Goal: Task Accomplishment & Management: Manage account settings

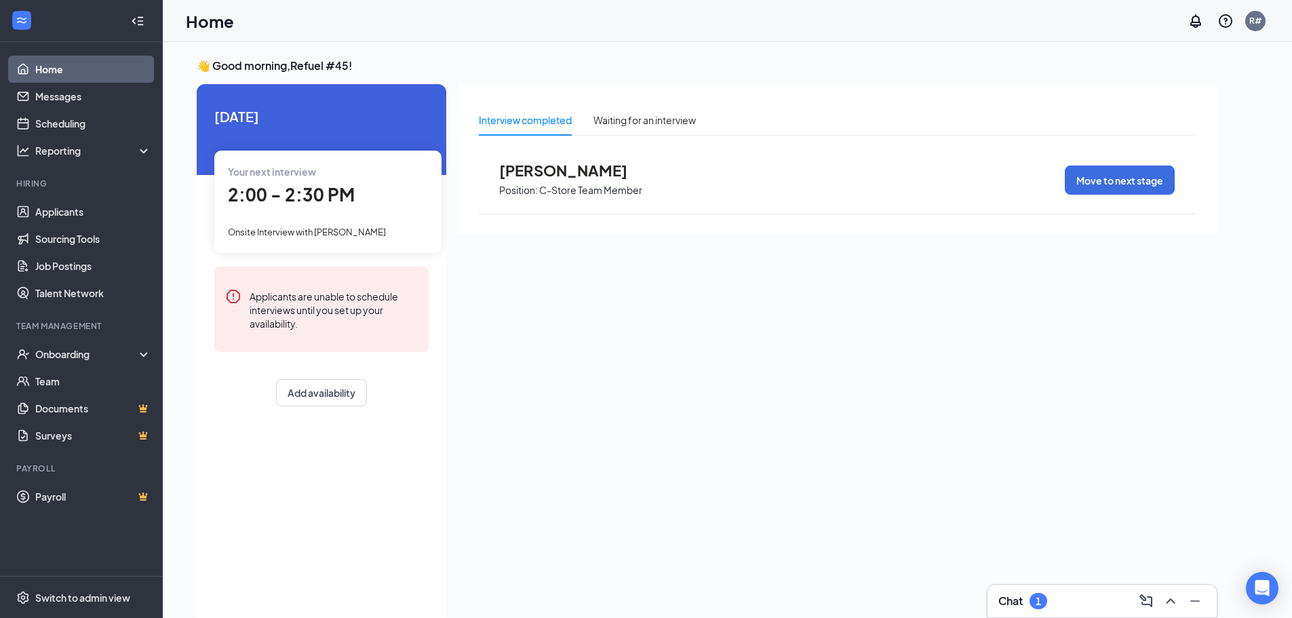
click at [589, 178] on span "[PERSON_NAME]" at bounding box center [573, 170] width 149 height 18
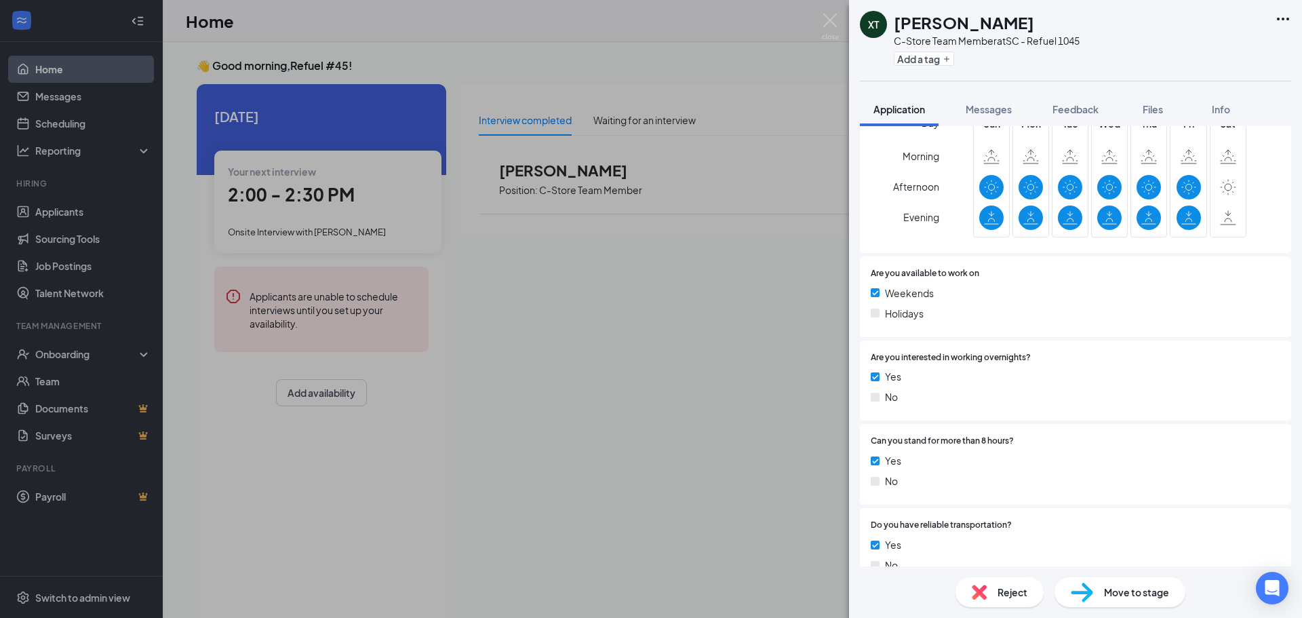
scroll to position [475, 0]
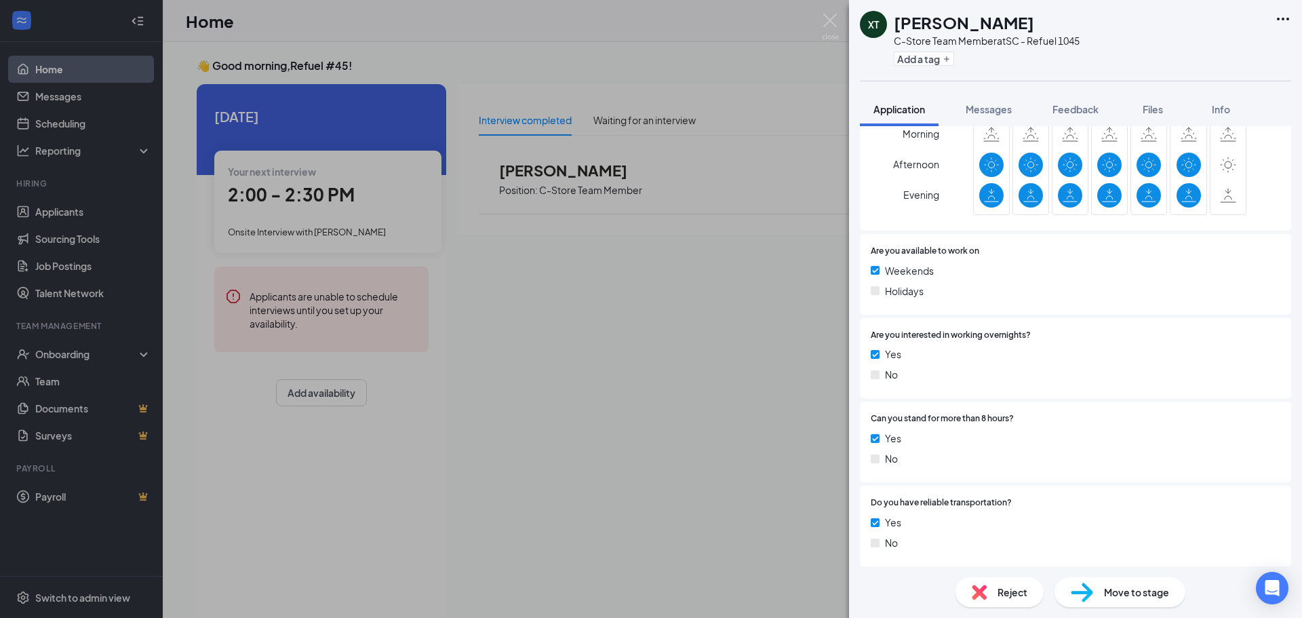
click at [1130, 592] on span "Move to stage" at bounding box center [1136, 592] width 65 height 15
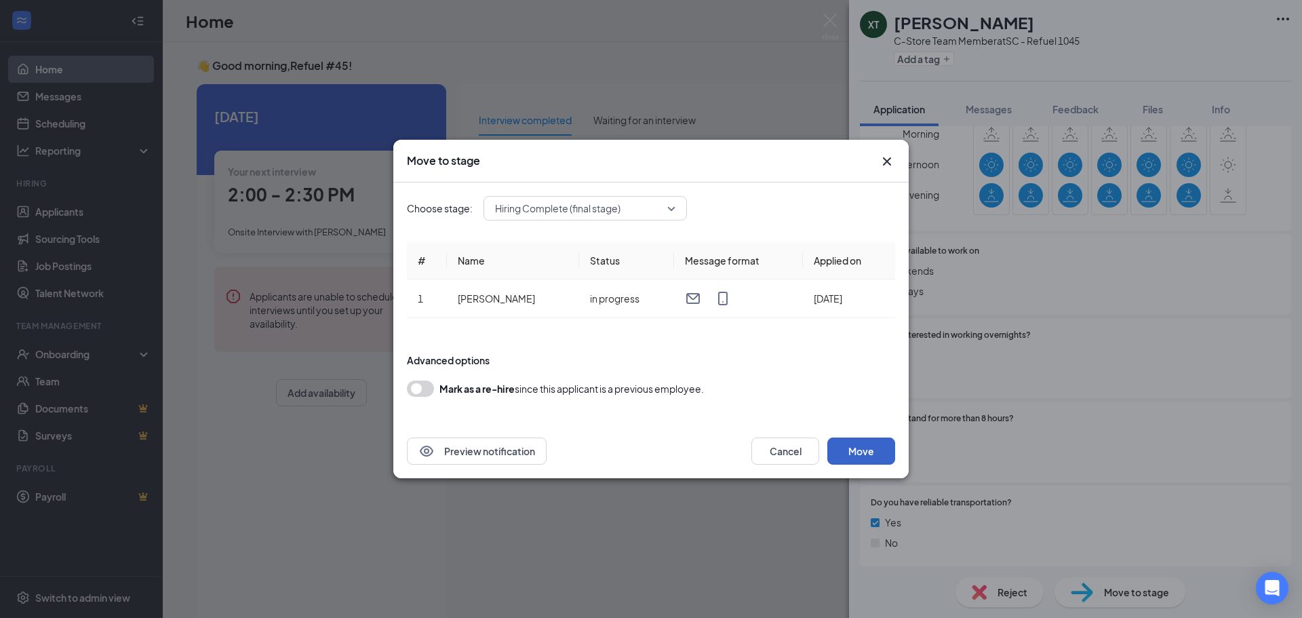
click at [857, 447] on button "Move" at bounding box center [861, 450] width 68 height 27
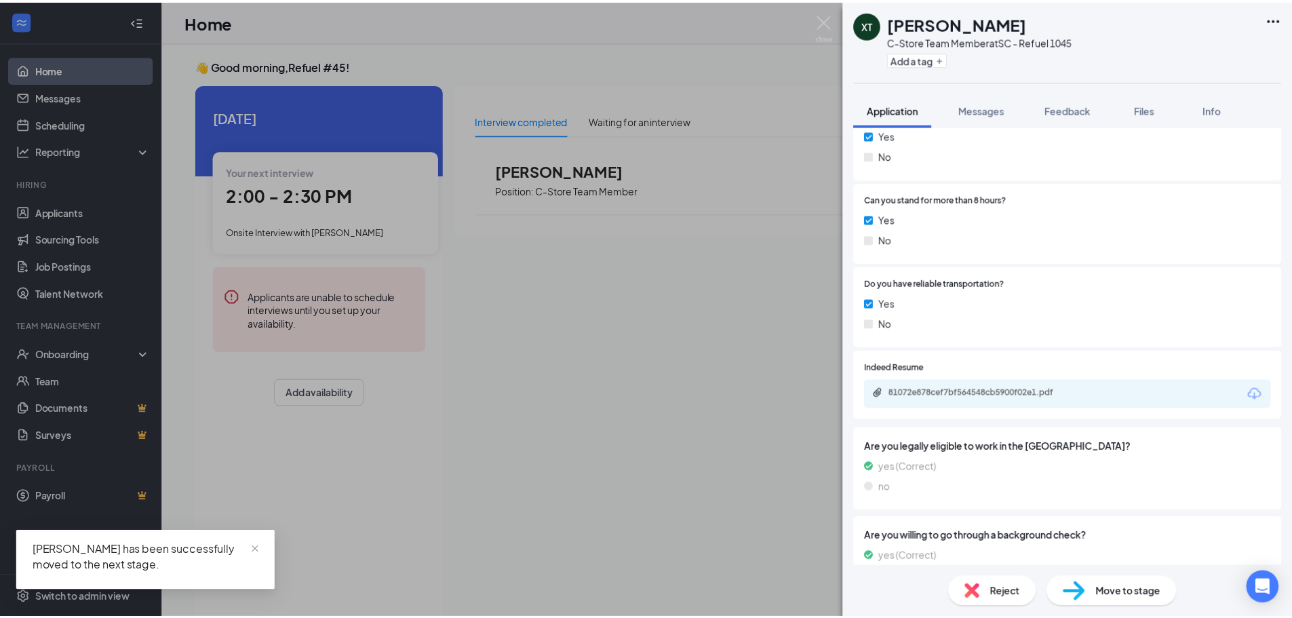
scroll to position [731, 0]
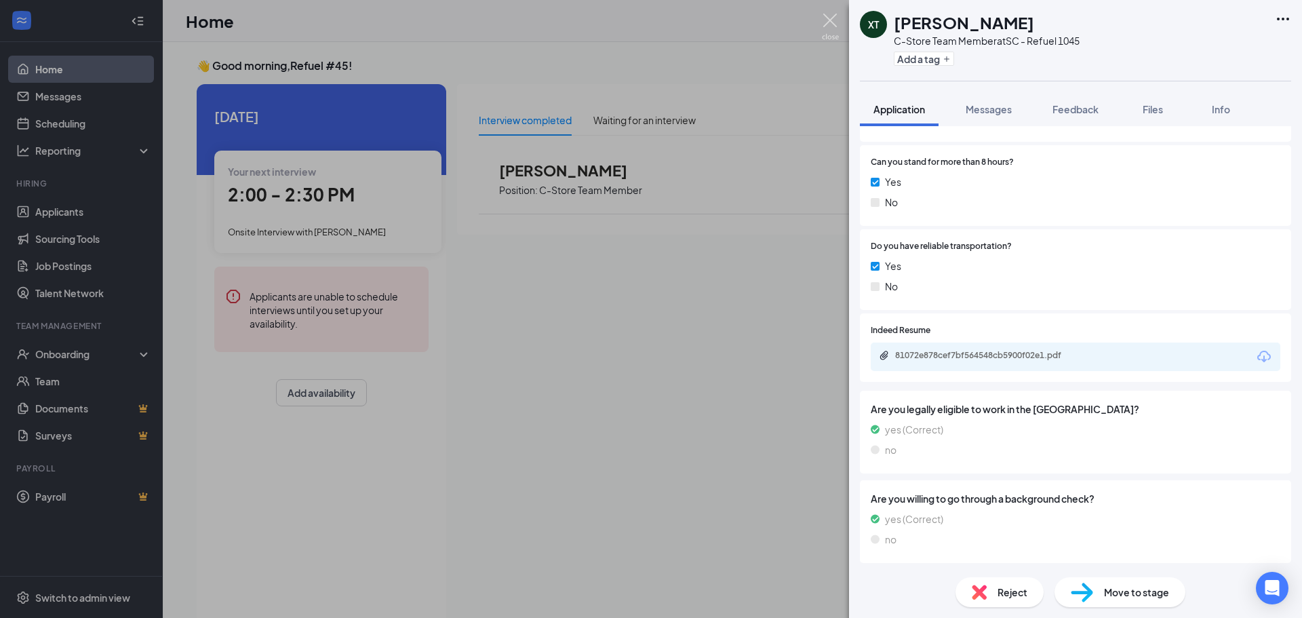
click at [834, 19] on img at bounding box center [830, 27] width 17 height 26
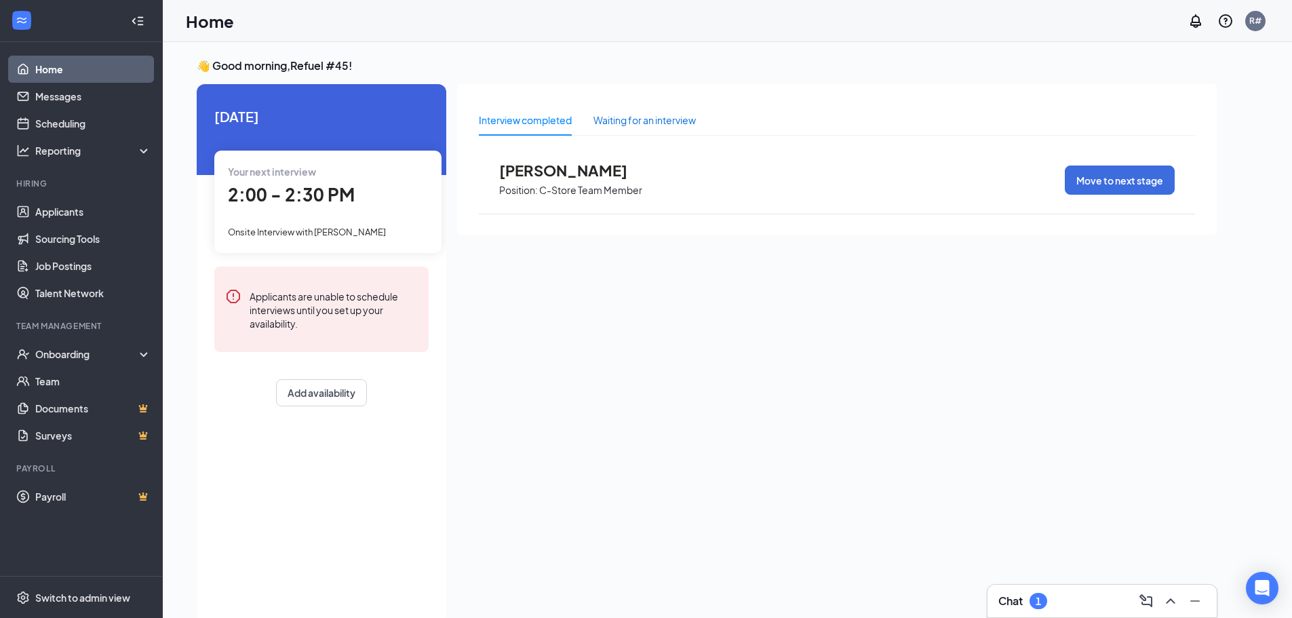
click at [677, 119] on div "Waiting for an interview" at bounding box center [644, 120] width 102 height 15
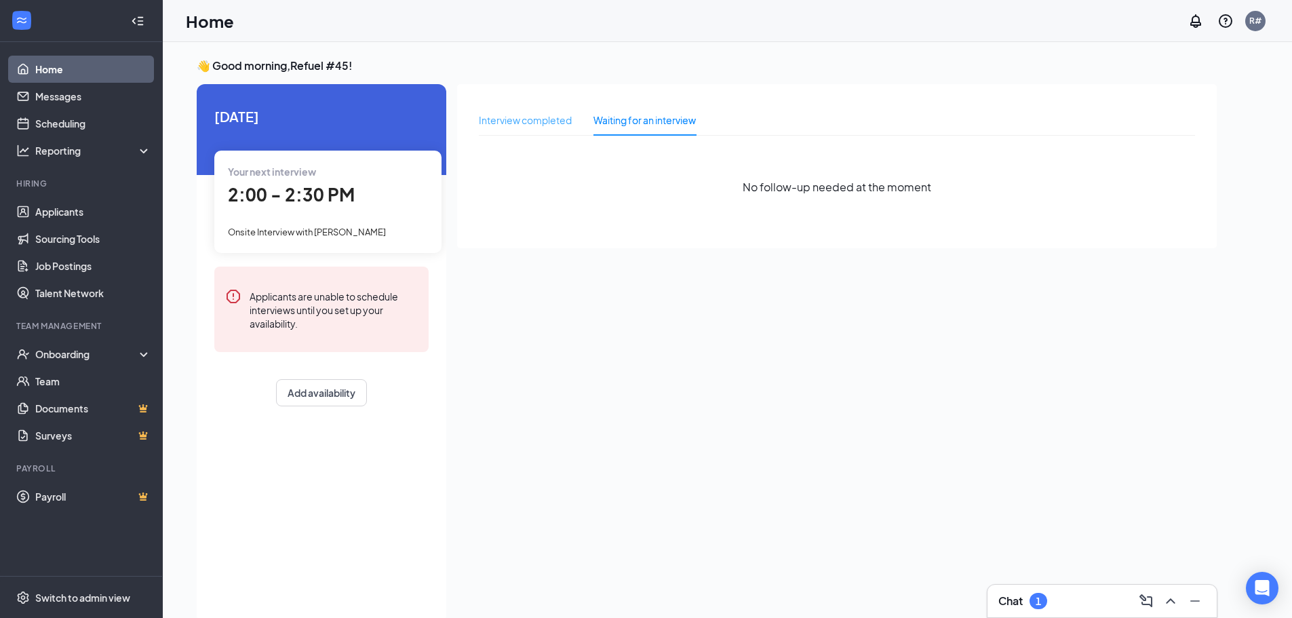
click at [539, 109] on div "Interview completed" at bounding box center [525, 119] width 93 height 31
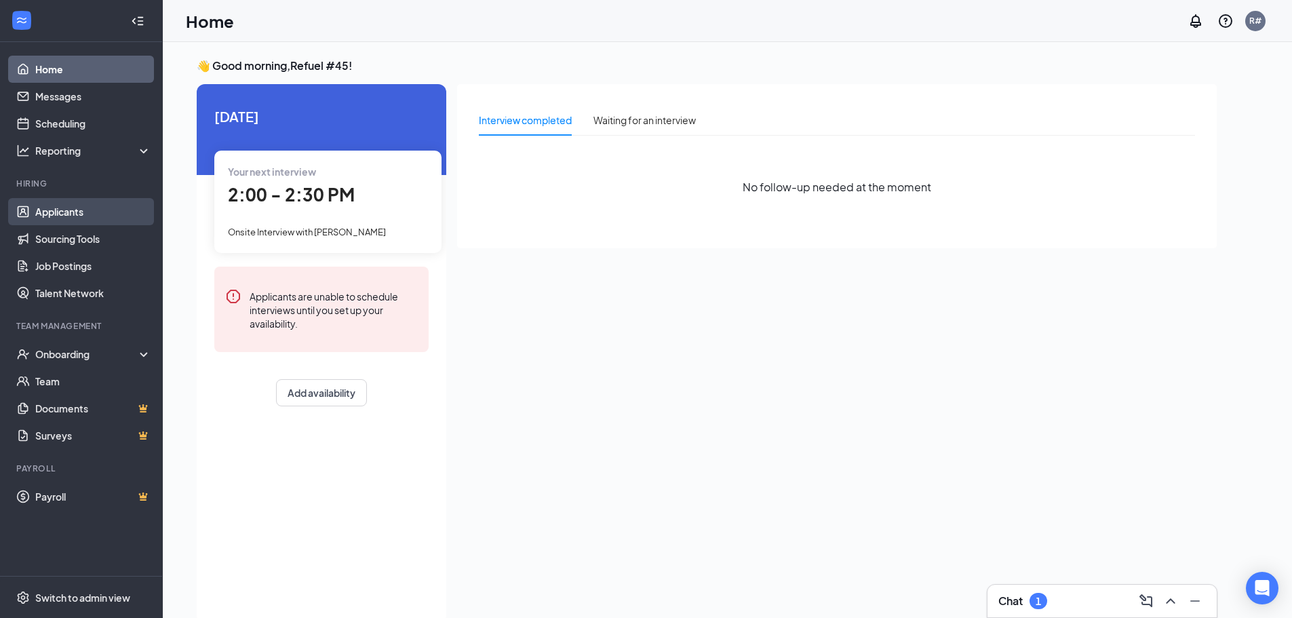
click at [50, 209] on link "Applicants" at bounding box center [93, 211] width 116 height 27
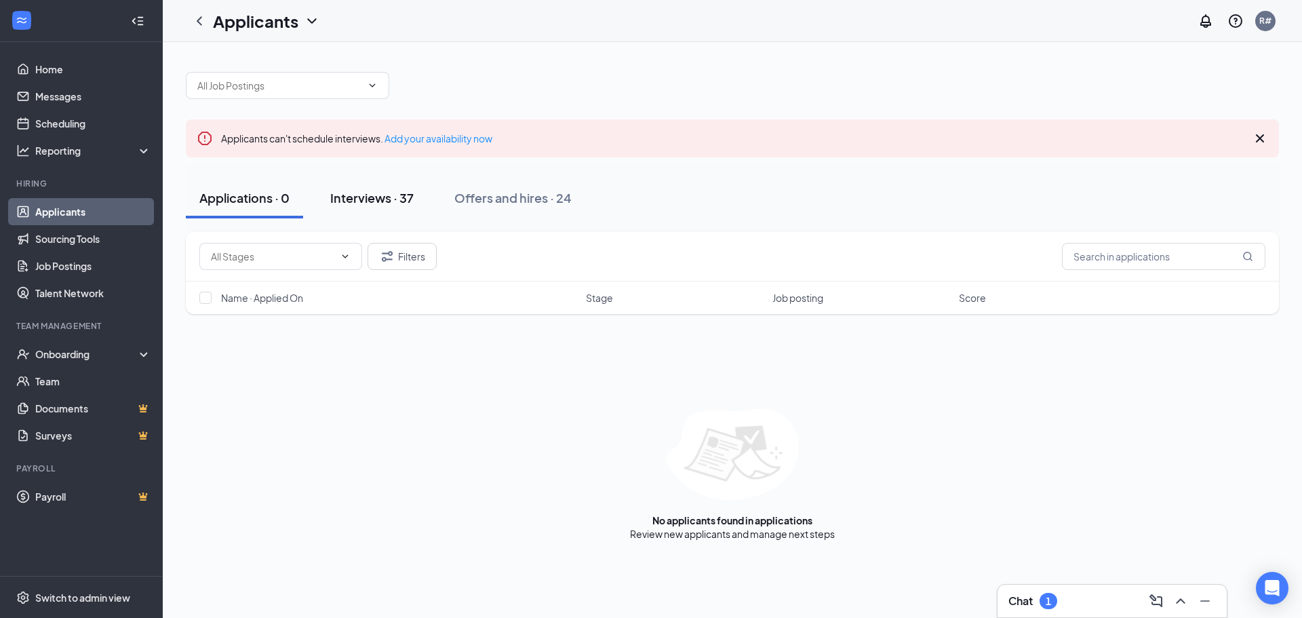
click at [379, 198] on div "Interviews · 37" at bounding box center [371, 197] width 83 height 17
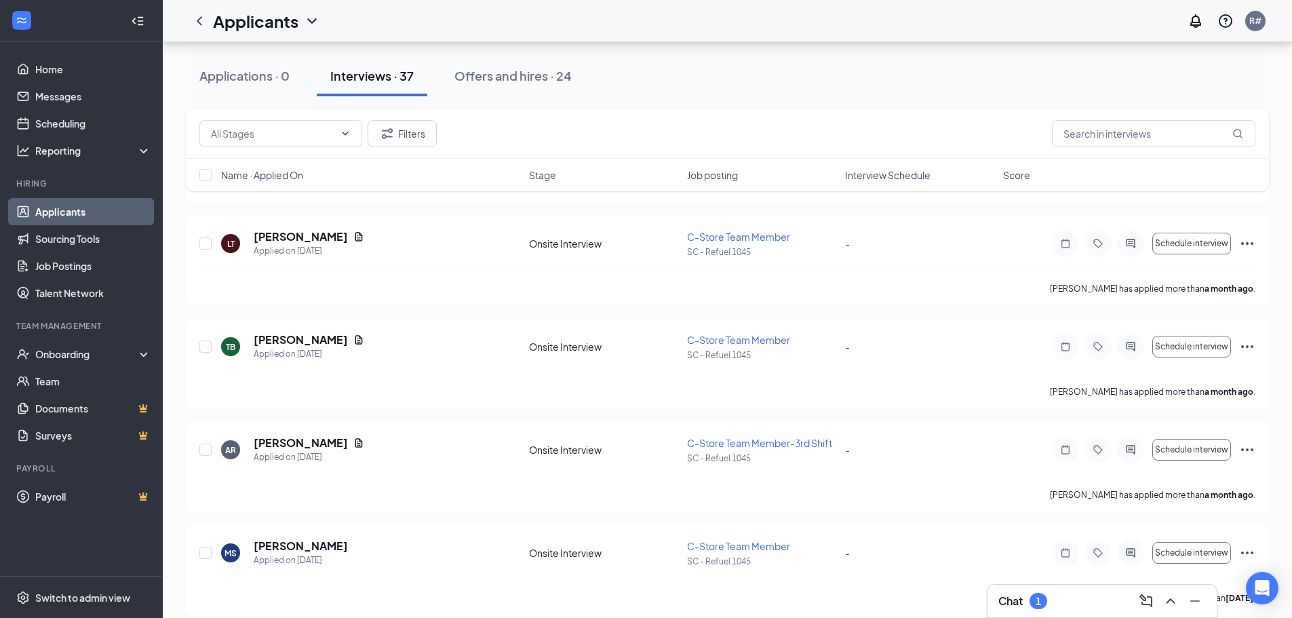
scroll to position [3527, 0]
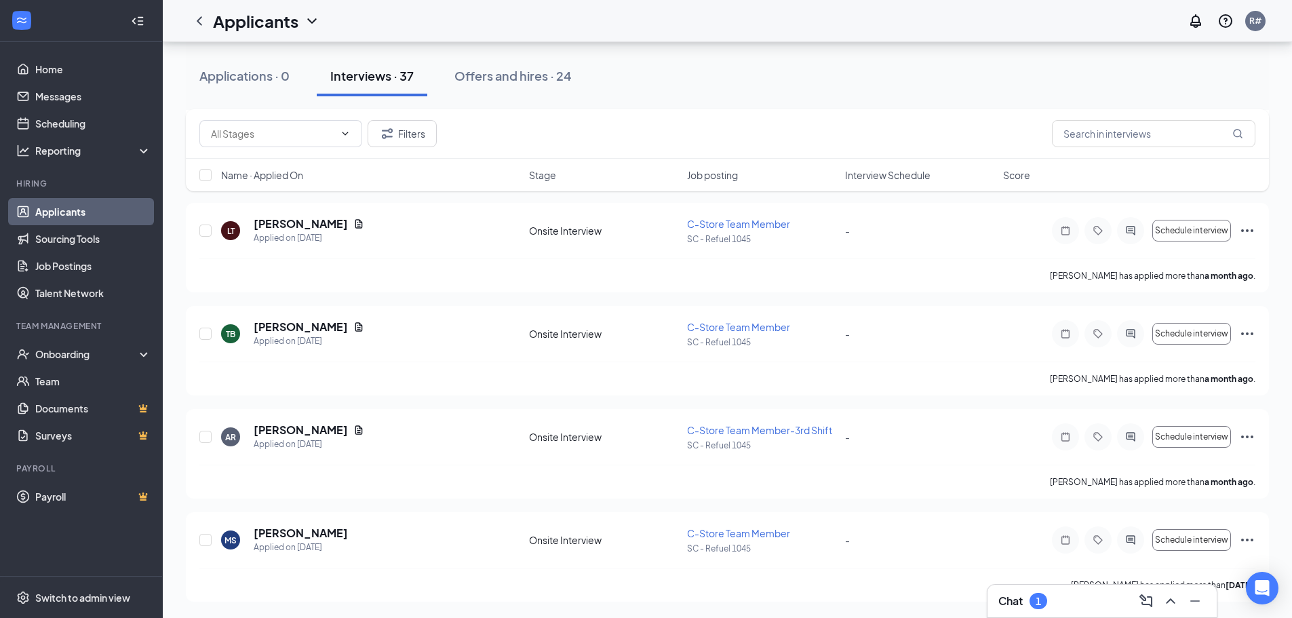
click at [1045, 603] on div "1" at bounding box center [1038, 601] width 18 height 16
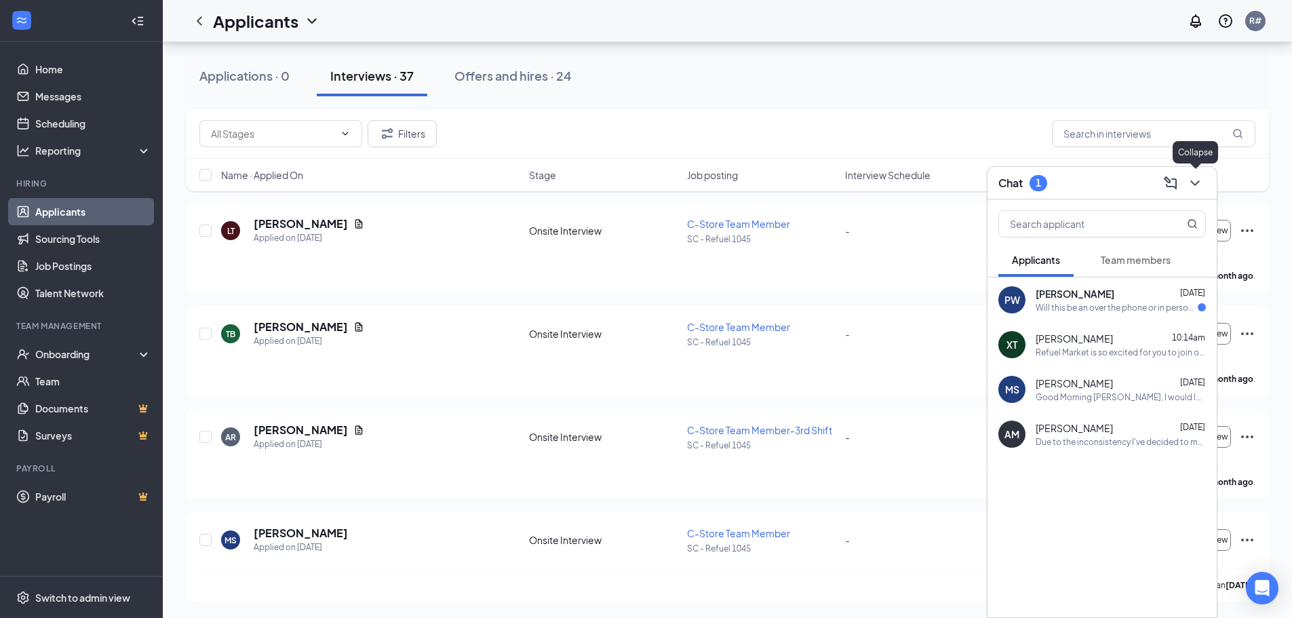
click at [1198, 184] on icon "ChevronDown" at bounding box center [1195, 183] width 16 height 16
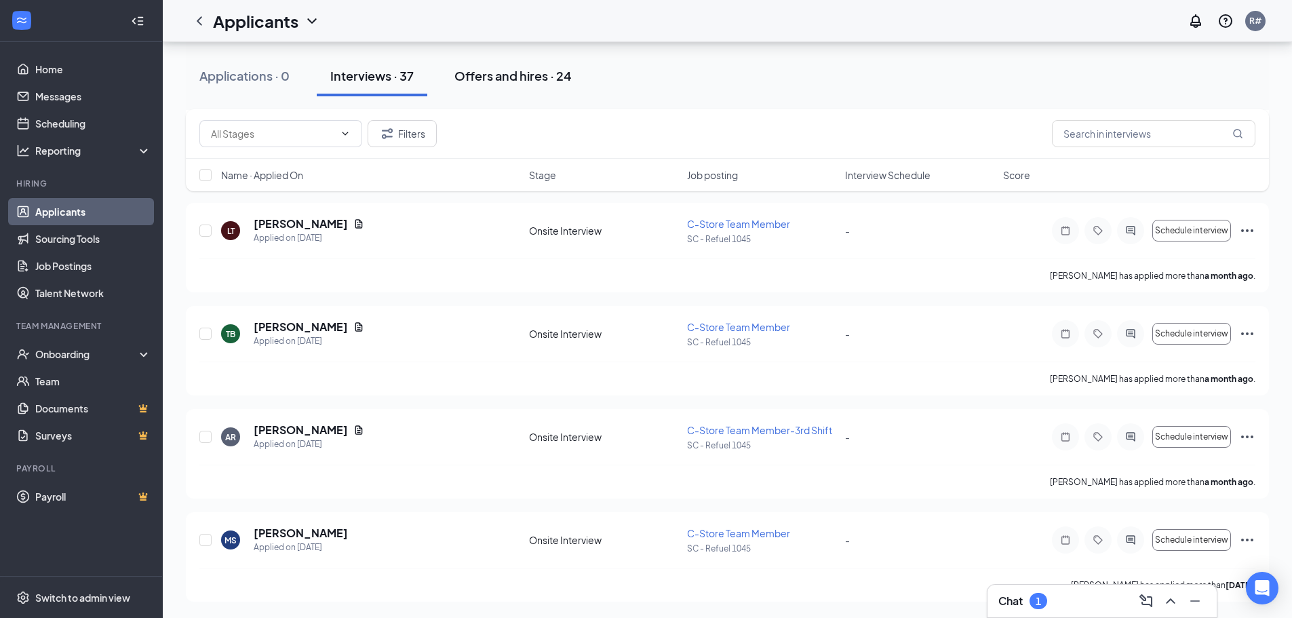
click at [520, 77] on div "Offers and hires · 24" at bounding box center [512, 75] width 117 height 17
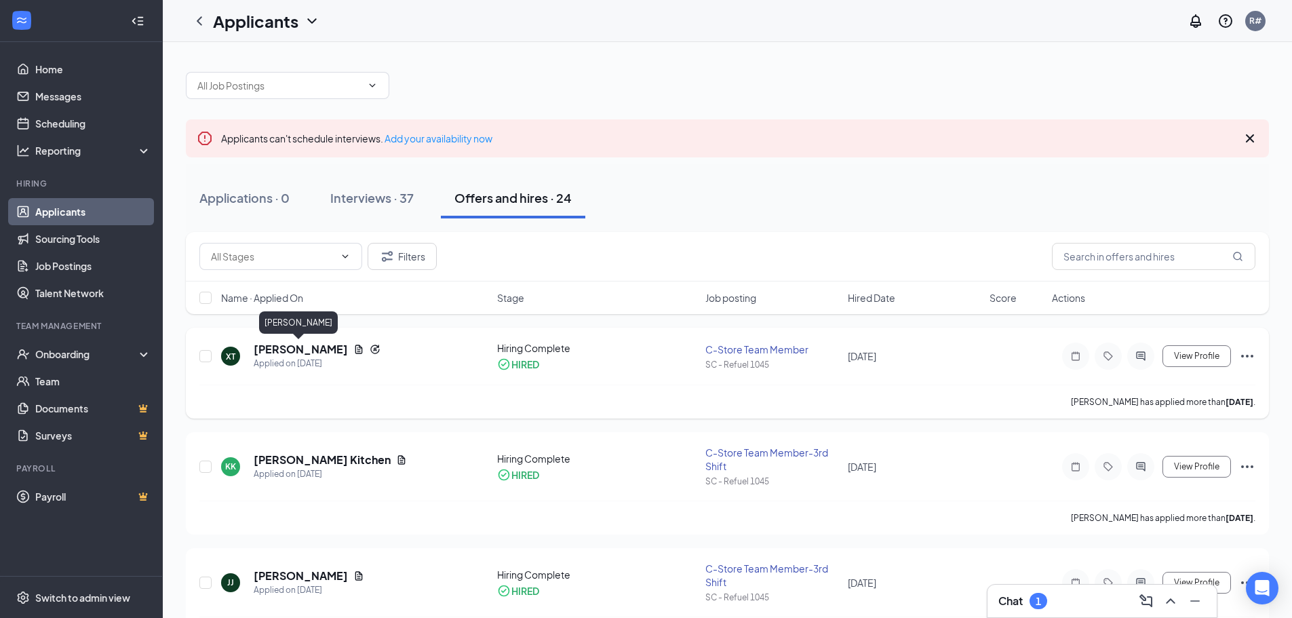
click at [300, 353] on h5 "[PERSON_NAME]" at bounding box center [301, 349] width 94 height 15
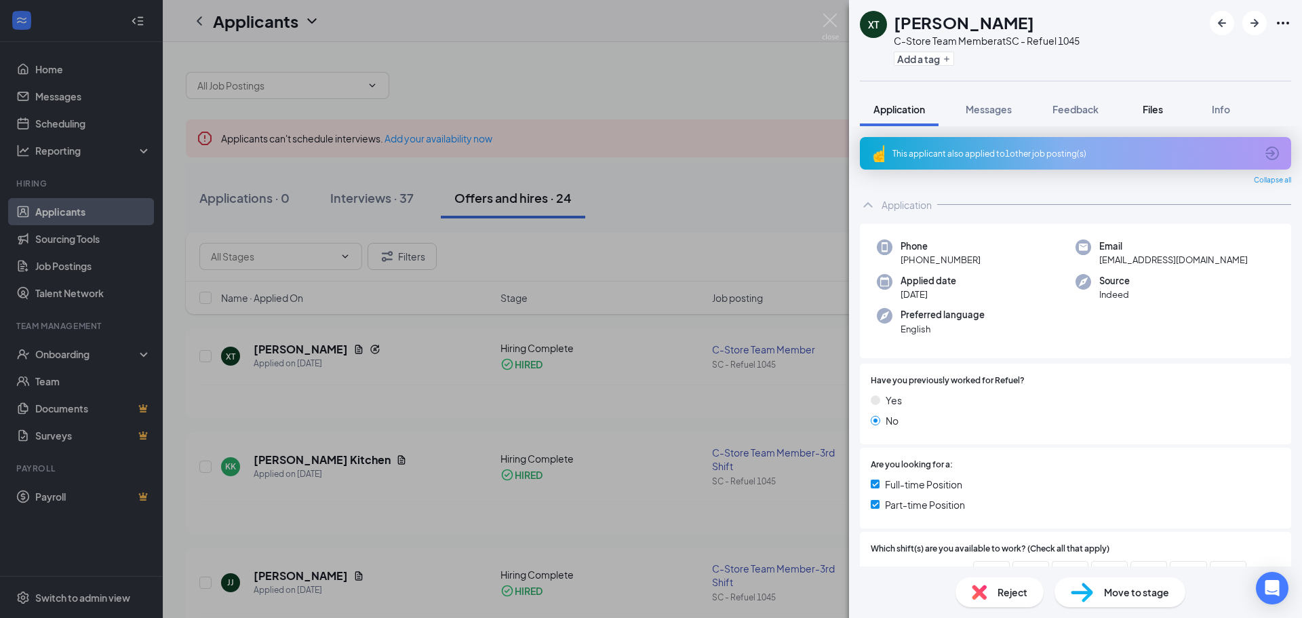
click at [1151, 106] on span "Files" at bounding box center [1153, 109] width 20 height 12
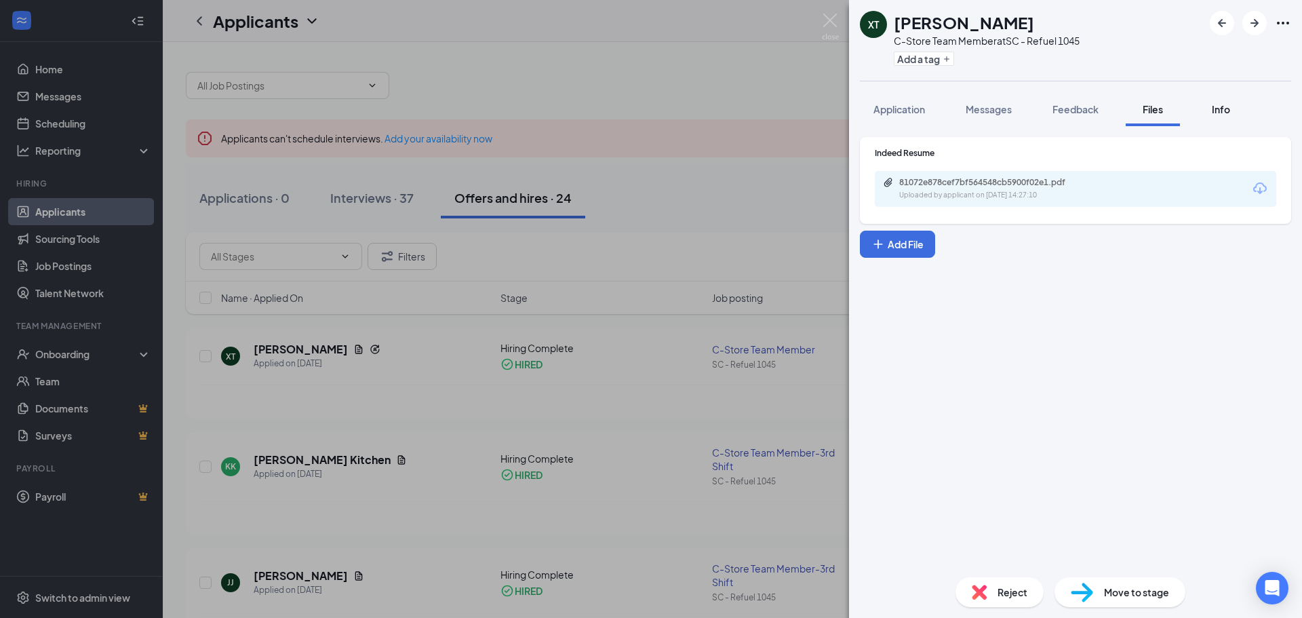
click at [1225, 112] on span "Info" at bounding box center [1221, 109] width 18 height 12
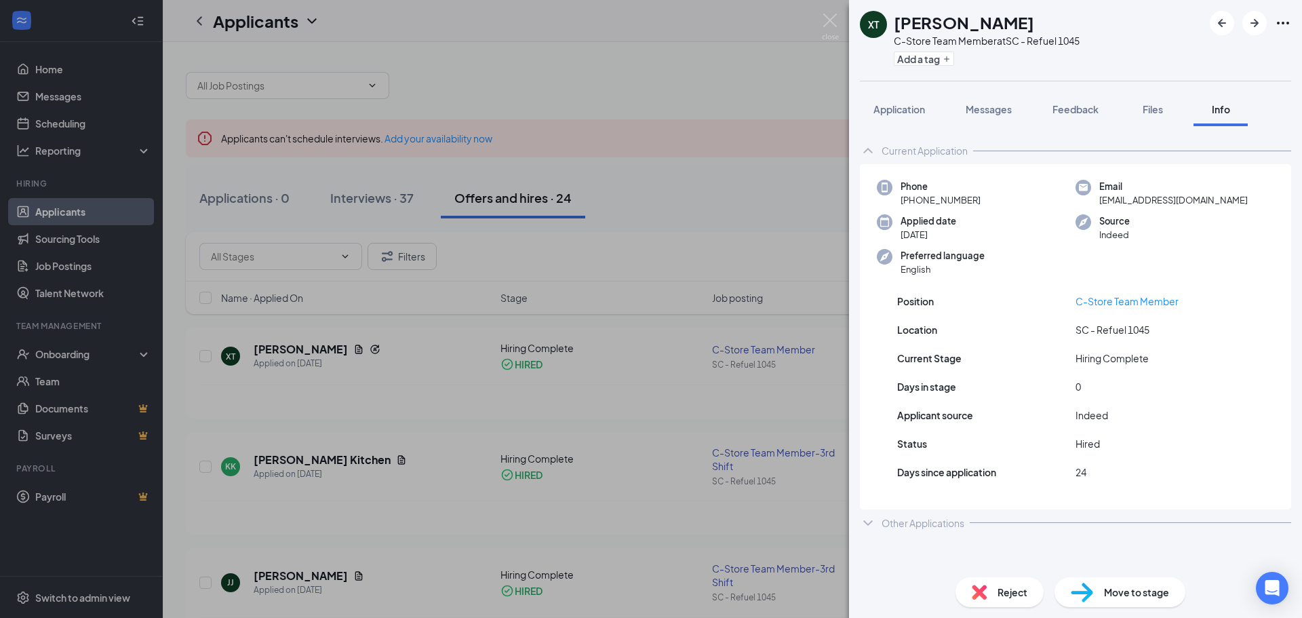
click at [867, 521] on icon "ChevronDown" at bounding box center [868, 523] width 16 height 16
click at [867, 152] on icon "ChevronUp" at bounding box center [868, 150] width 16 height 16
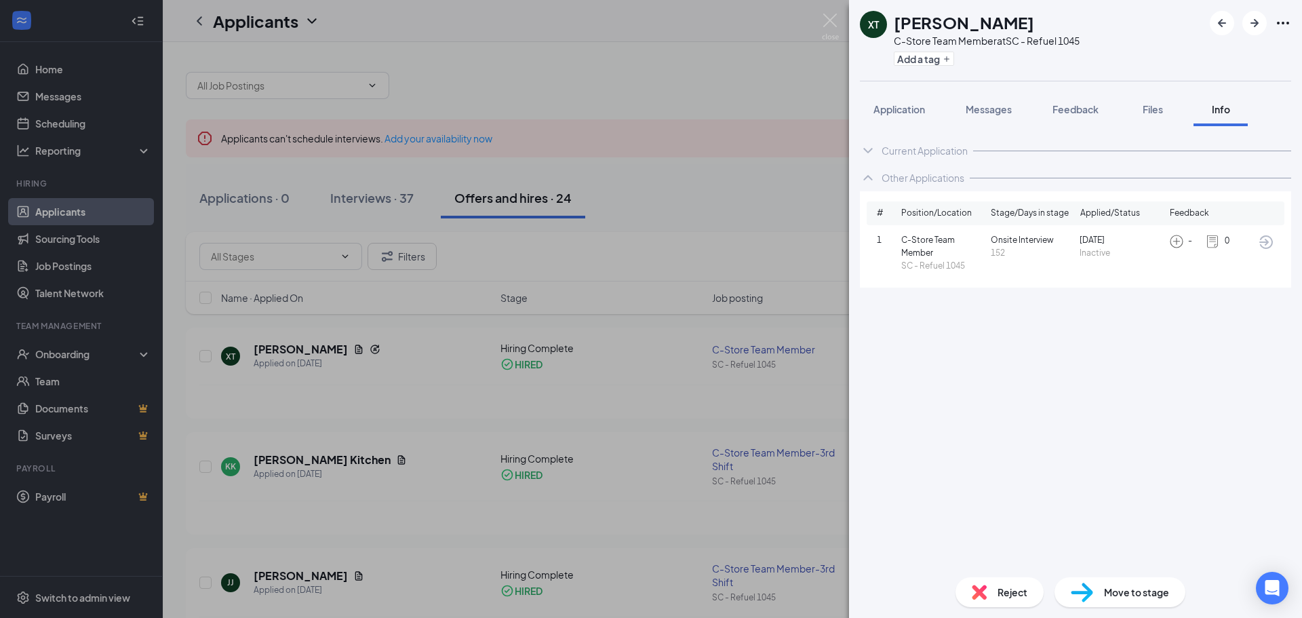
click at [869, 176] on icon "ChevronUp" at bounding box center [867, 177] width 9 height 5
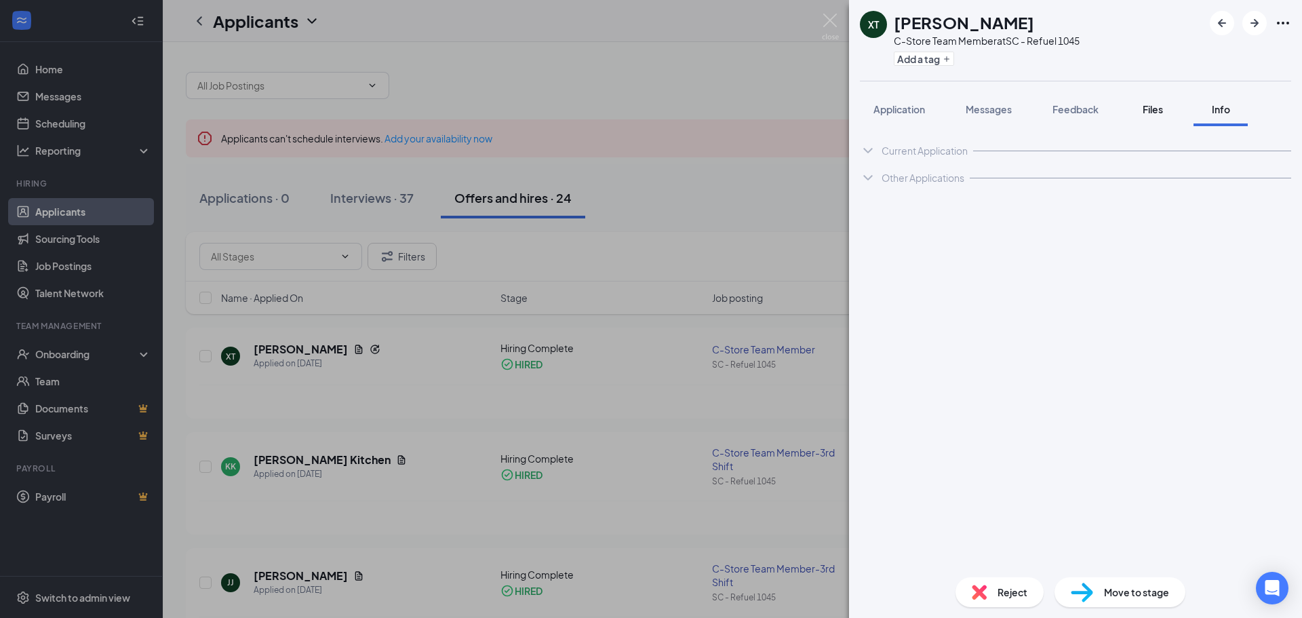
click at [1151, 110] on span "Files" at bounding box center [1153, 109] width 20 height 12
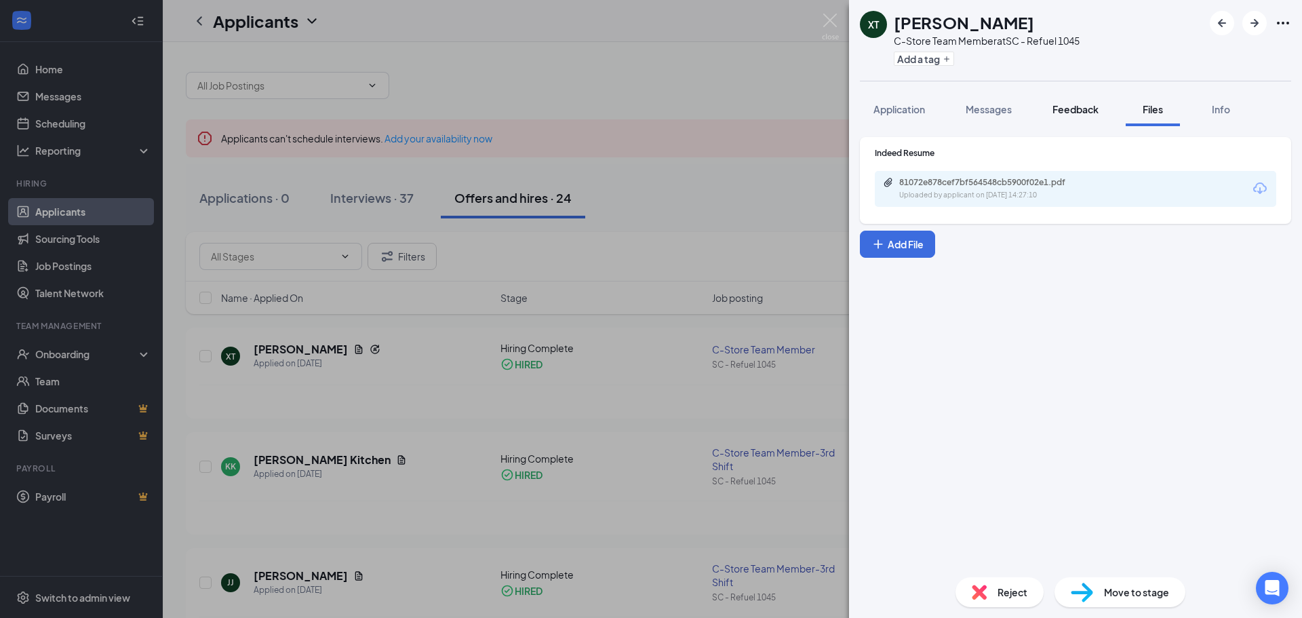
click at [1084, 107] on span "Feedback" at bounding box center [1076, 109] width 46 height 12
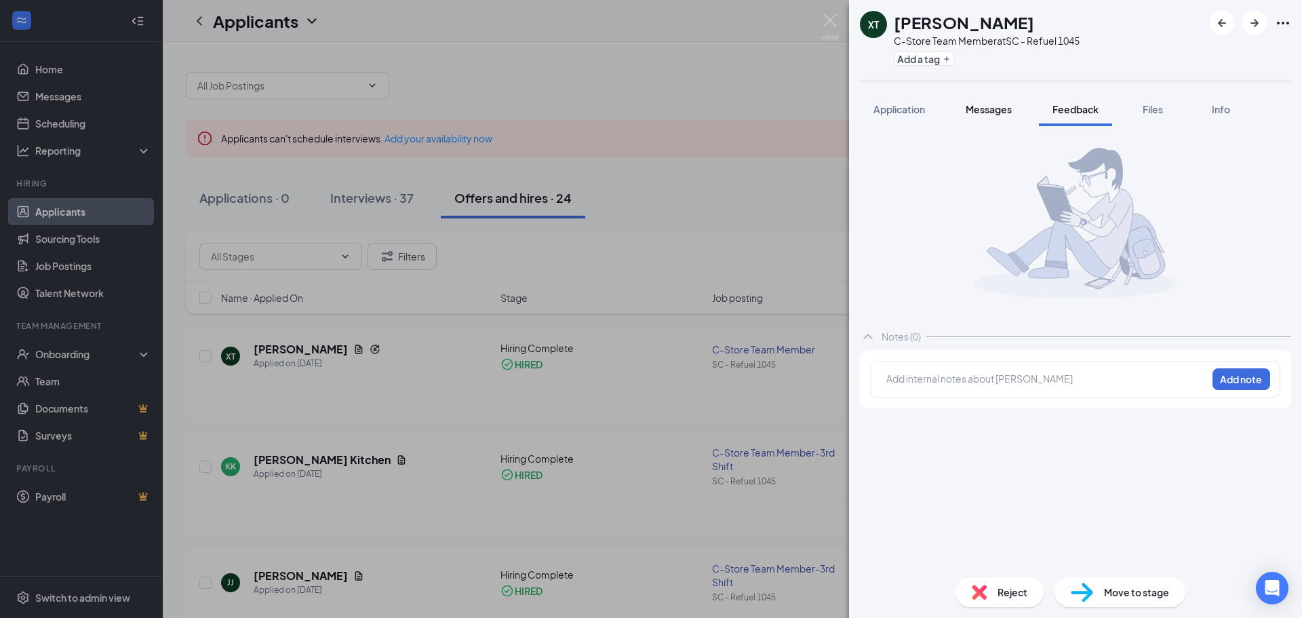
click at [980, 106] on span "Messages" at bounding box center [989, 109] width 46 height 12
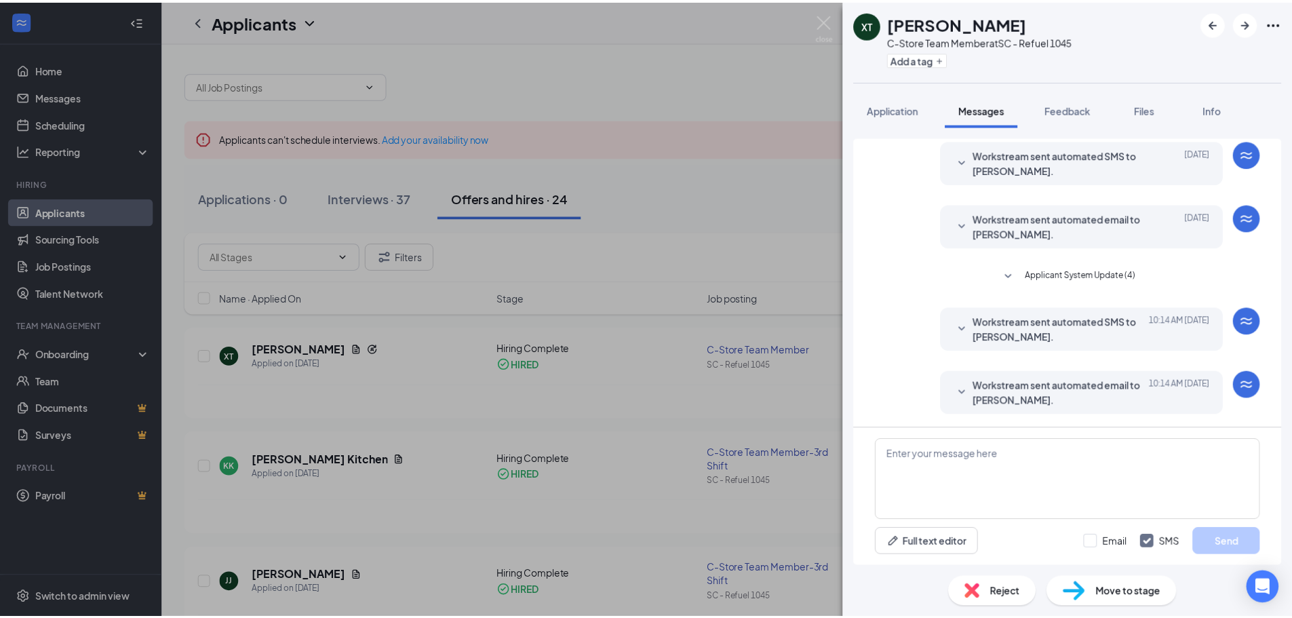
scroll to position [175, 0]
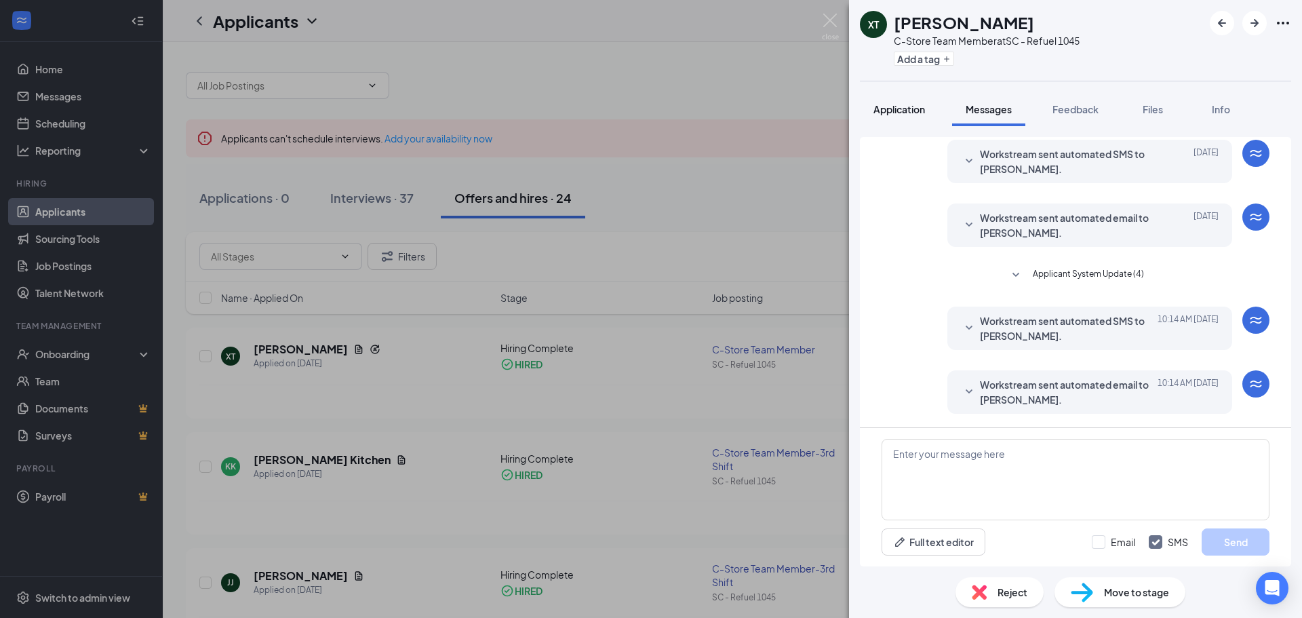
drag, startPoint x: 896, startPoint y: 112, endPoint x: 907, endPoint y: 107, distance: 11.8
click at [896, 111] on span "Application" at bounding box center [900, 109] width 52 height 12
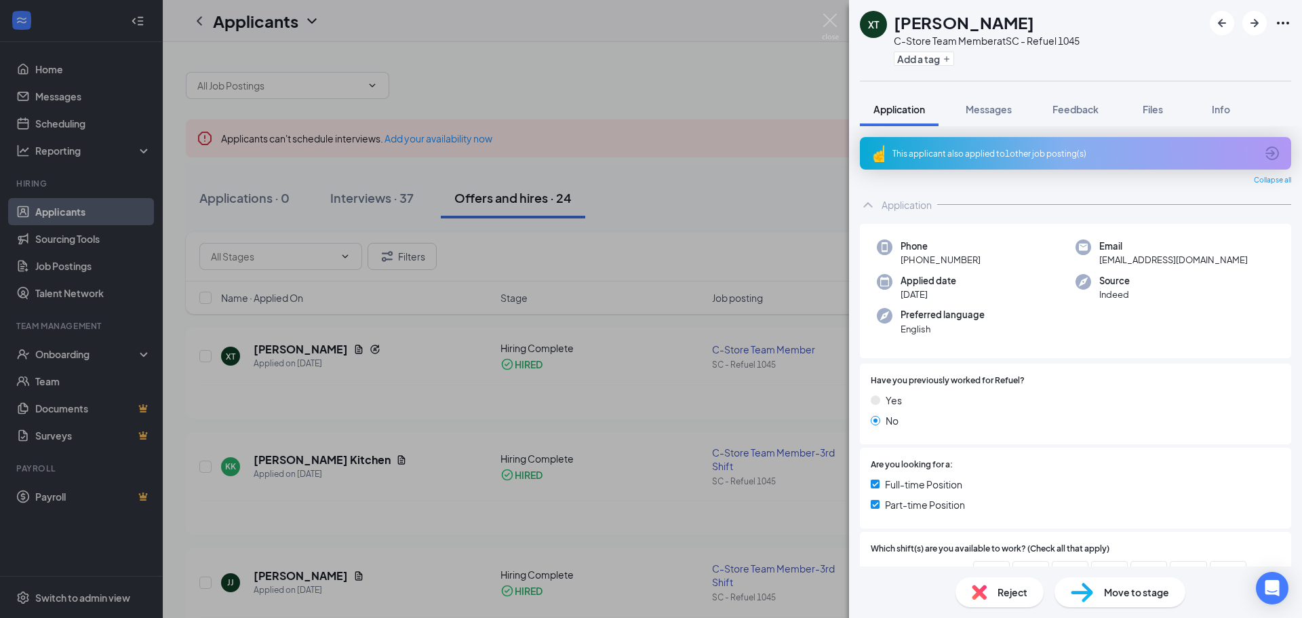
click at [718, 75] on div "XT Xavier Thomas C-Store Team Member at SC - Refuel 1045 Add a tag Application …" at bounding box center [651, 309] width 1302 height 618
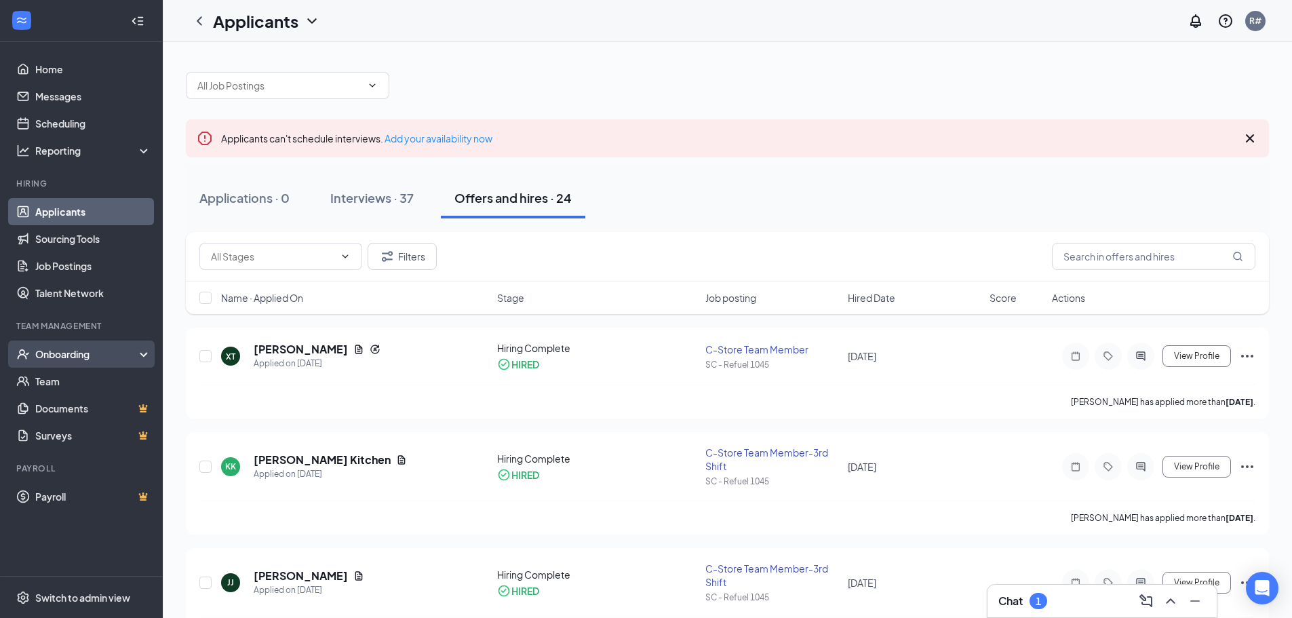
click at [138, 355] on div "Onboarding" at bounding box center [87, 354] width 104 height 14
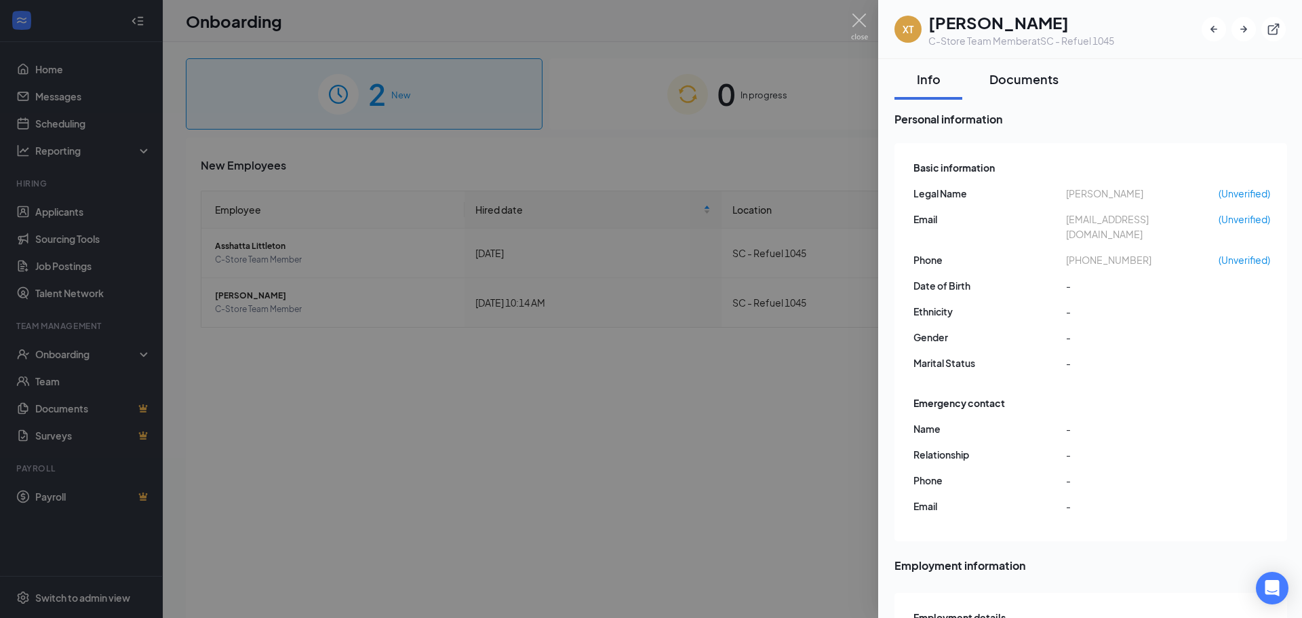
click at [1029, 79] on div "Documents" at bounding box center [1023, 79] width 69 height 17
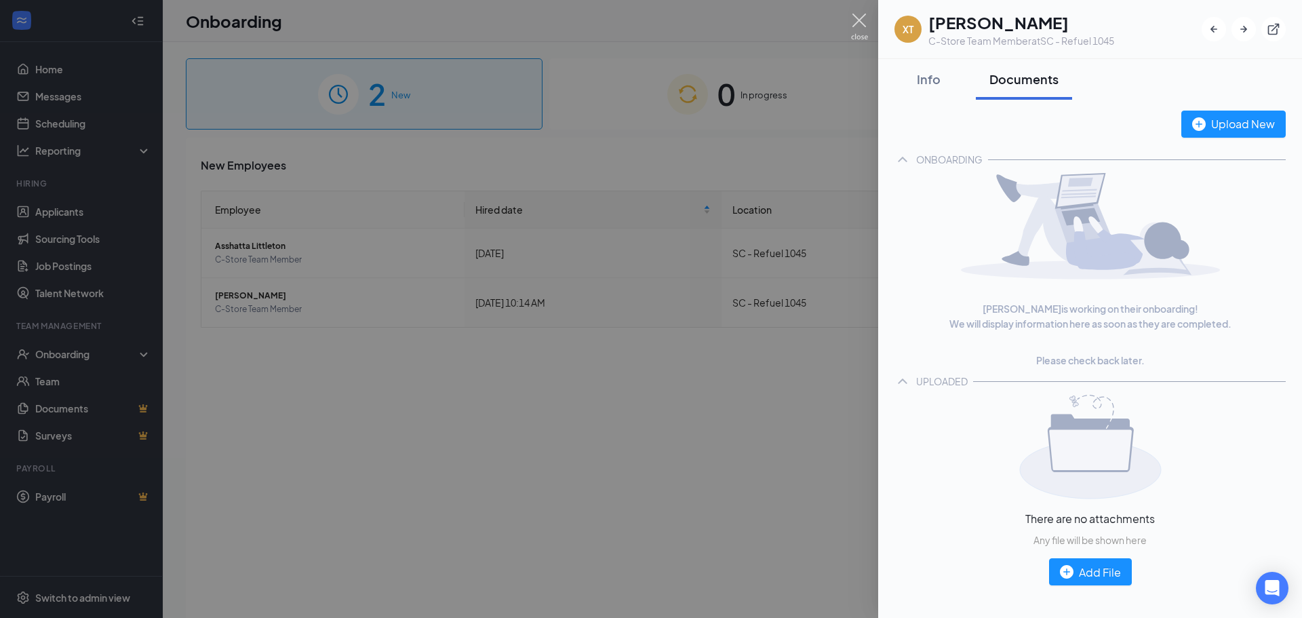
click at [857, 18] on img at bounding box center [859, 27] width 17 height 26
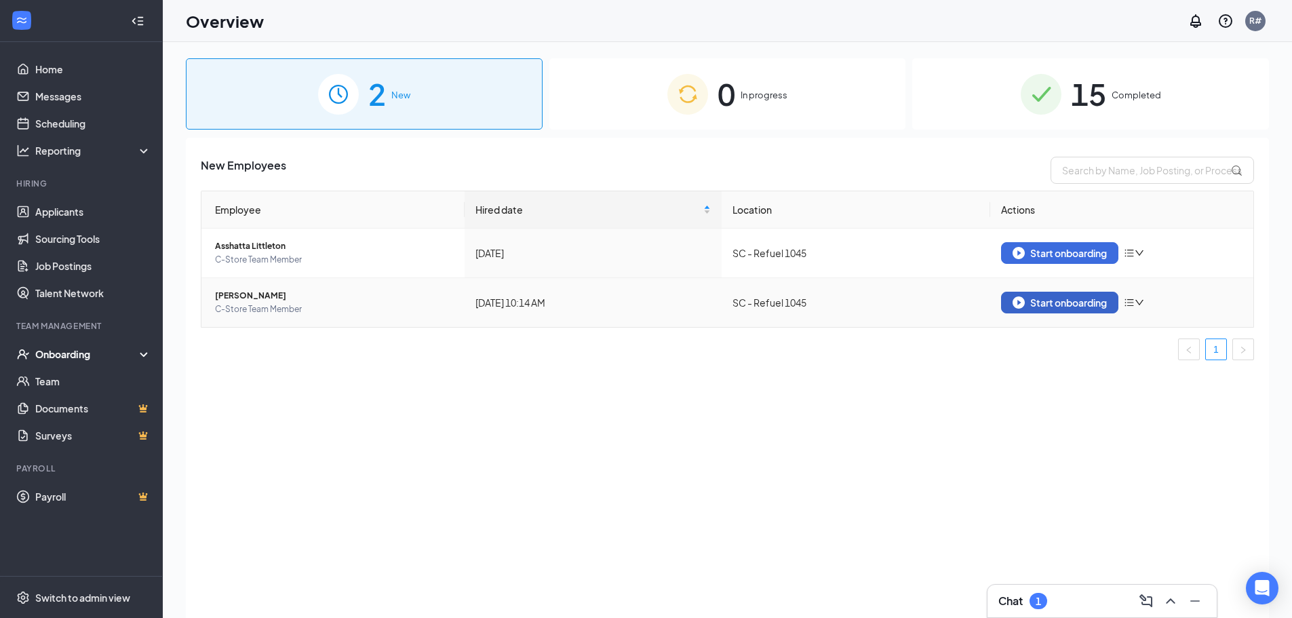
click at [1076, 303] on div "Start onboarding" at bounding box center [1060, 302] width 94 height 12
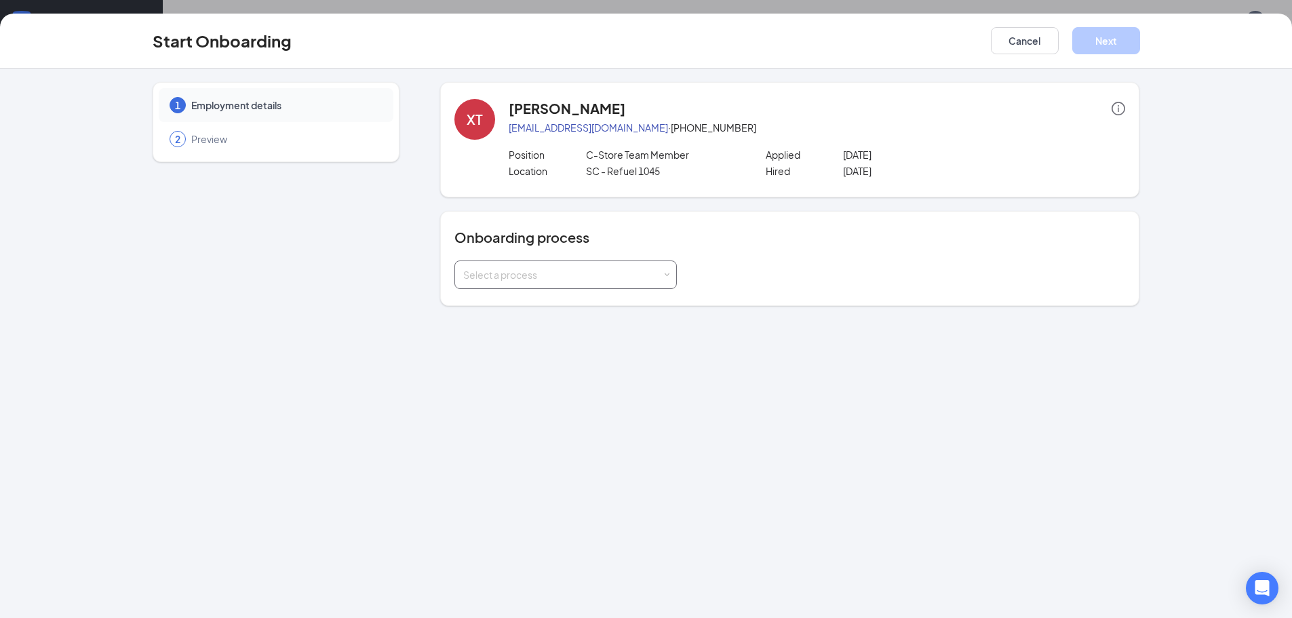
click at [611, 269] on div "Select a process" at bounding box center [562, 275] width 199 height 14
click at [555, 302] on span "New Hire Documentation" at bounding box center [515, 303] width 111 height 12
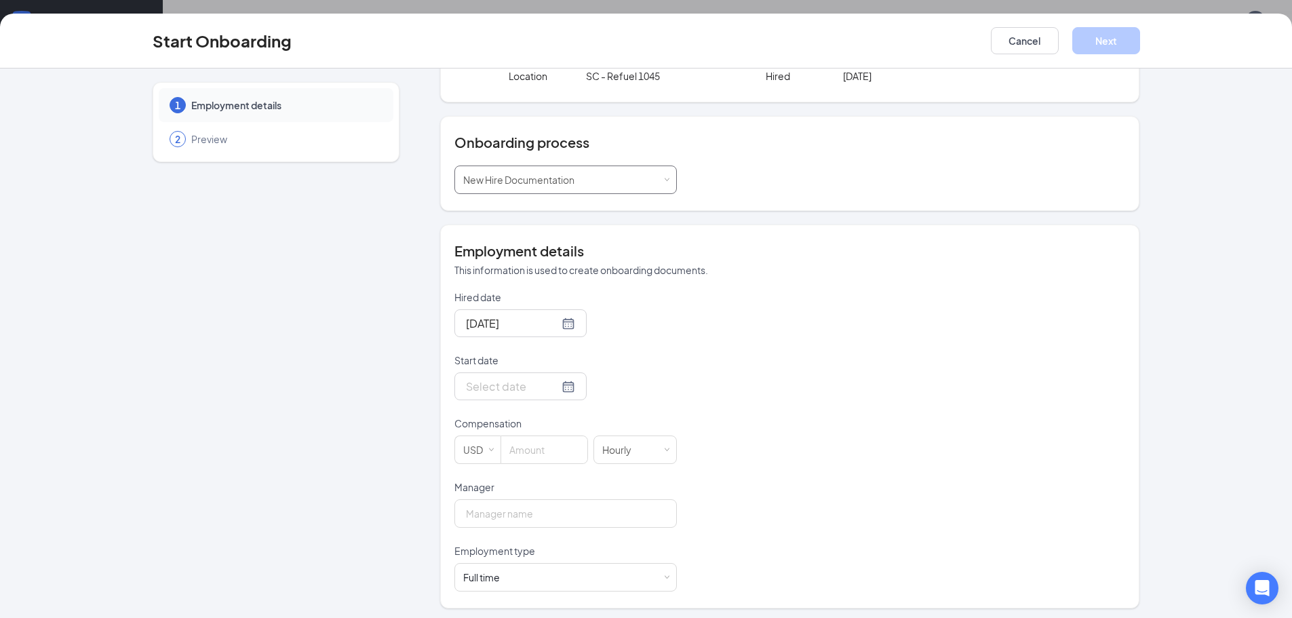
scroll to position [99, 0]
click at [532, 448] on input at bounding box center [544, 445] width 86 height 27
type input "11"
click at [528, 510] on input "Manager" at bounding box center [565, 509] width 222 height 28
type input "[PERSON_NAME]"
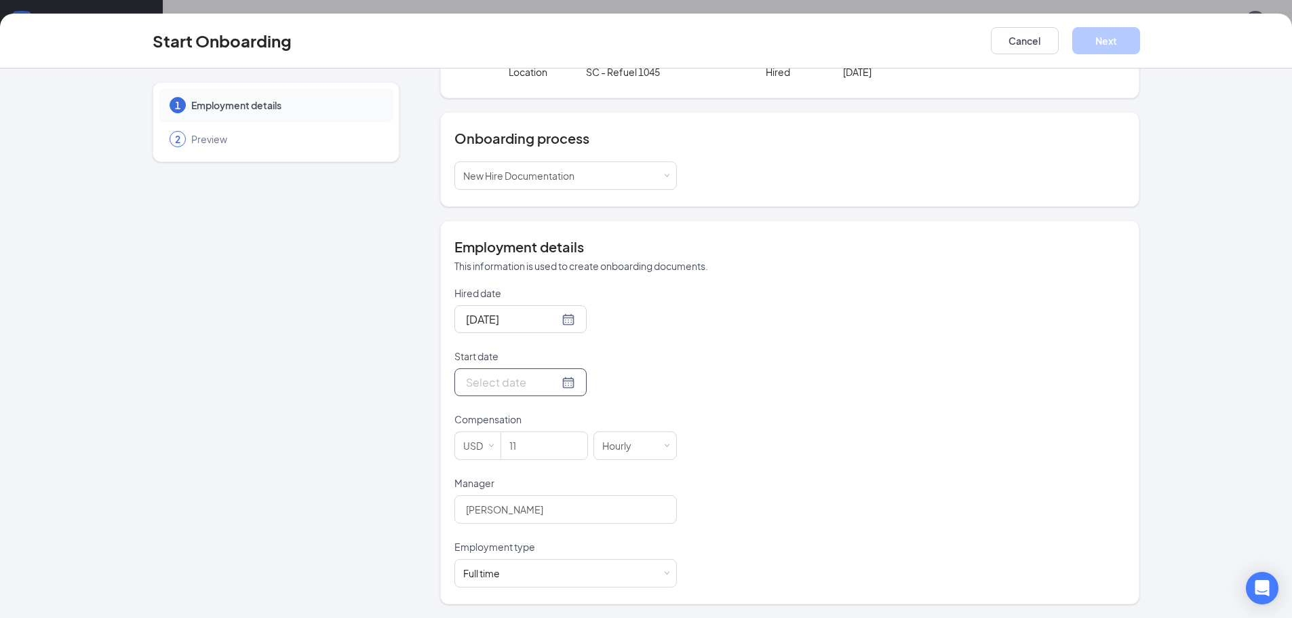
click at [549, 384] on div at bounding box center [520, 382] width 109 height 17
type input "[DATE]"
click at [564, 543] on div "28" at bounding box center [572, 544] width 16 height 16
click at [1126, 41] on button "Next" at bounding box center [1106, 40] width 68 height 27
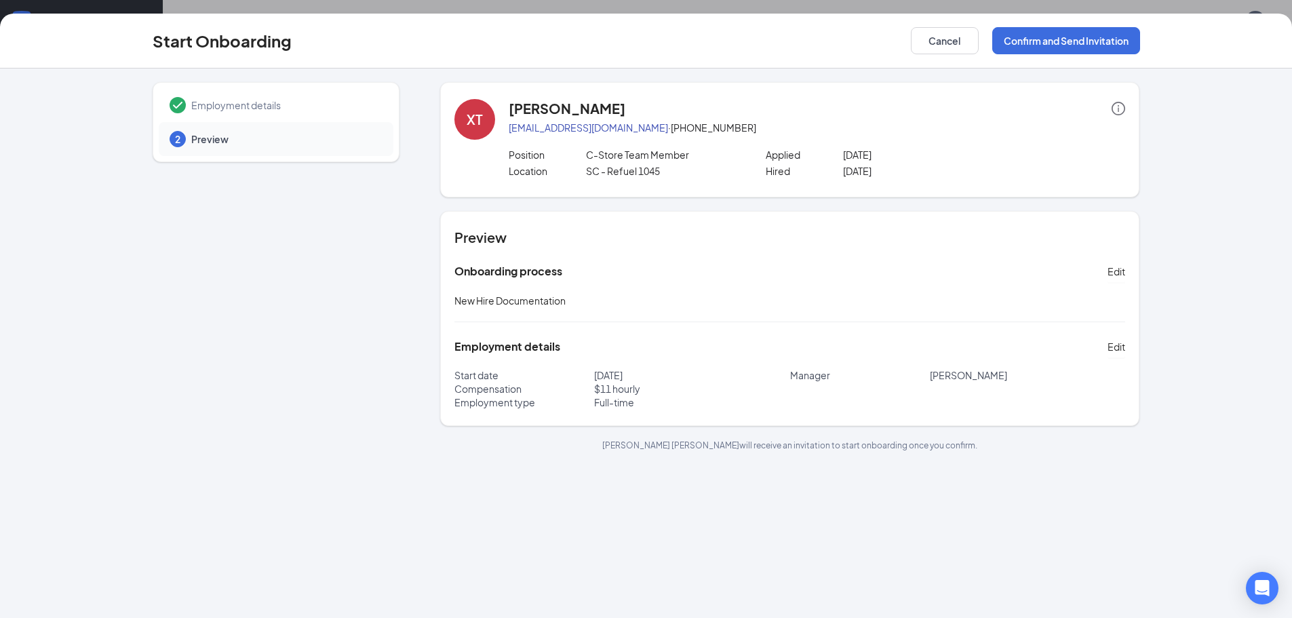
scroll to position [0, 0]
click at [1068, 29] on button "Confirm and Send Invitation" at bounding box center [1066, 40] width 148 height 27
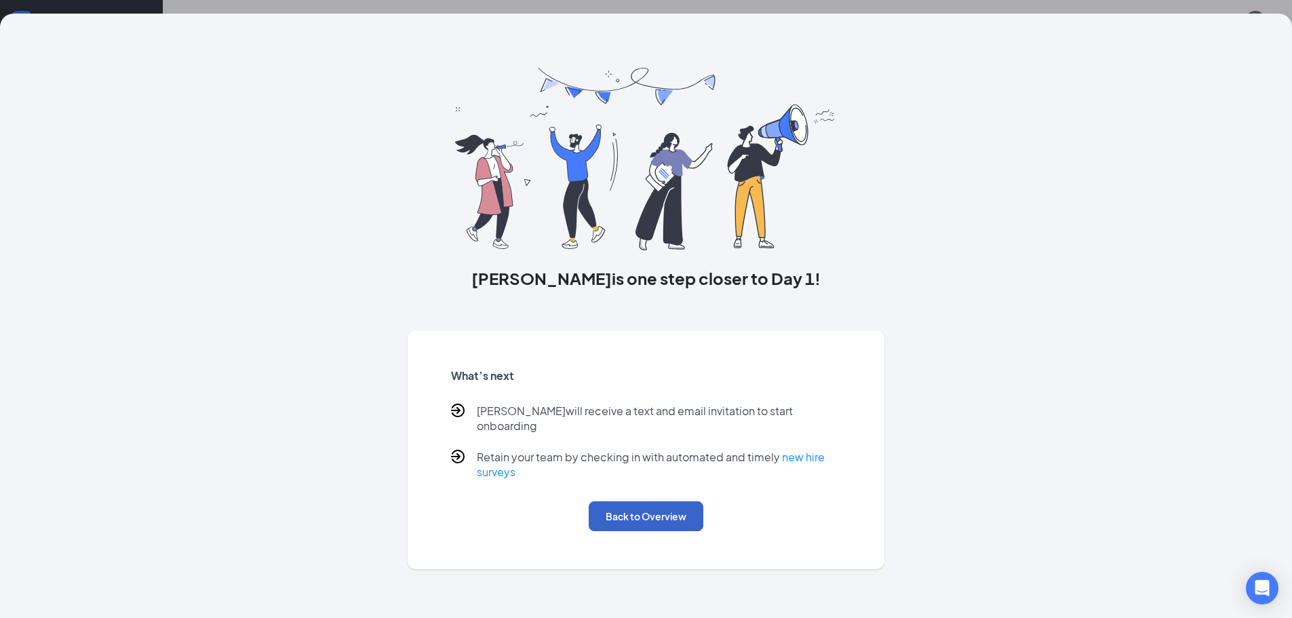
click at [646, 501] on button "Back to Overview" at bounding box center [646, 516] width 115 height 30
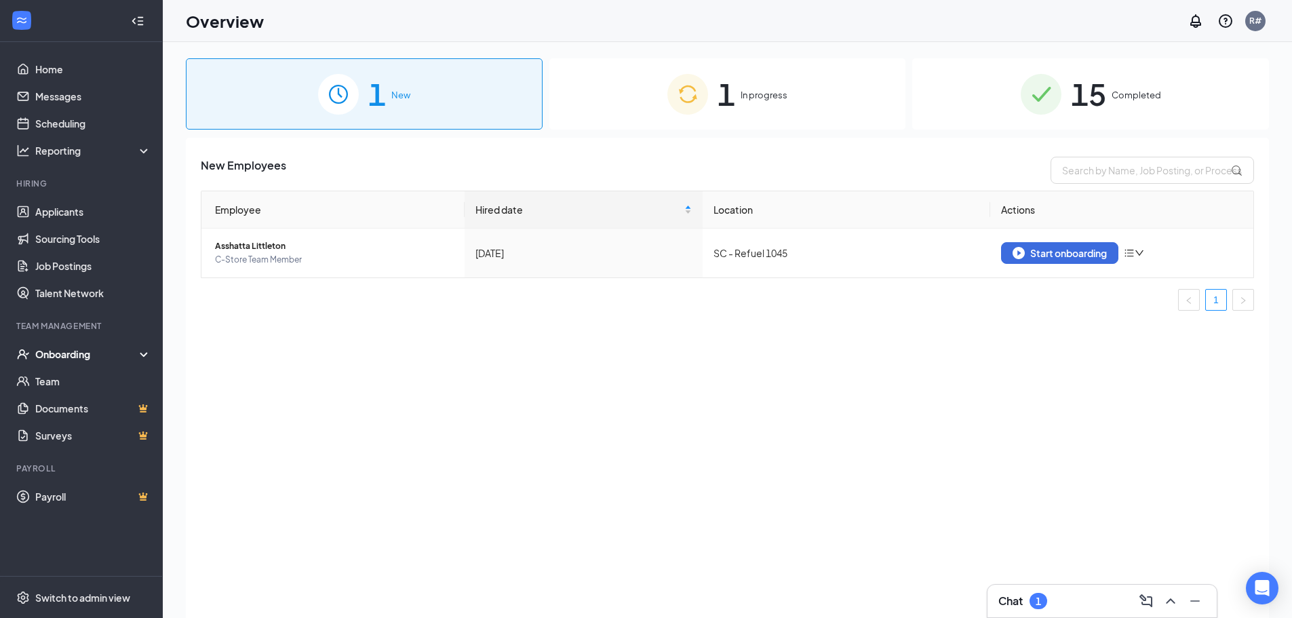
click at [801, 75] on div "1 In progress" at bounding box center [727, 93] width 357 height 71
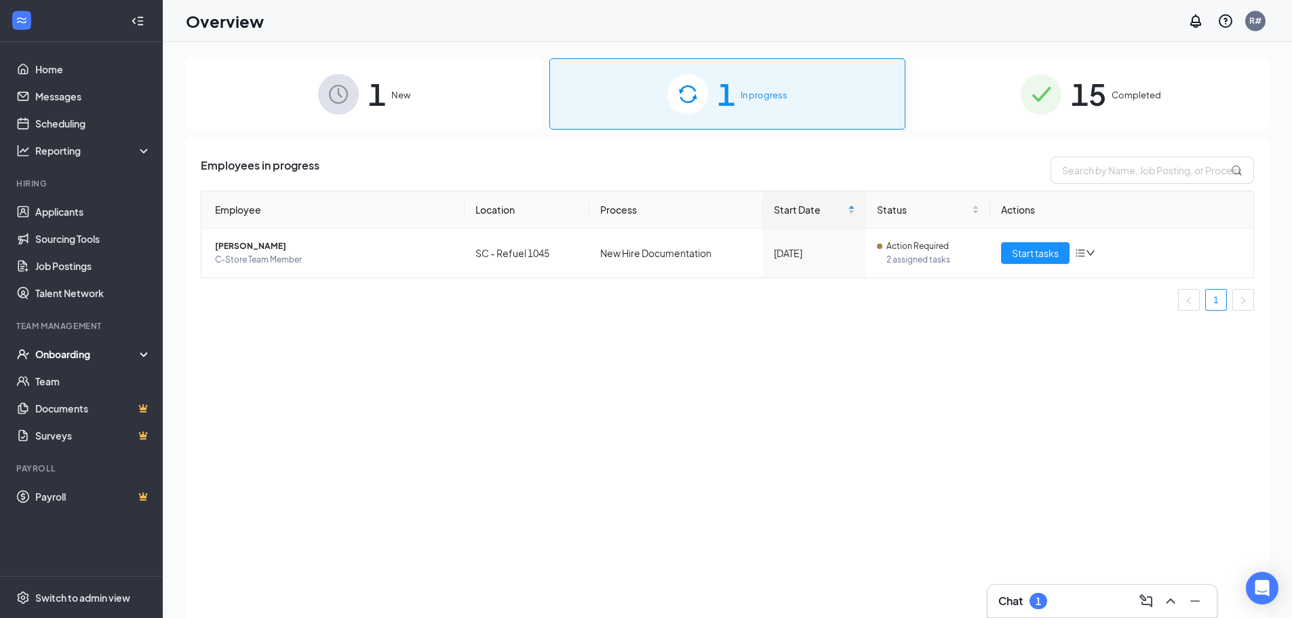
click at [1143, 87] on div "15 Completed" at bounding box center [1090, 93] width 357 height 71
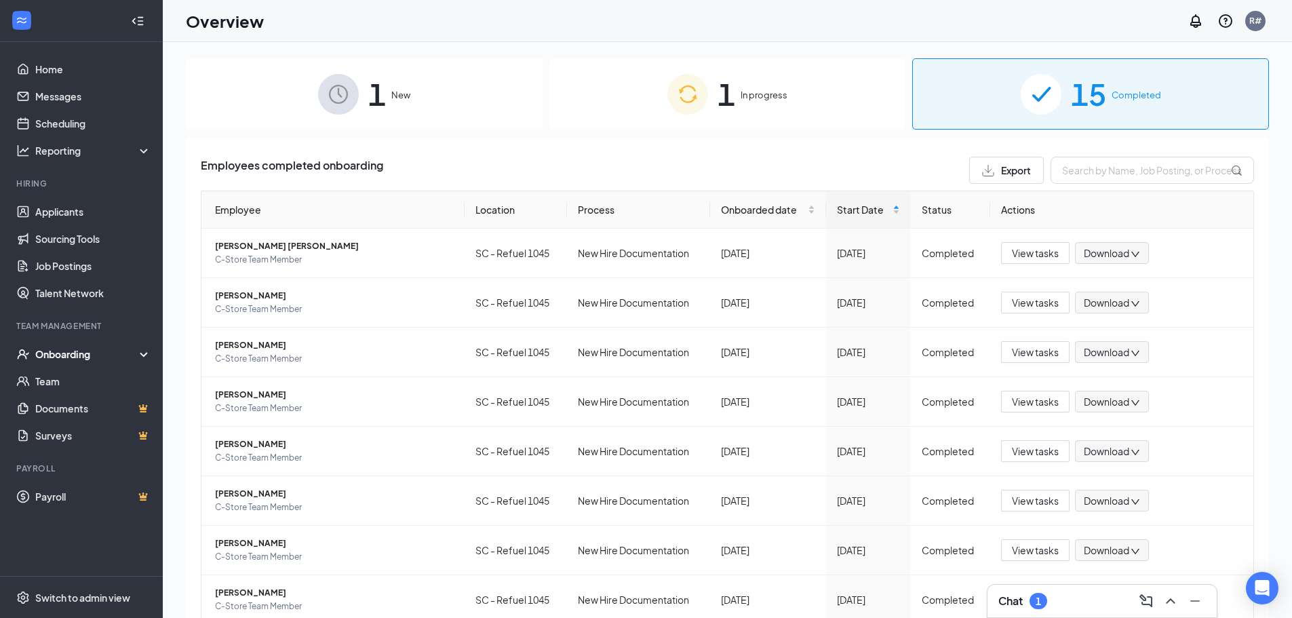
click at [732, 116] on div "1 In progress" at bounding box center [727, 93] width 357 height 71
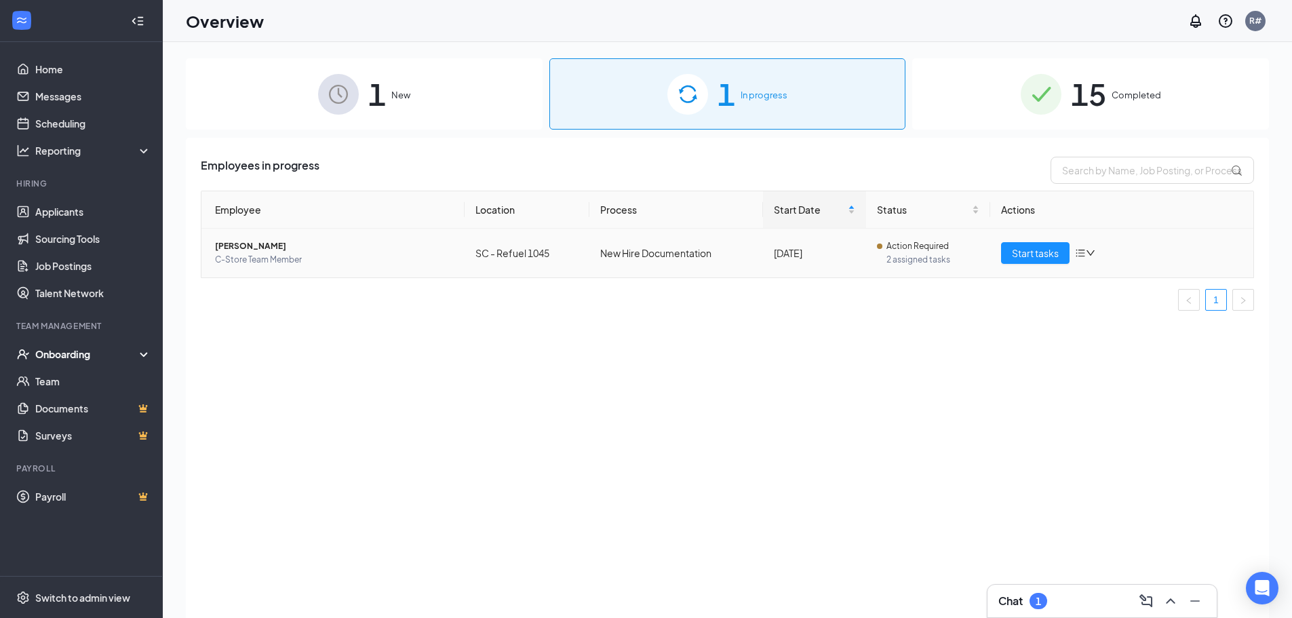
click at [923, 256] on span "2 assigned tasks" at bounding box center [932, 260] width 93 height 14
click at [1040, 251] on span "Start tasks" at bounding box center [1035, 253] width 47 height 15
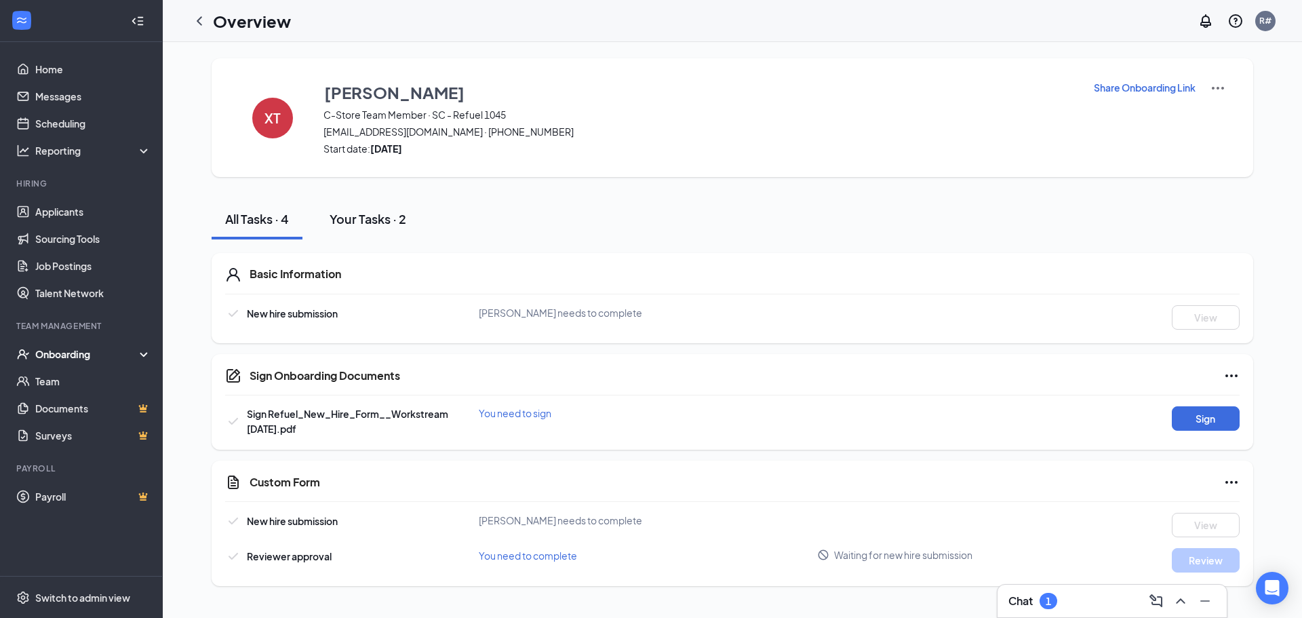
click at [376, 218] on div "Your Tasks · 2" at bounding box center [368, 218] width 77 height 17
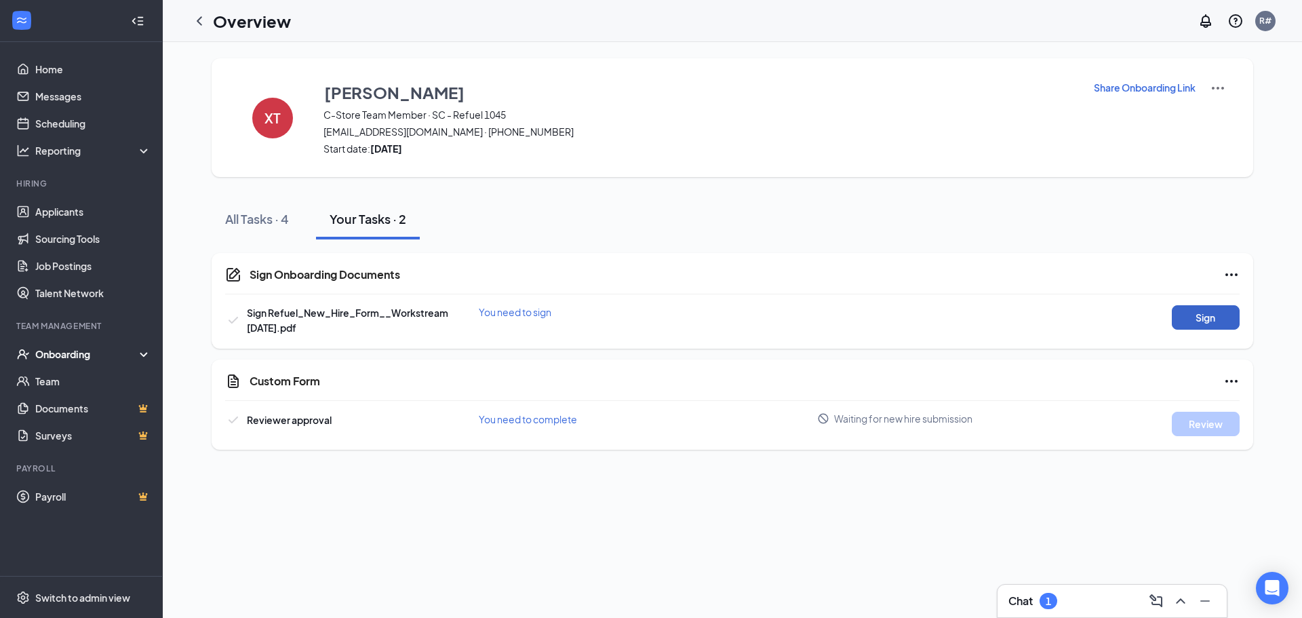
click at [1207, 315] on button "Sign" at bounding box center [1206, 317] width 68 height 24
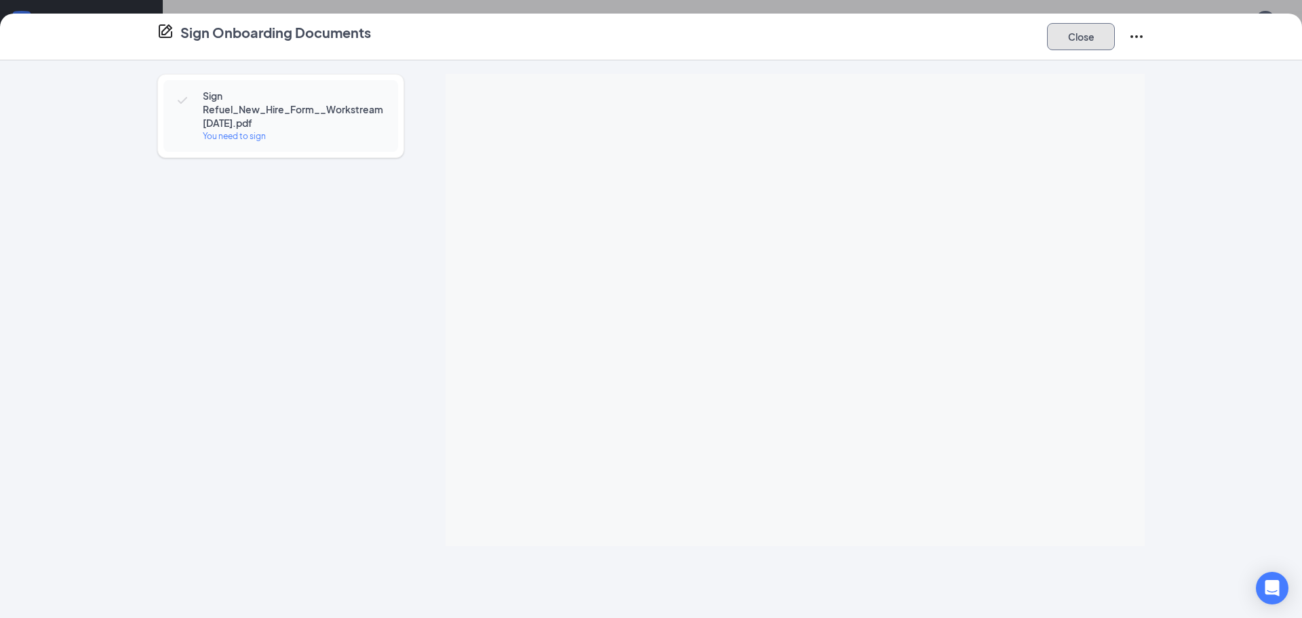
click at [1085, 37] on button "Close" at bounding box center [1081, 36] width 68 height 27
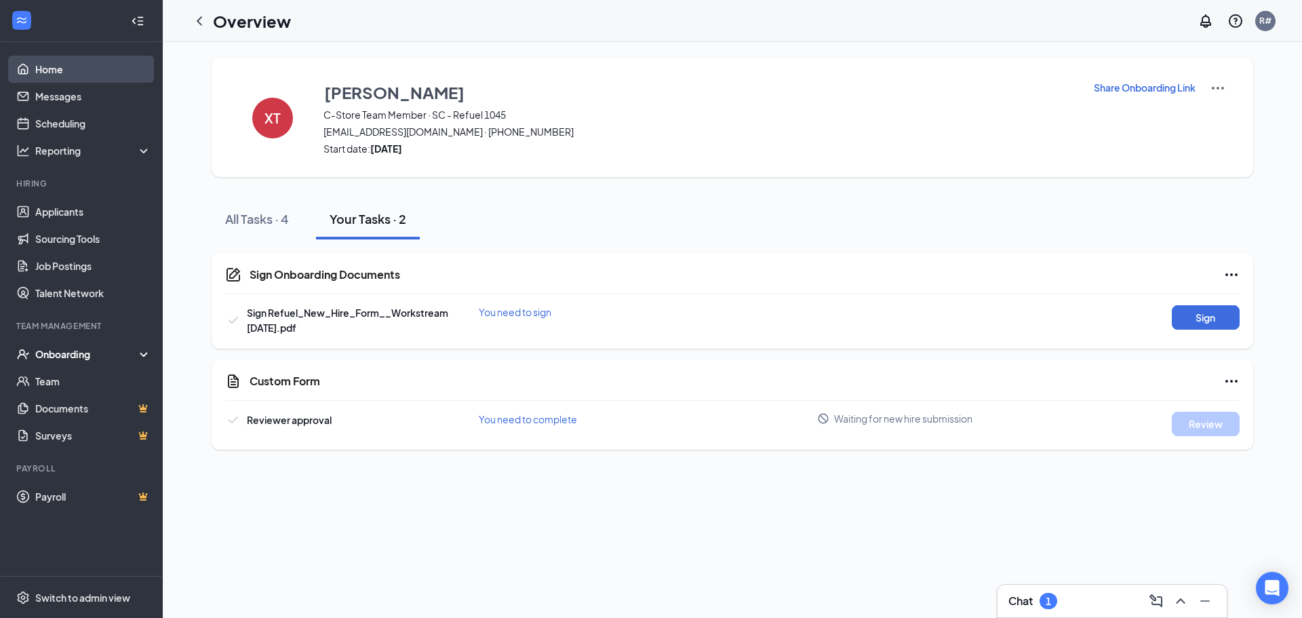
click at [54, 73] on link "Home" at bounding box center [93, 69] width 116 height 27
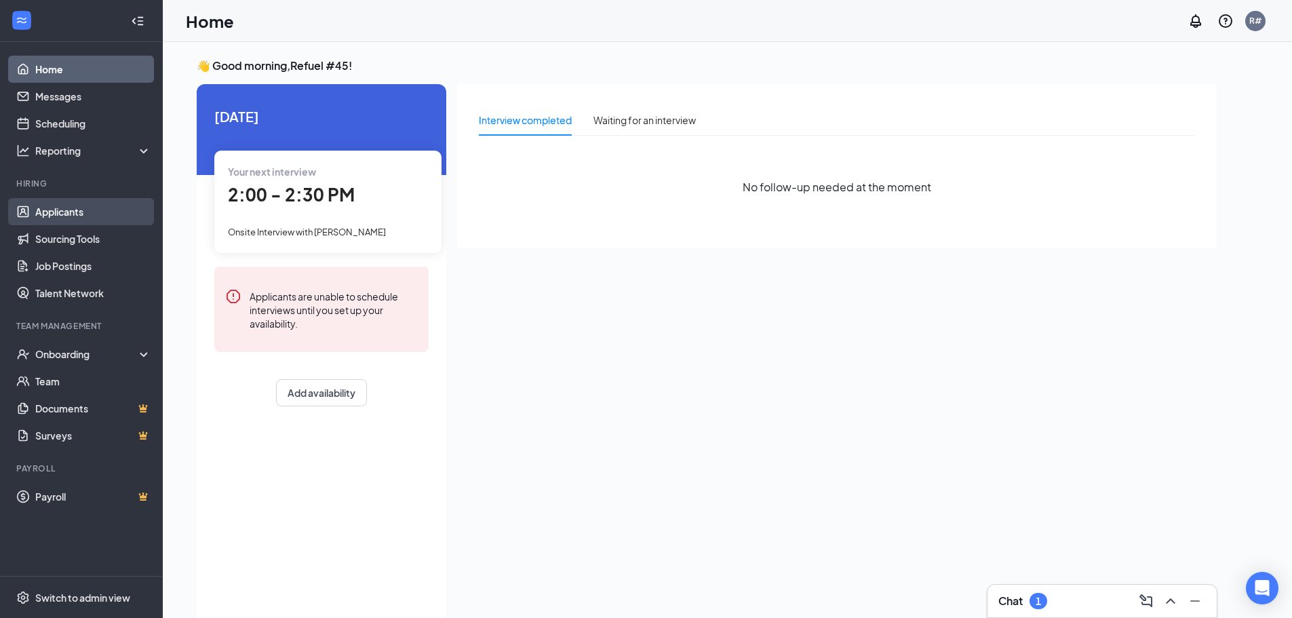
click at [72, 214] on link "Applicants" at bounding box center [93, 211] width 116 height 27
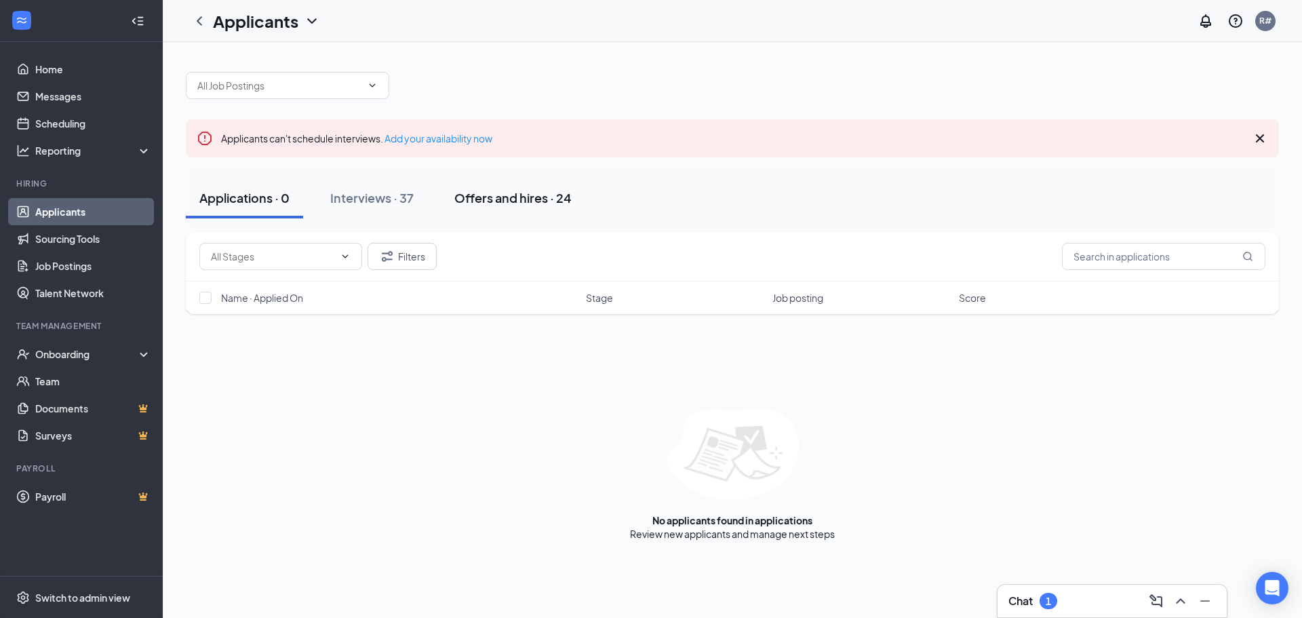
click at [509, 197] on div "Offers and hires · 24" at bounding box center [512, 197] width 117 height 17
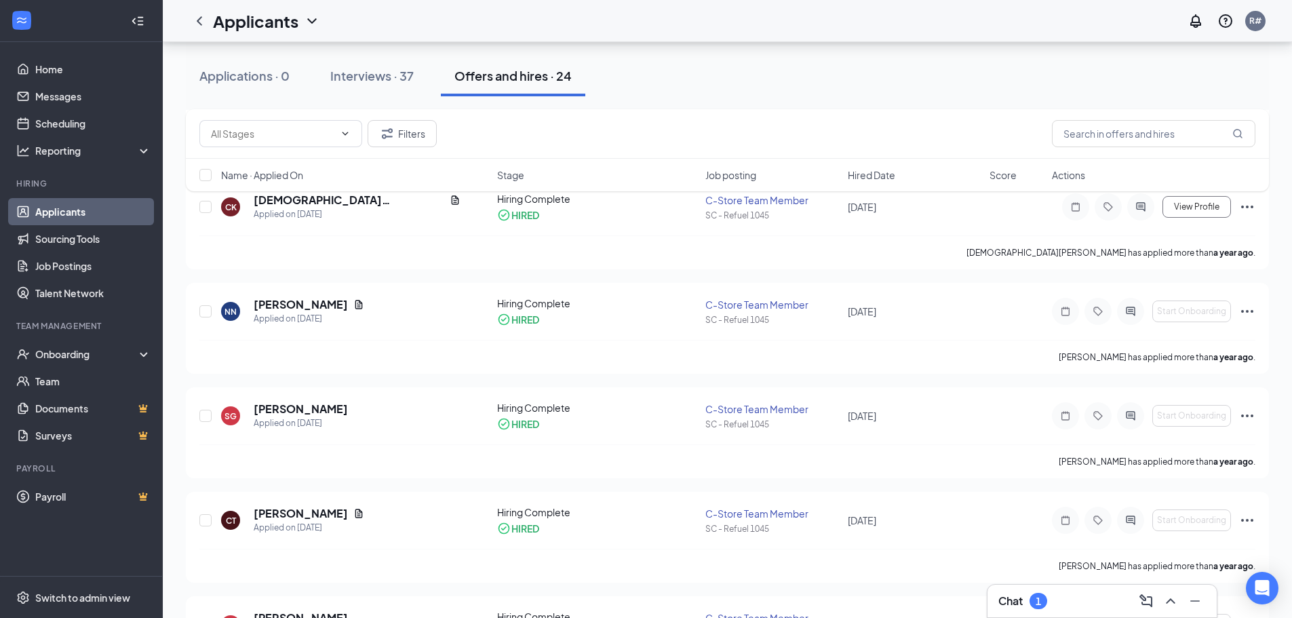
scroll to position [2039, 0]
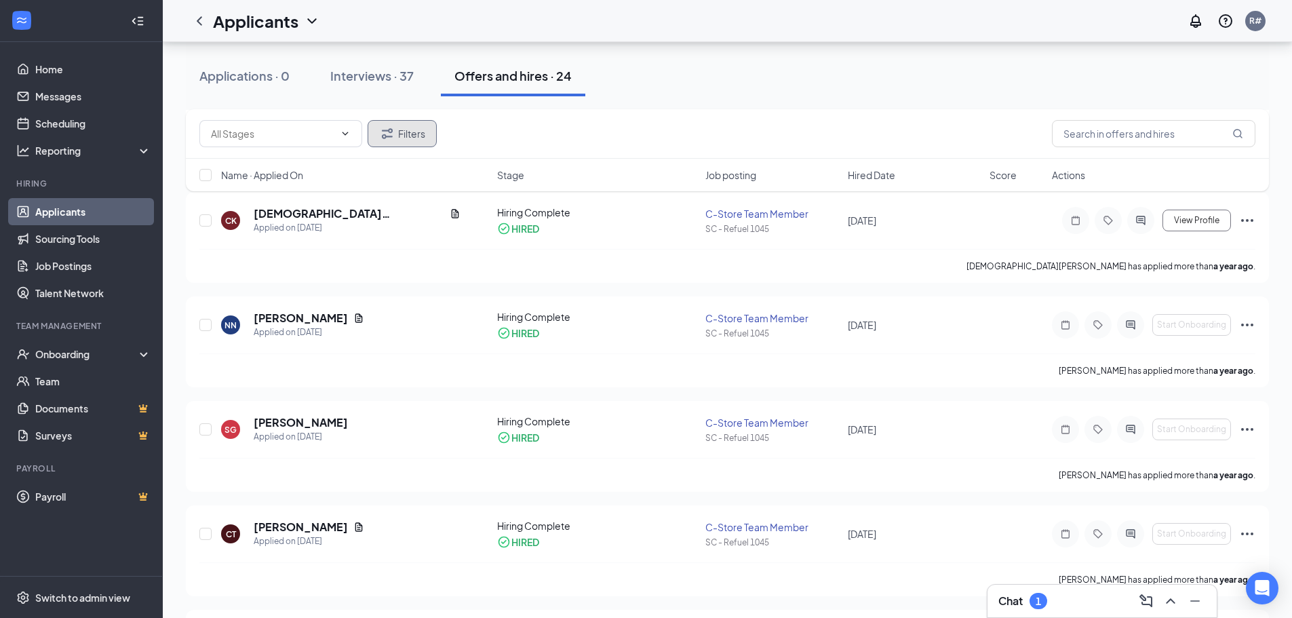
click at [412, 133] on button "Filters" at bounding box center [402, 133] width 69 height 27
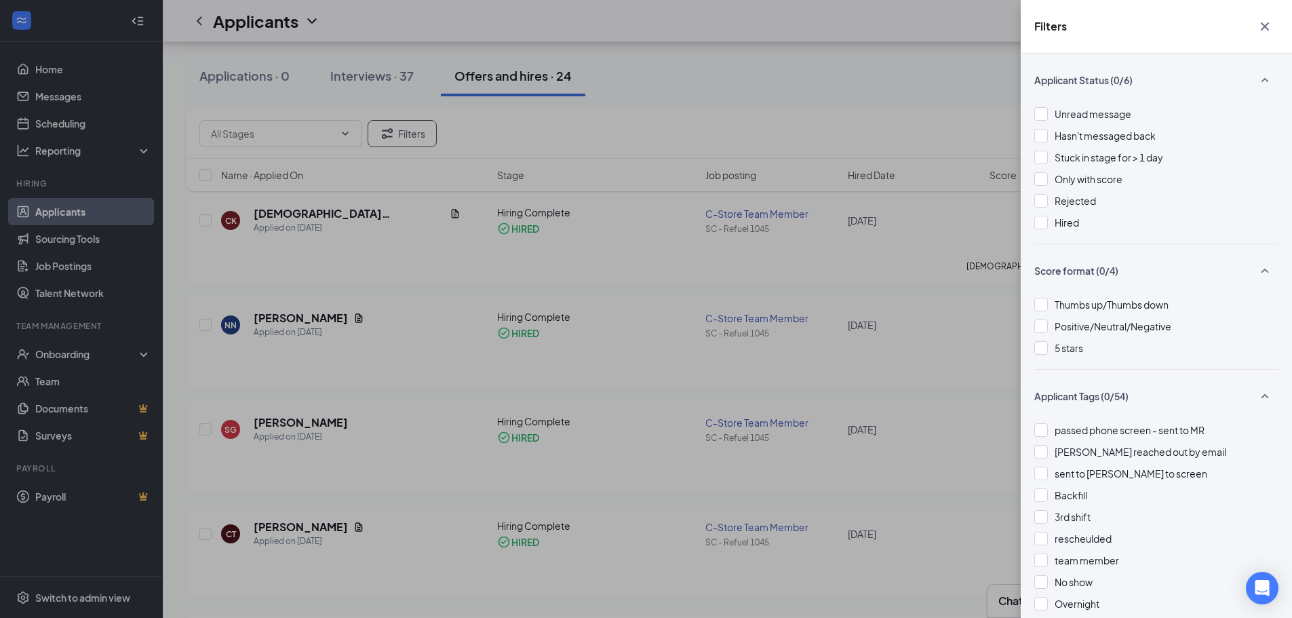
click at [691, 116] on div "Filters Applicant Status (0/6) Unread message Hasn't messaged back Stuck in sta…" at bounding box center [646, 309] width 1292 height 618
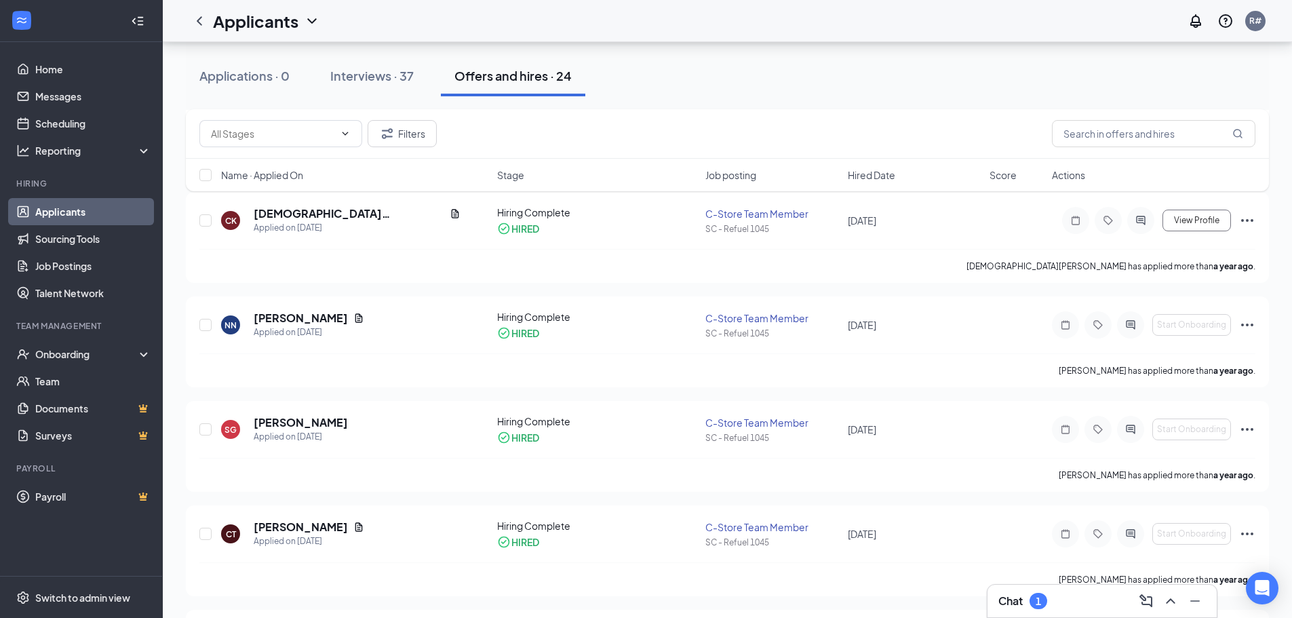
click at [307, 113] on div "Filters" at bounding box center [727, 134] width 1083 height 50
click at [306, 132] on input "text" at bounding box center [272, 133] width 123 height 15
click at [278, 197] on div "On Hold (34)" at bounding box center [280, 196] width 141 height 15
type input "On Hold (34)"
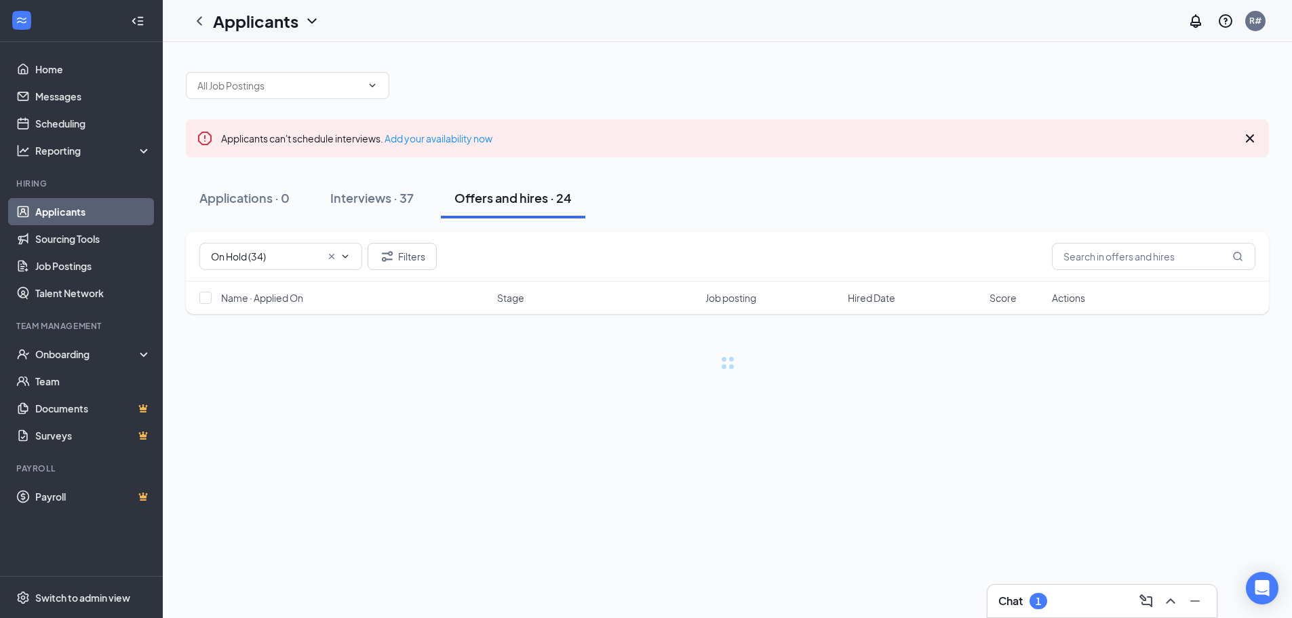
scroll to position [0, 0]
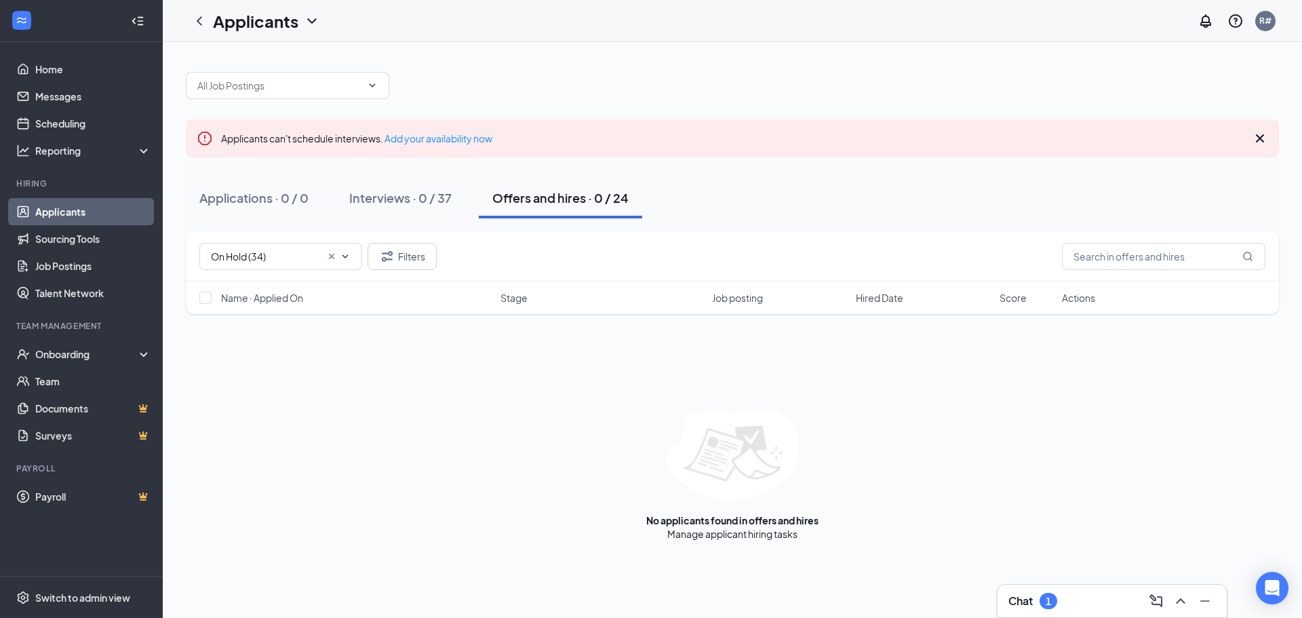
click at [578, 199] on div "Offers and hires · 0 / 24" at bounding box center [560, 197] width 136 height 17
click at [374, 199] on div "Interviews · 0 / 37" at bounding box center [400, 197] width 102 height 17
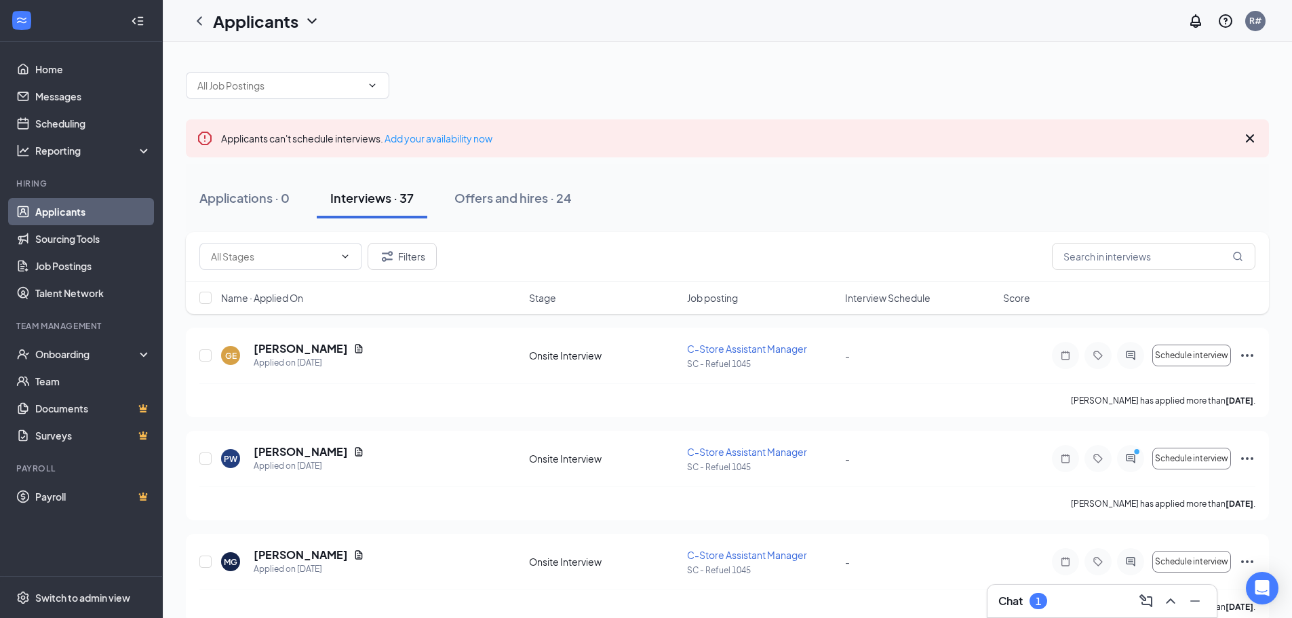
click at [487, 219] on div "Applications · 0 Interviews · 37 Offers and hires · 24" at bounding box center [727, 198] width 1083 height 68
click at [497, 197] on div "Offers and hires · 24" at bounding box center [512, 197] width 117 height 17
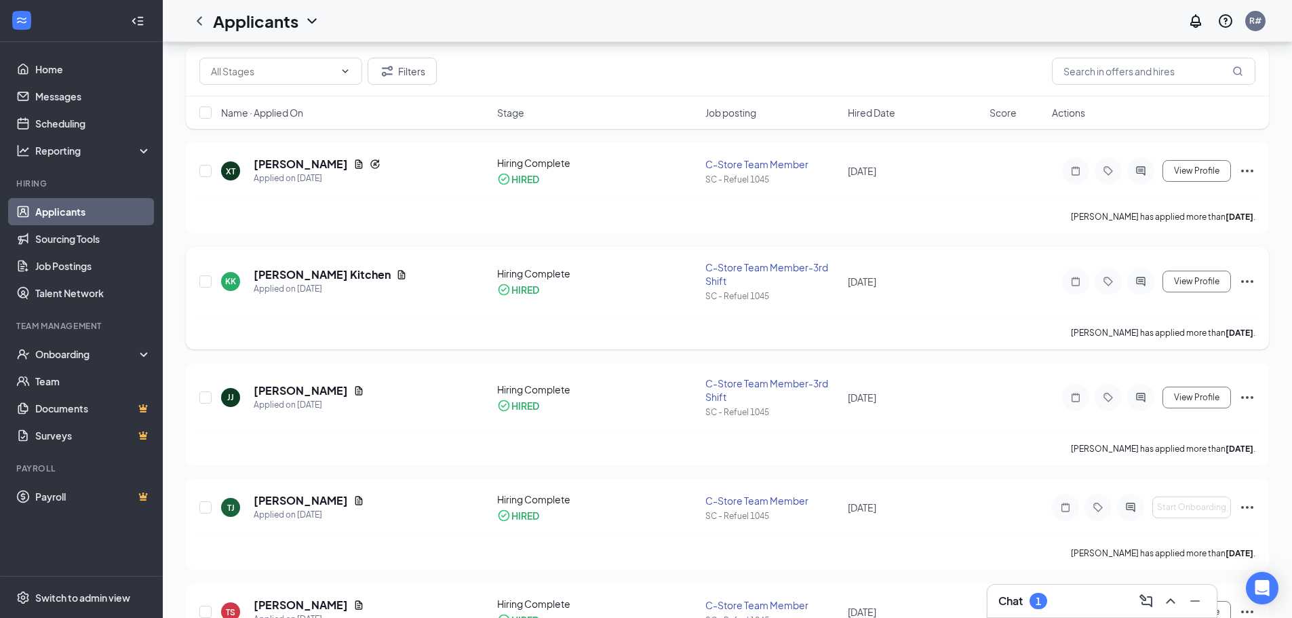
scroll to position [68, 0]
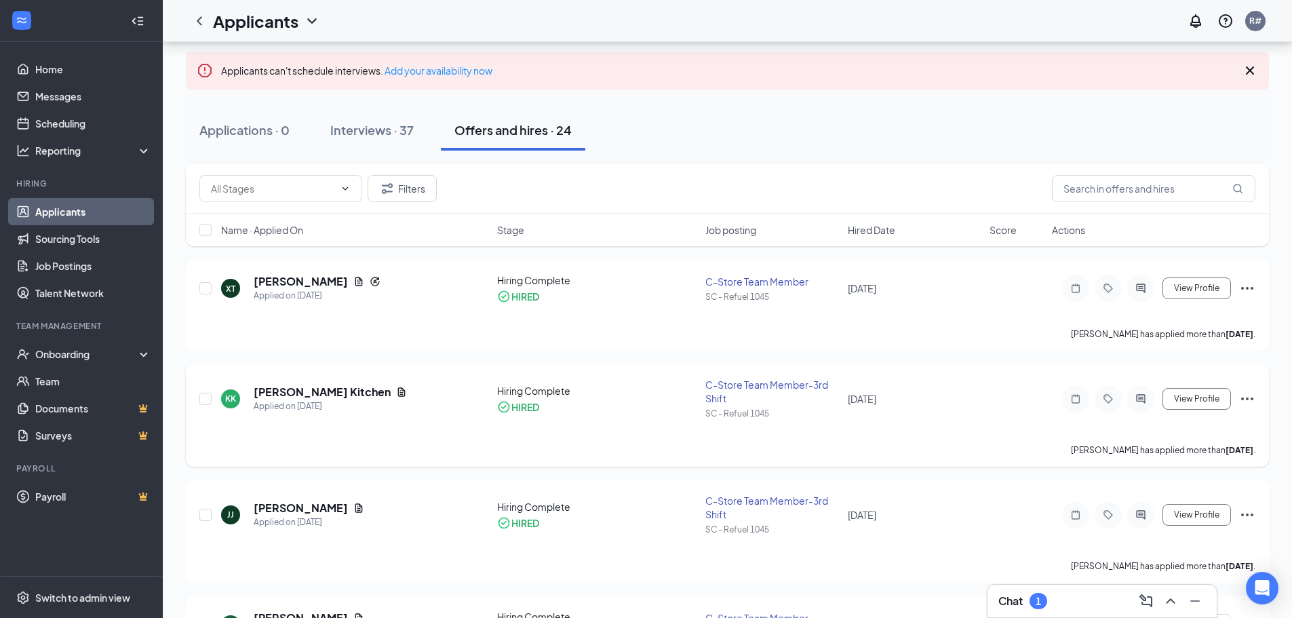
click at [1251, 391] on icon "Ellipses" at bounding box center [1247, 399] width 16 height 16
click at [1145, 601] on p "Reject" at bounding box center [1185, 608] width 117 height 14
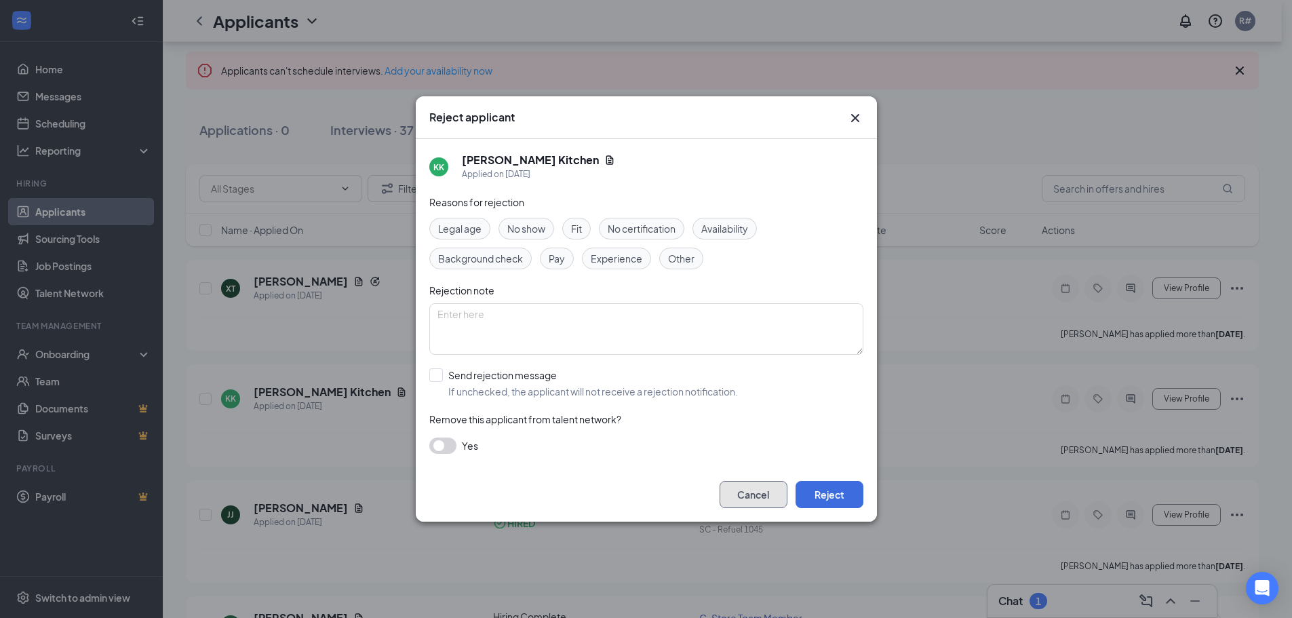
click at [756, 502] on button "Cancel" at bounding box center [754, 494] width 68 height 27
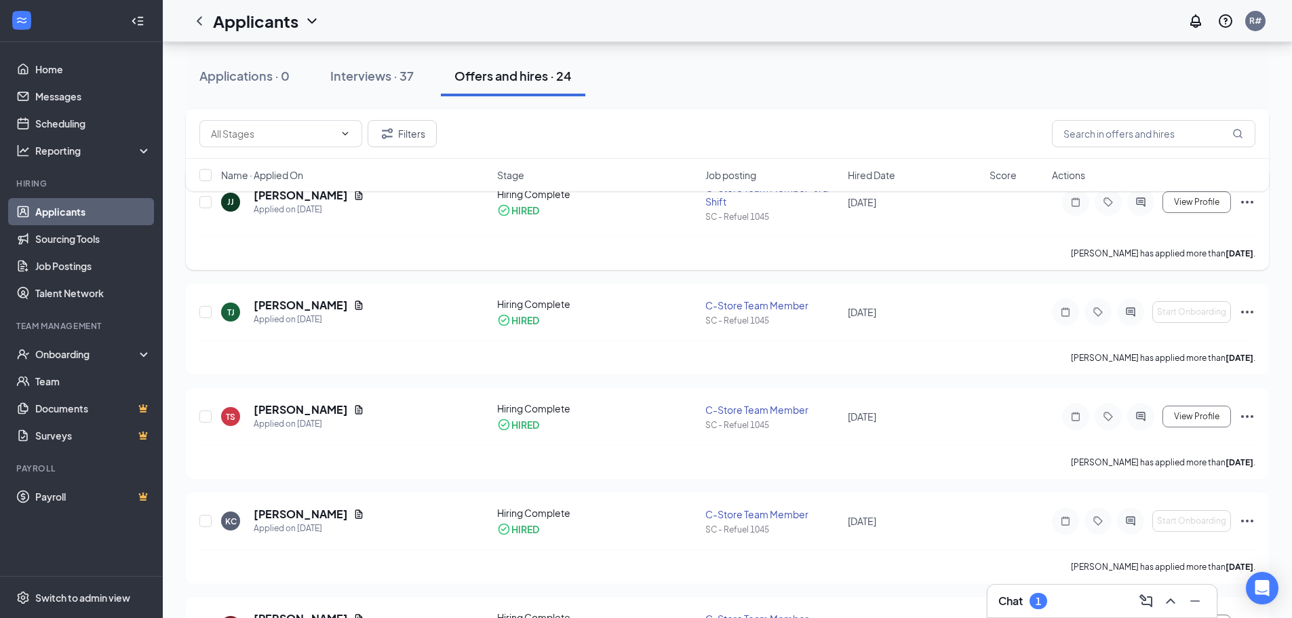
scroll to position [407, 0]
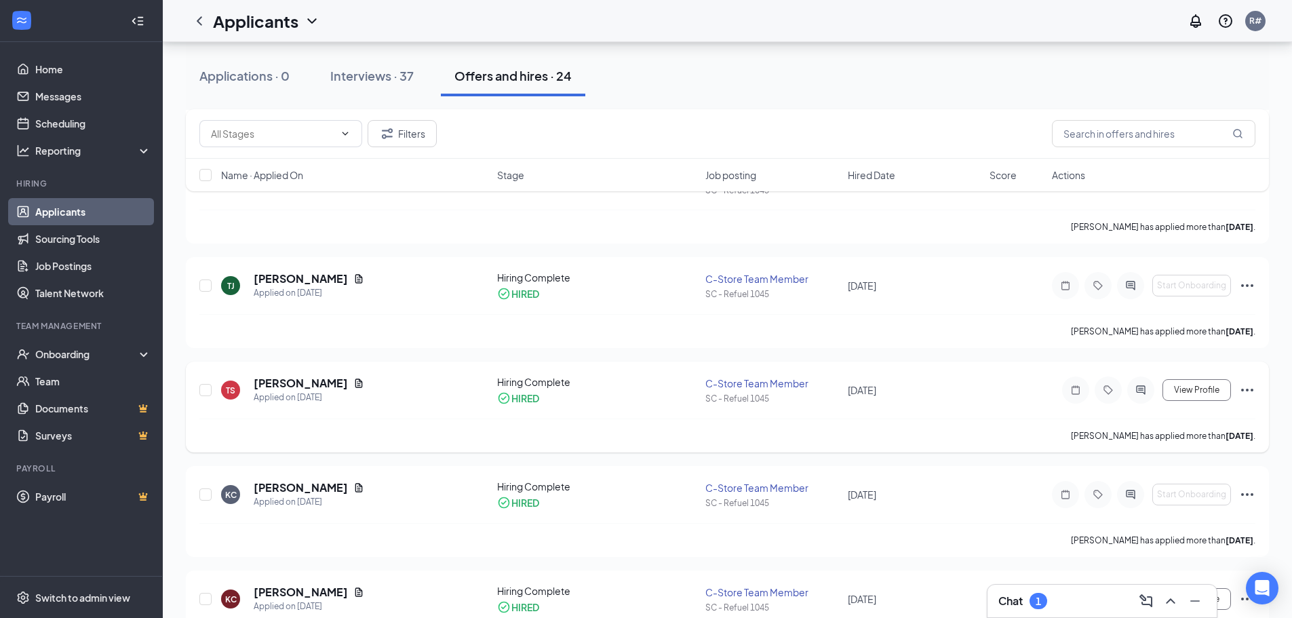
click at [1248, 391] on icon "Ellipses" at bounding box center [1247, 390] width 12 height 3
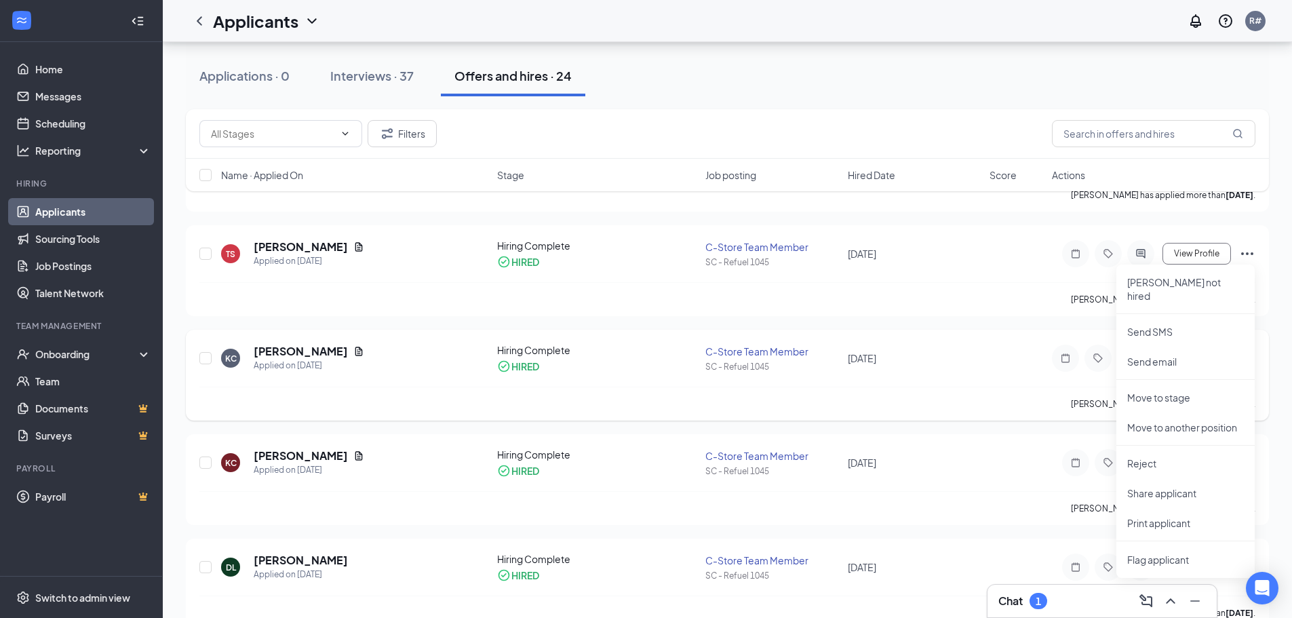
scroll to position [610, 0]
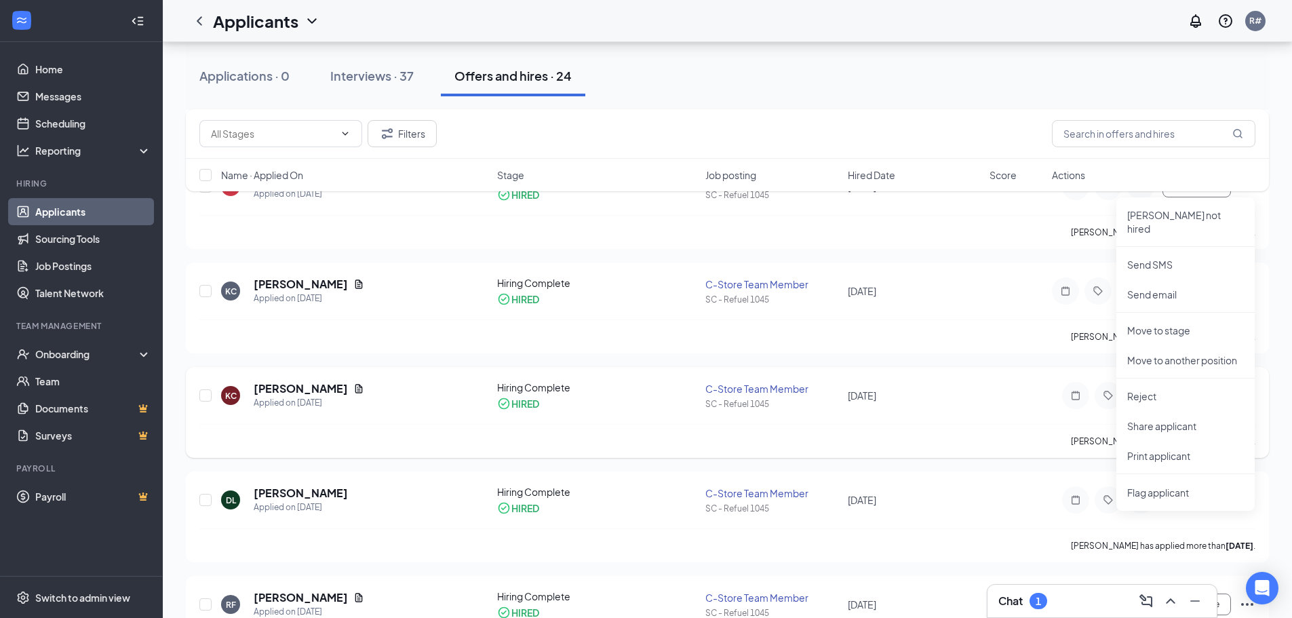
click at [981, 369] on div "[PERSON_NAME] [PERSON_NAME] Applied on [DATE] Hiring Complete HIRED C-Store Tea…" at bounding box center [727, 412] width 1083 height 91
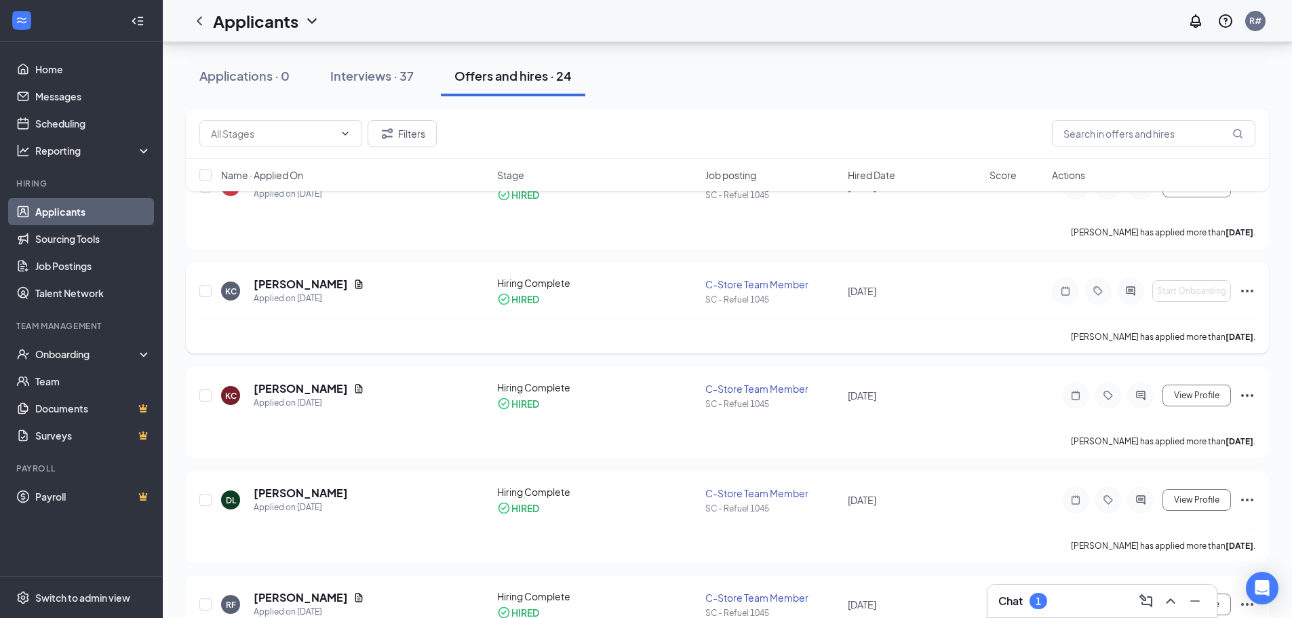
click at [1247, 289] on icon "Ellipses" at bounding box center [1247, 291] width 16 height 16
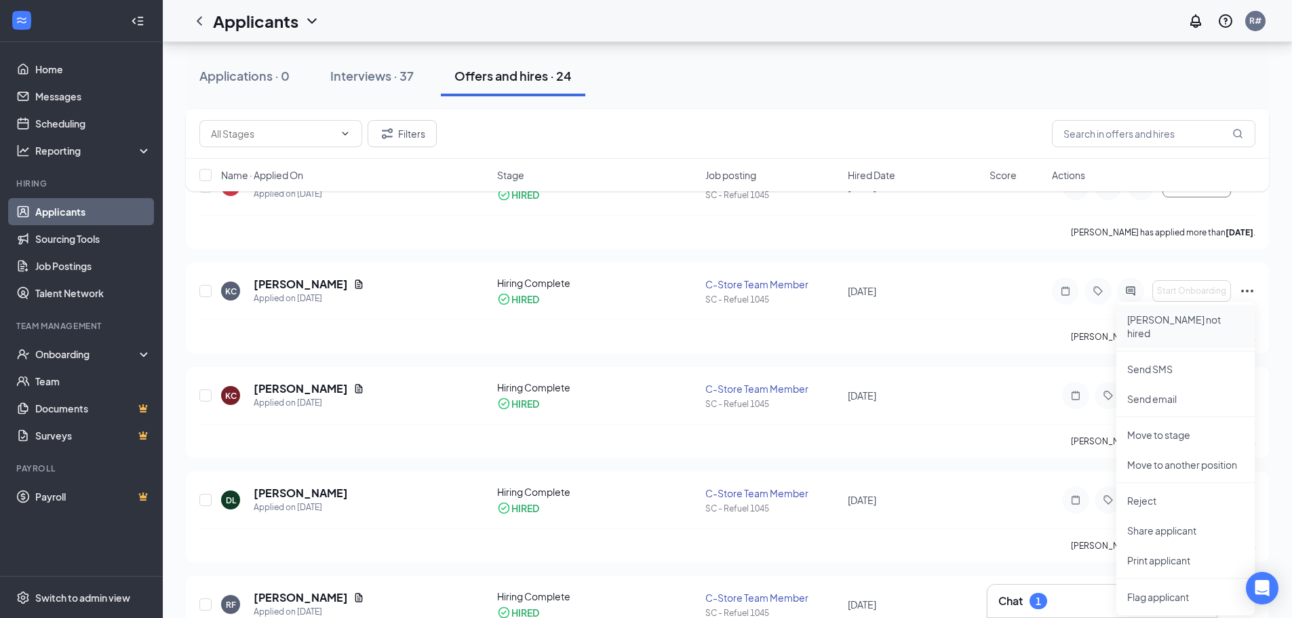
click at [1156, 320] on p "[PERSON_NAME] not hired" at bounding box center [1185, 326] width 117 height 27
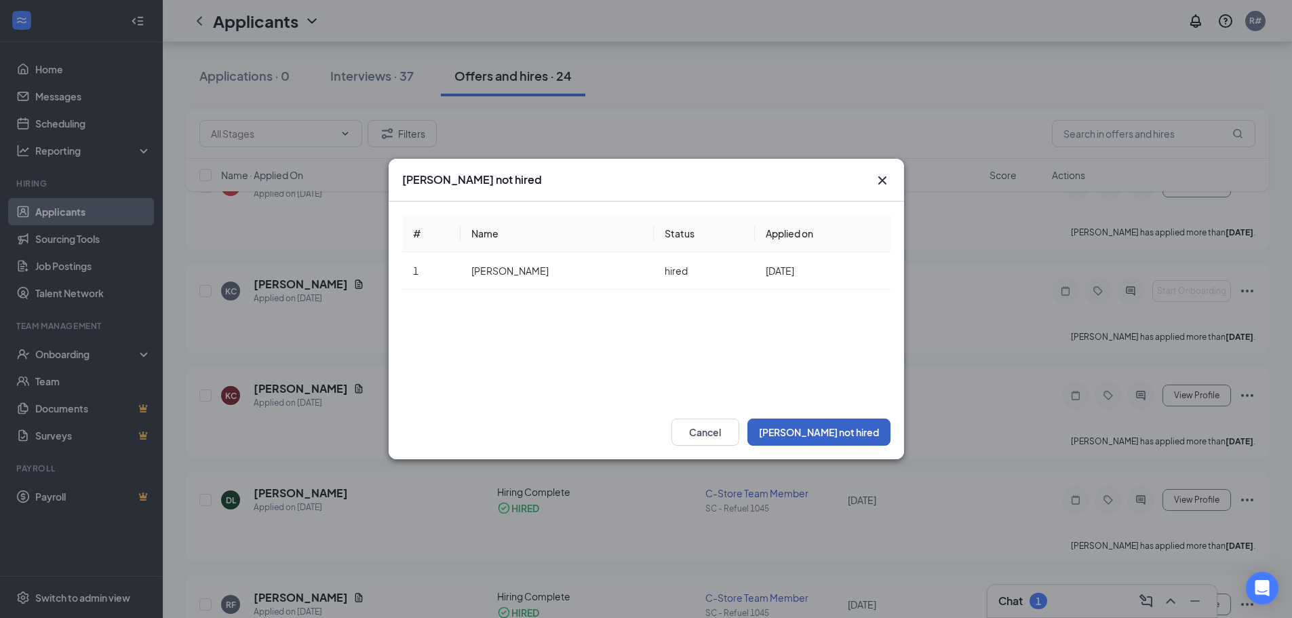
click at [846, 430] on button "[PERSON_NAME] not hired" at bounding box center [818, 431] width 143 height 27
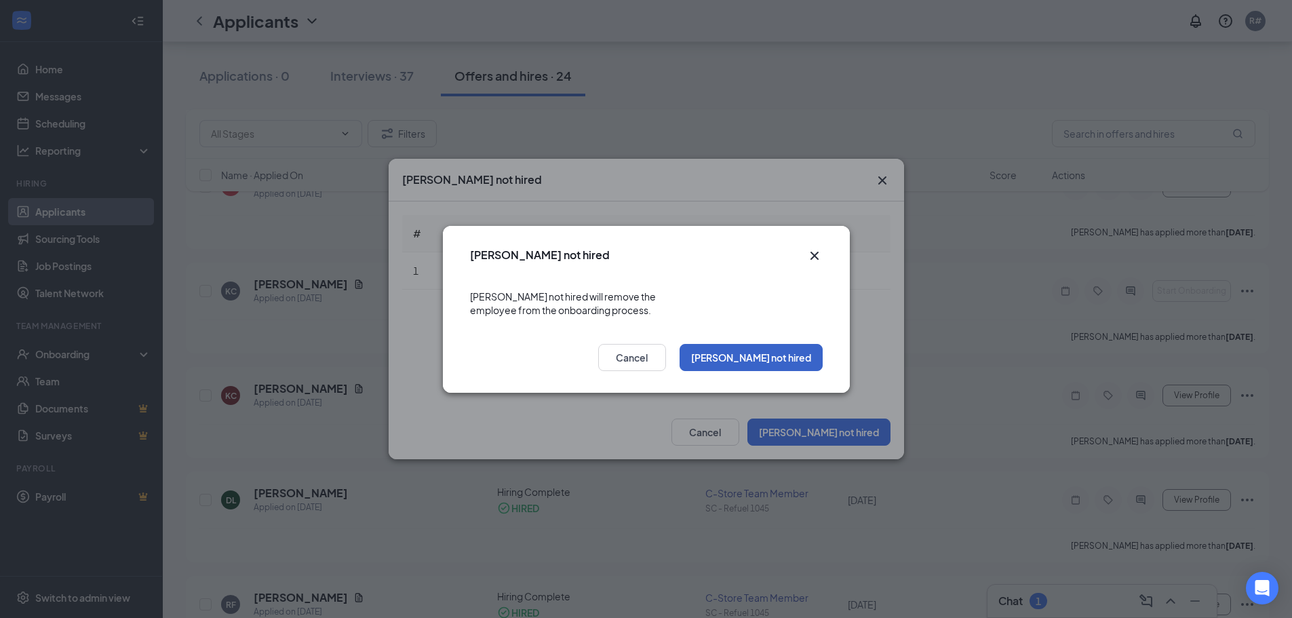
click at [793, 345] on button "[PERSON_NAME] not hired" at bounding box center [751, 357] width 143 height 27
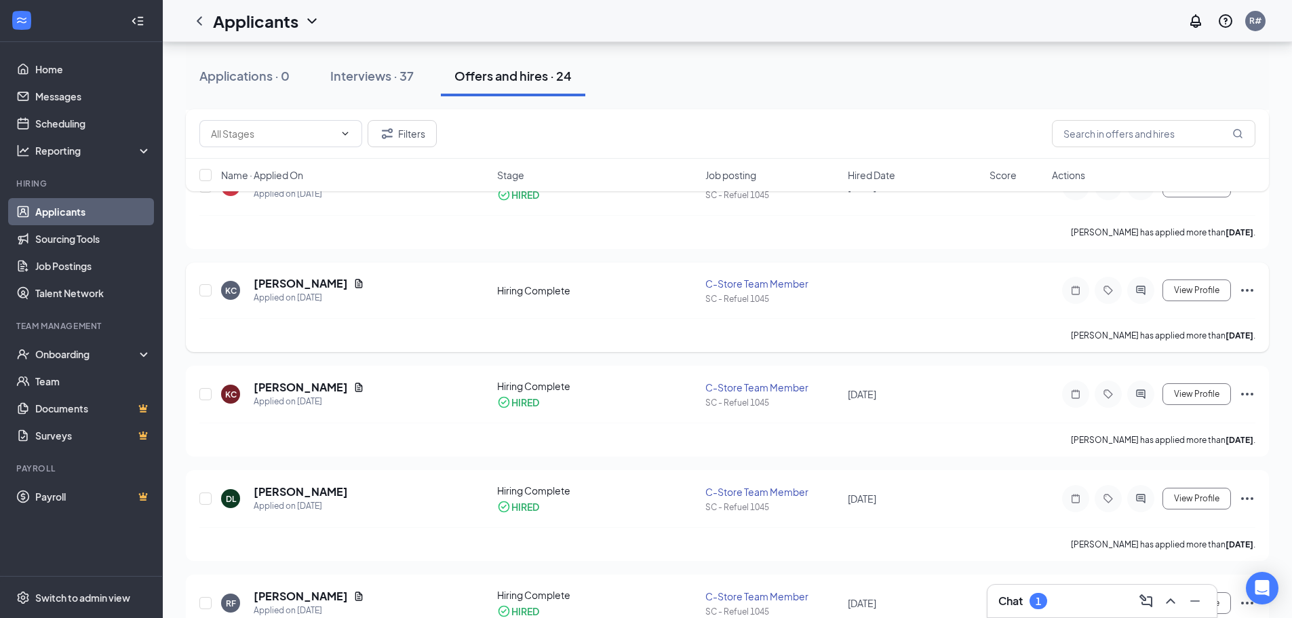
click at [1247, 291] on icon "Ellipses" at bounding box center [1247, 290] width 12 height 3
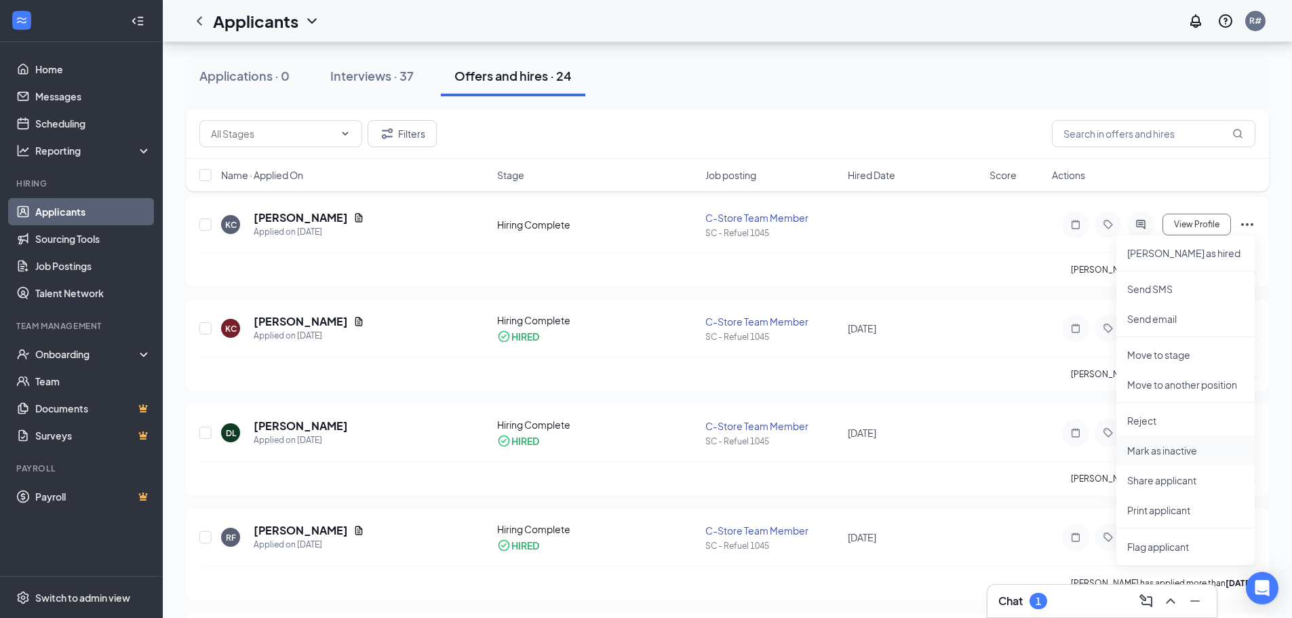
scroll to position [678, 0]
click at [1150, 446] on p "Mark as inactive" at bounding box center [1185, 448] width 117 height 14
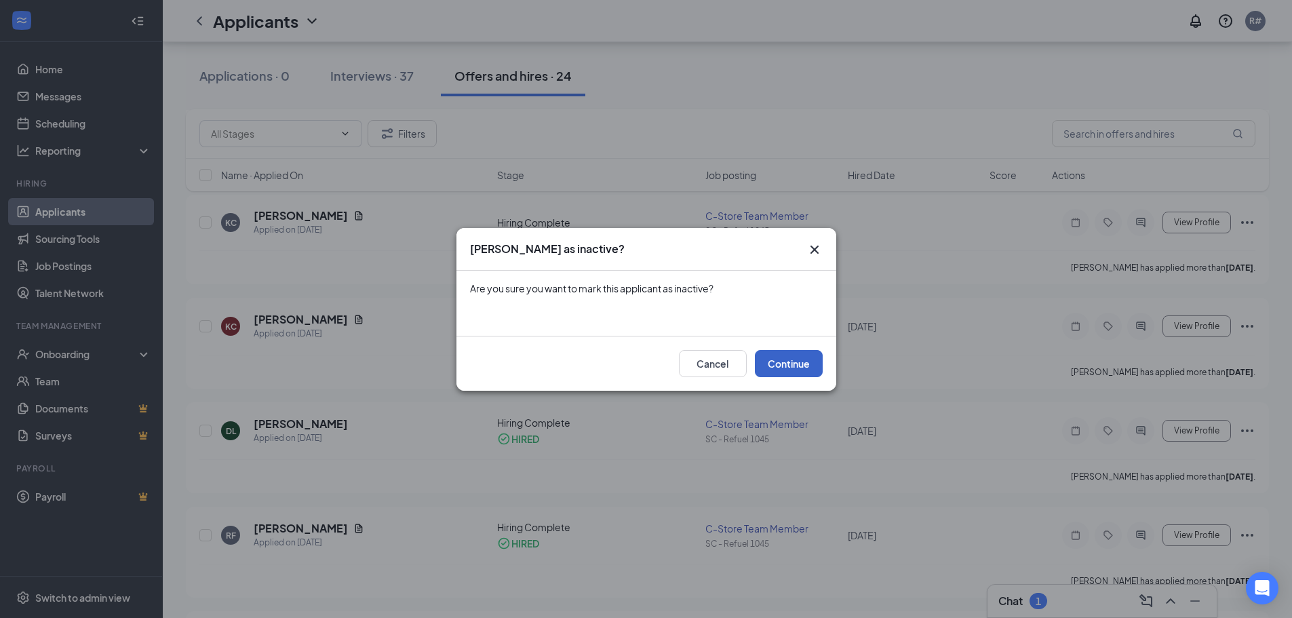
click at [783, 364] on button "Continue" at bounding box center [789, 363] width 68 height 27
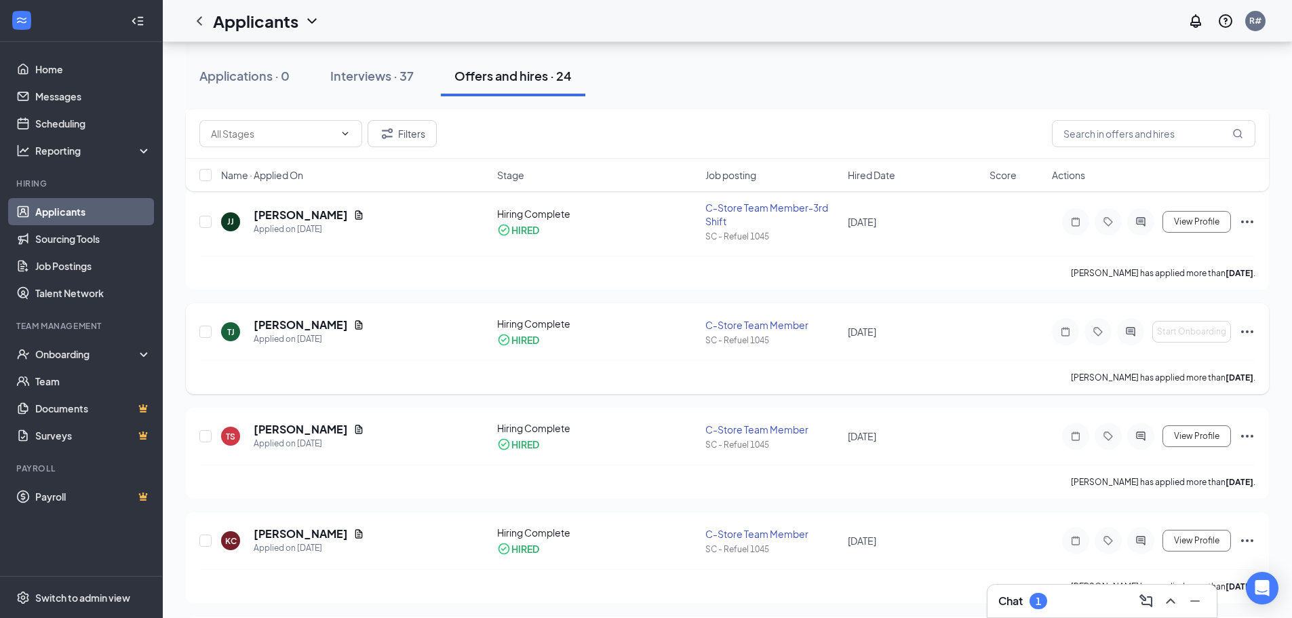
scroll to position [339, 0]
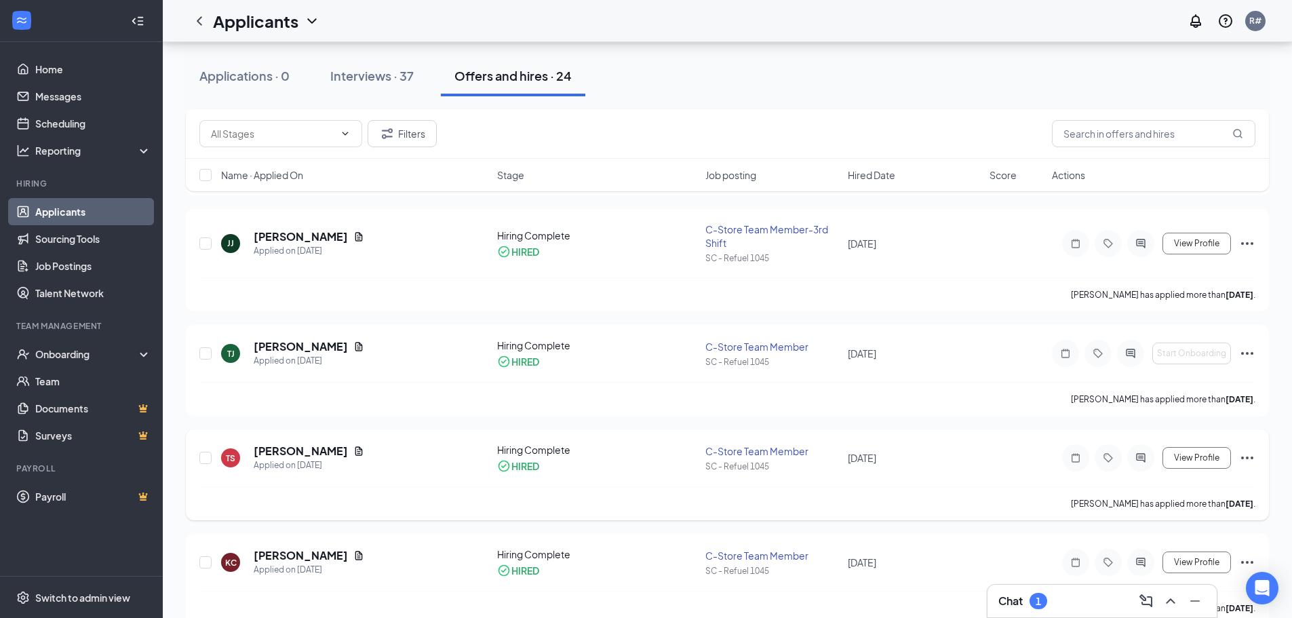
click at [1261, 452] on div "TS [PERSON_NAME] Applied on [DATE] Hiring Complete HIRED C-Store Team Member SC…" at bounding box center [727, 474] width 1083 height 91
click at [1251, 455] on icon "Ellipses" at bounding box center [1247, 458] width 16 height 16
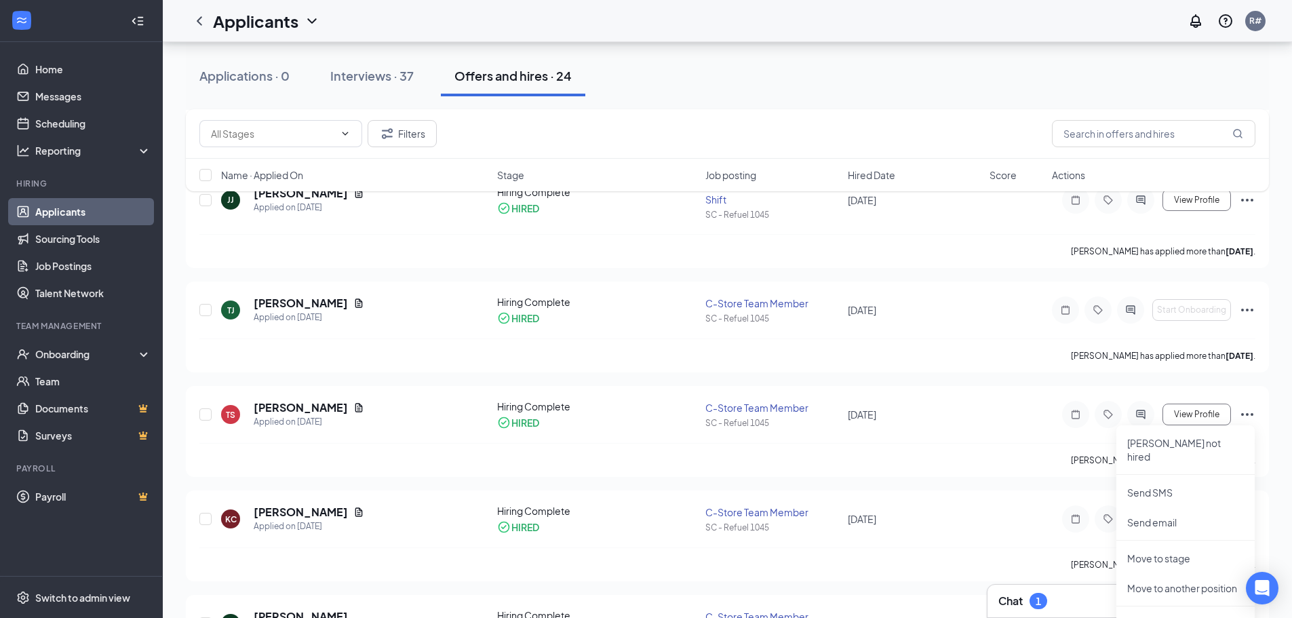
scroll to position [543, 0]
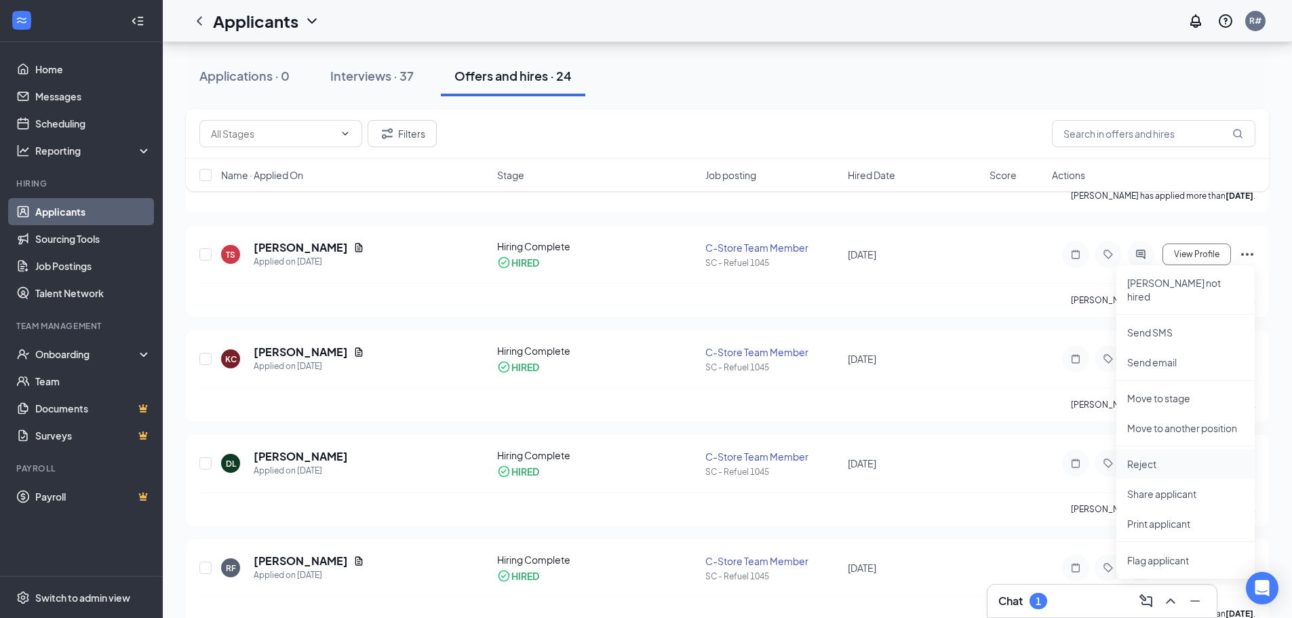
click at [1146, 457] on p "Reject" at bounding box center [1185, 464] width 117 height 14
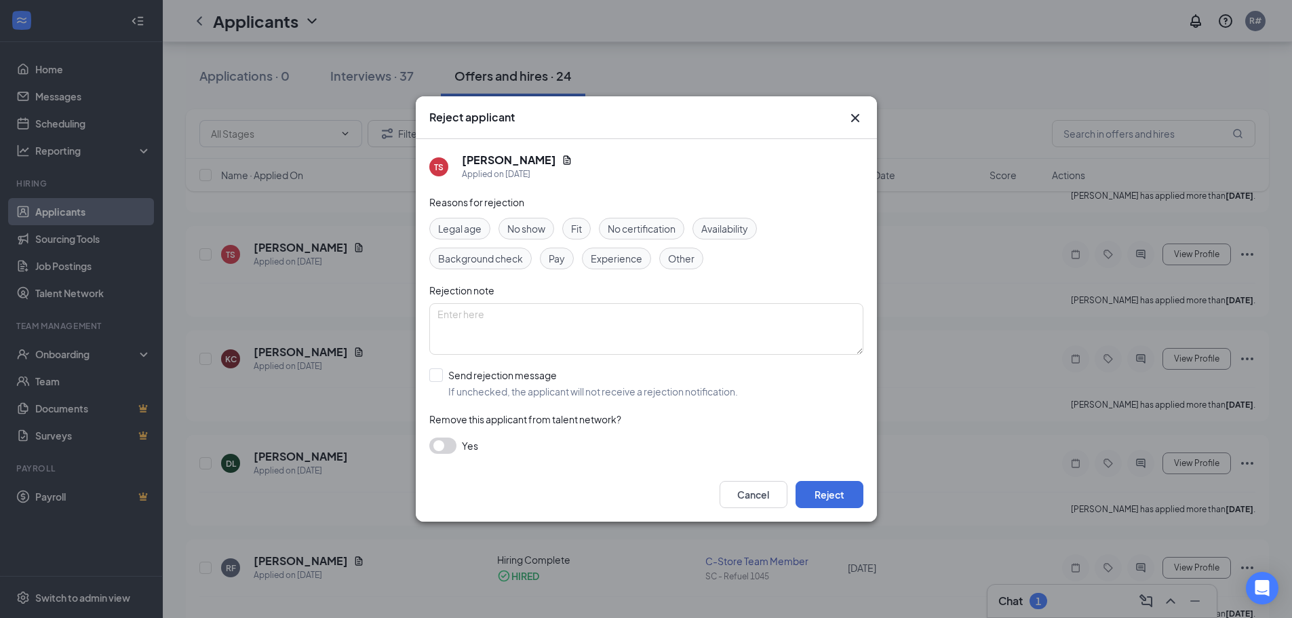
click at [517, 231] on span "No show" at bounding box center [526, 228] width 38 height 15
click at [488, 326] on textarea at bounding box center [646, 329] width 434 height 52
type textarea "caught stealing money from register"
click at [454, 444] on button "button" at bounding box center [442, 445] width 27 height 16
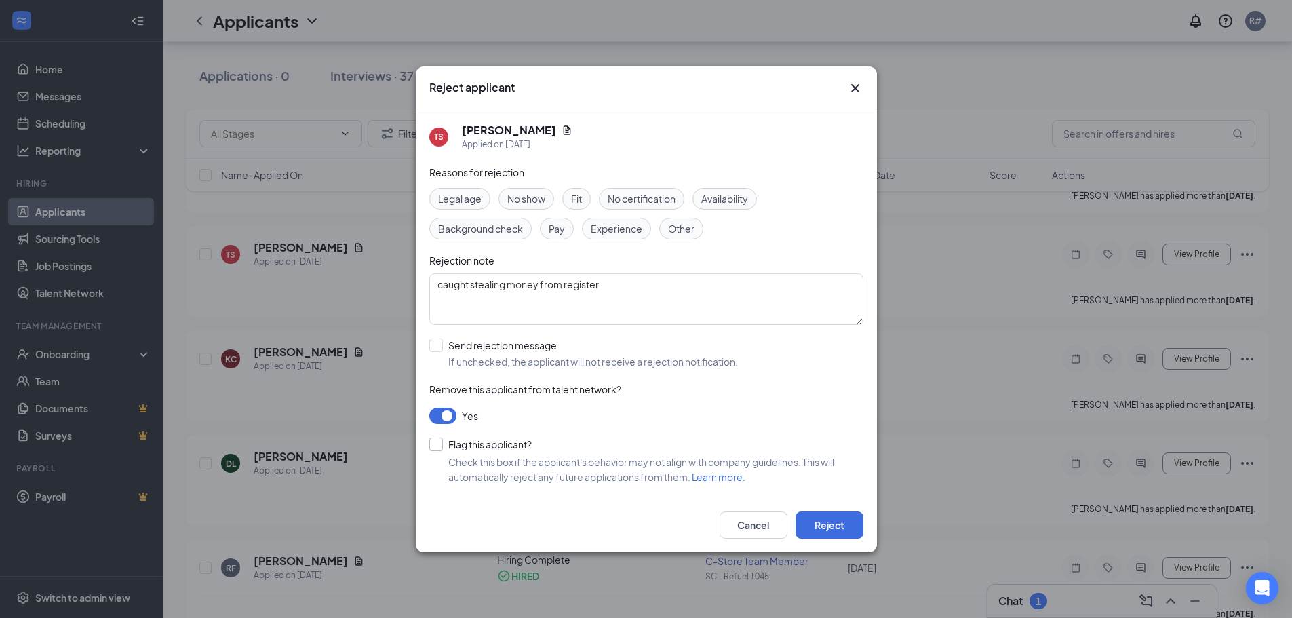
click at [436, 446] on input "Flag this applicant?" at bounding box center [480, 444] width 102 height 14
checkbox input "true"
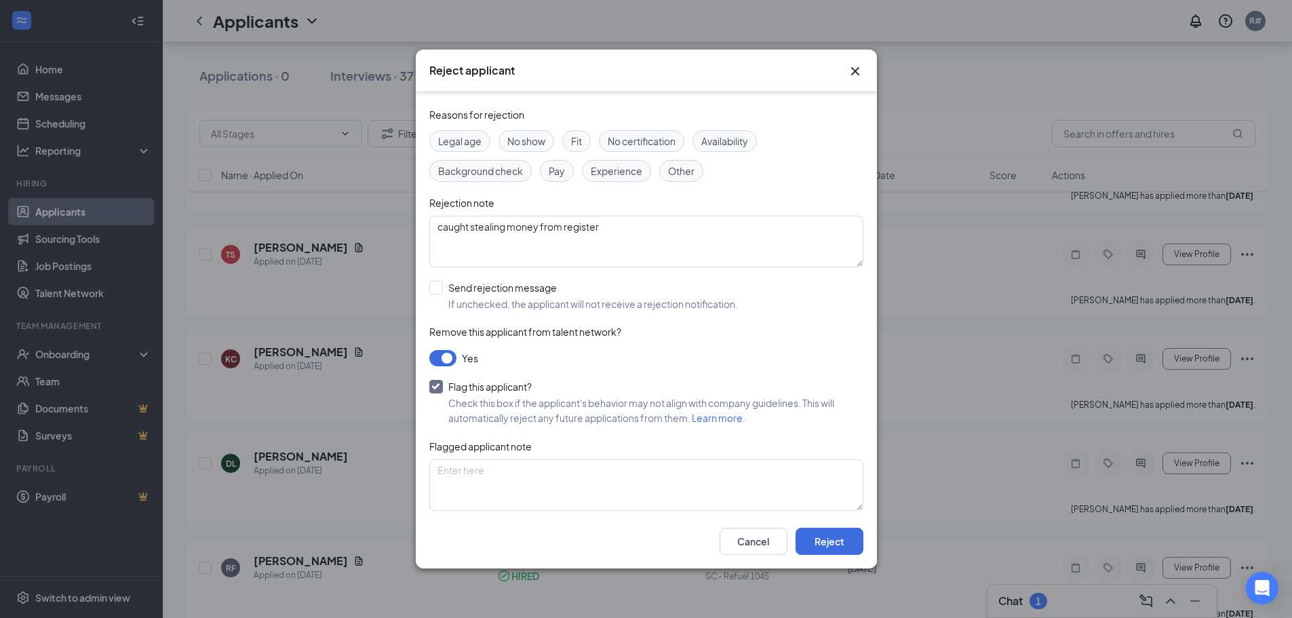
scroll to position [51, 0]
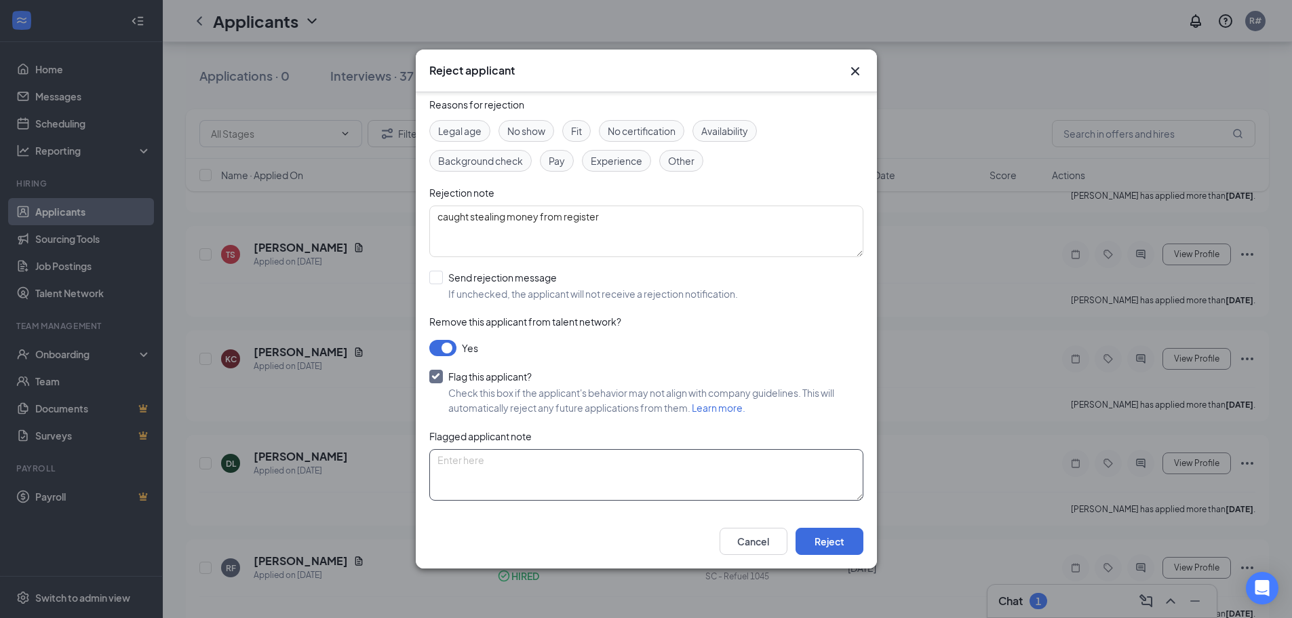
click at [486, 465] on textarea at bounding box center [646, 475] width 434 height 52
type textarea "n"
type textarea "NON-REHIRABLE"
click at [838, 546] on button "Reject" at bounding box center [830, 541] width 68 height 27
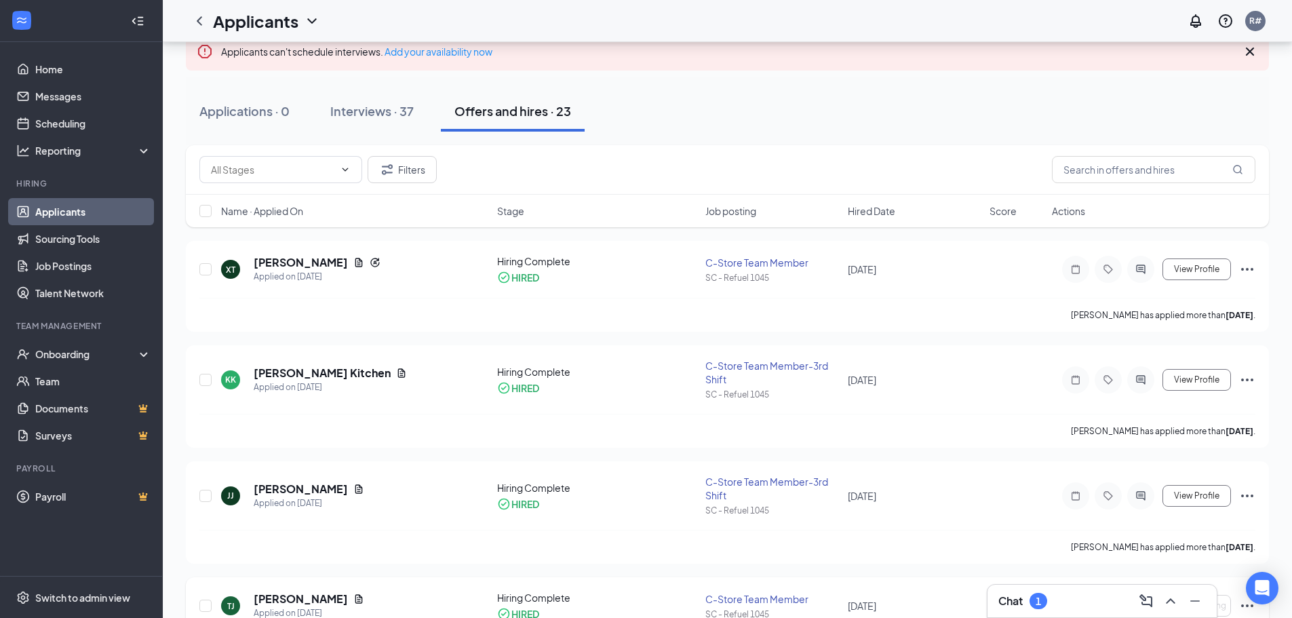
scroll to position [68, 0]
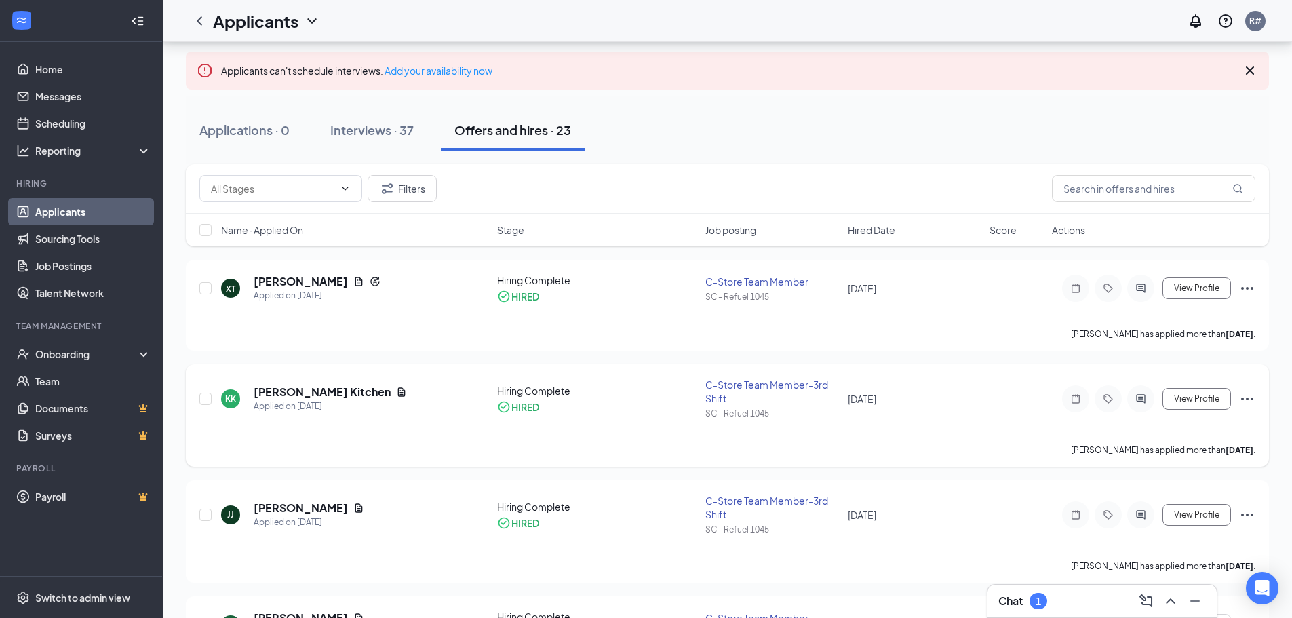
click at [1244, 395] on icon "Ellipses" at bounding box center [1247, 399] width 16 height 16
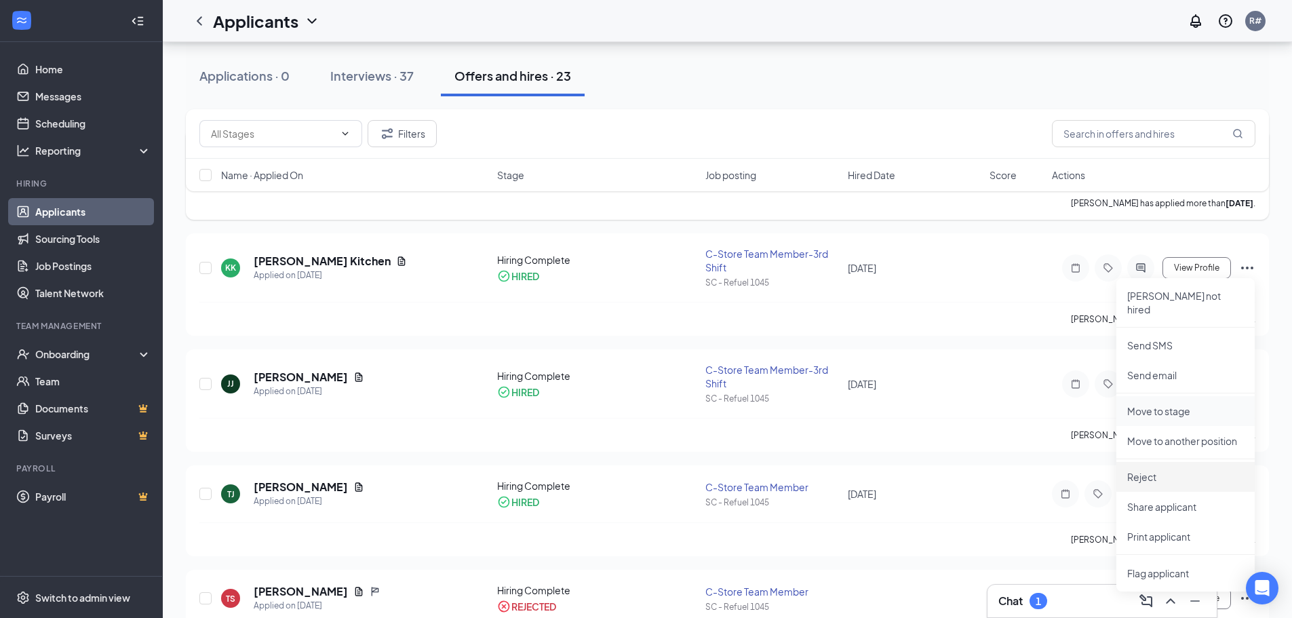
scroll to position [203, 0]
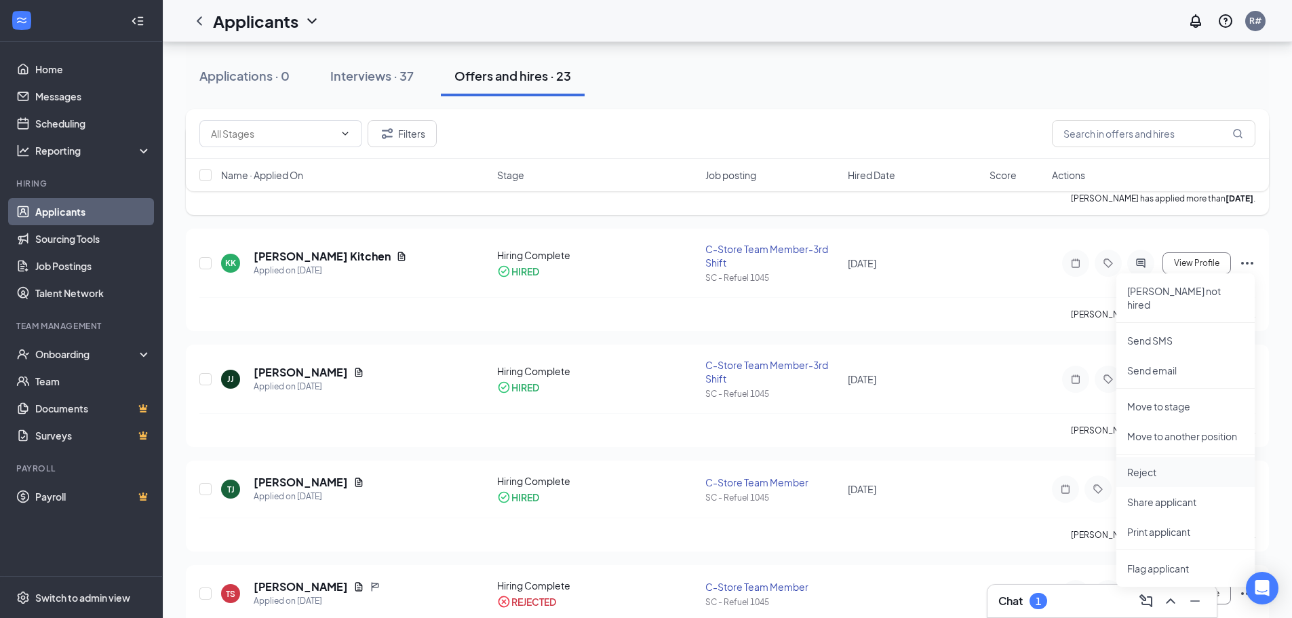
click at [1156, 465] on p "Reject" at bounding box center [1185, 472] width 117 height 14
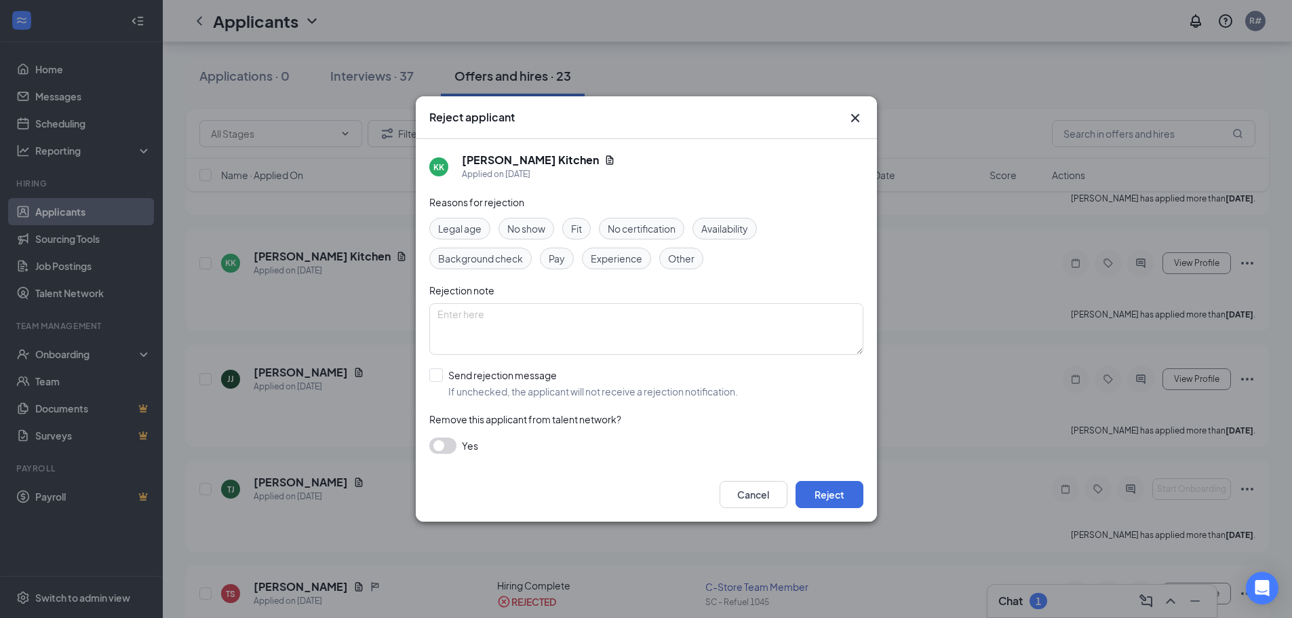
click at [450, 444] on button "button" at bounding box center [442, 445] width 27 height 16
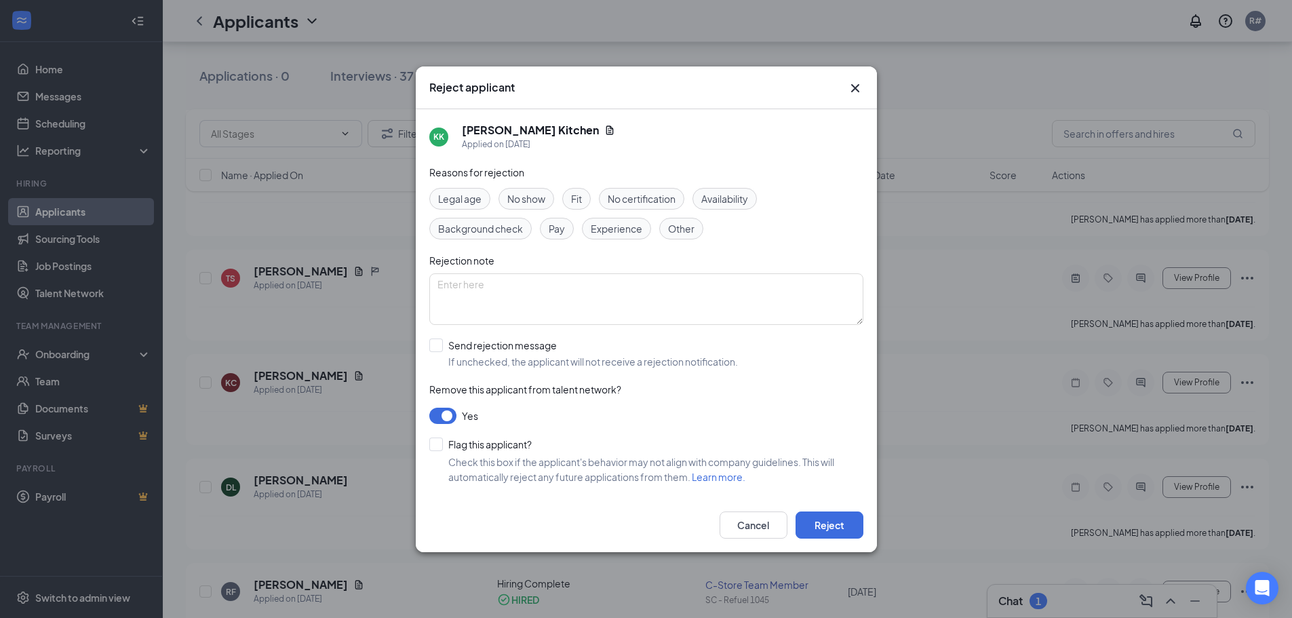
scroll to position [543, 0]
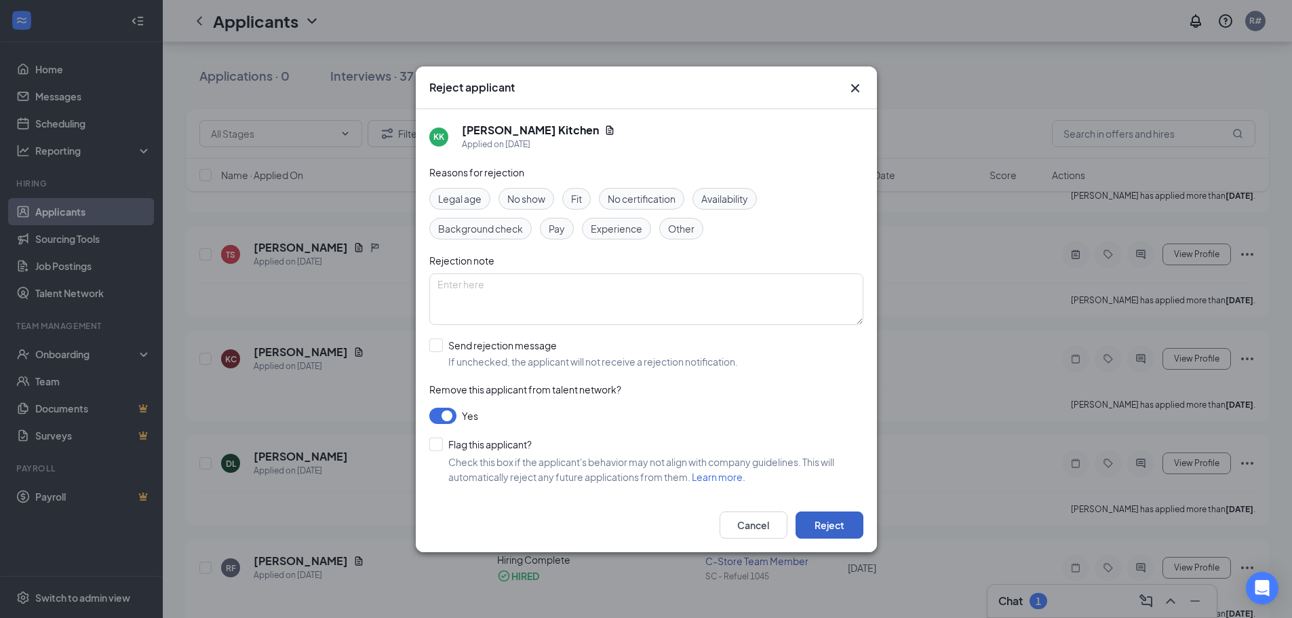
click at [846, 522] on button "Reject" at bounding box center [830, 524] width 68 height 27
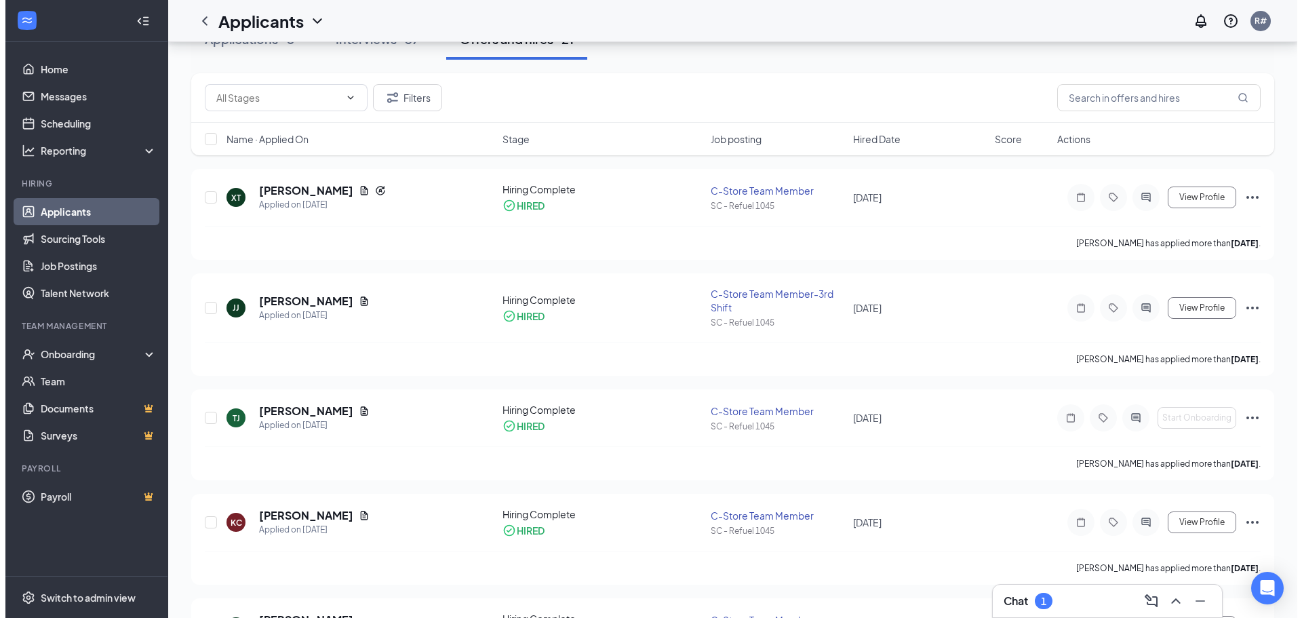
scroll to position [0, 0]
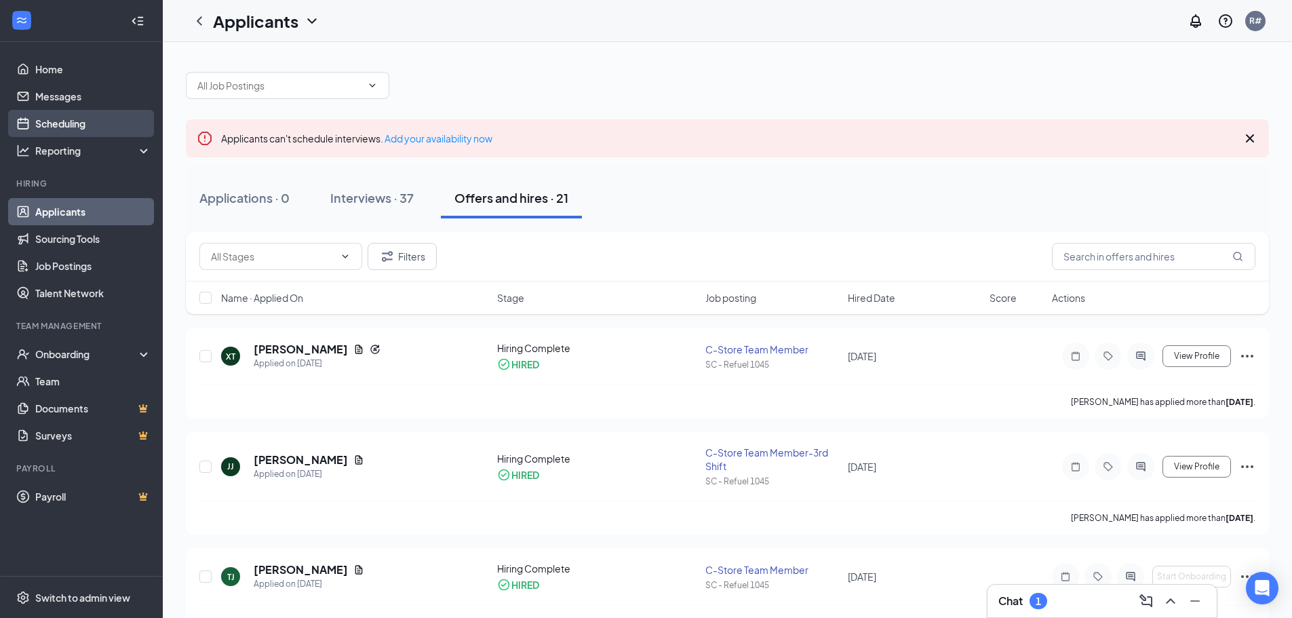
click at [51, 123] on link "Scheduling" at bounding box center [93, 123] width 116 height 27
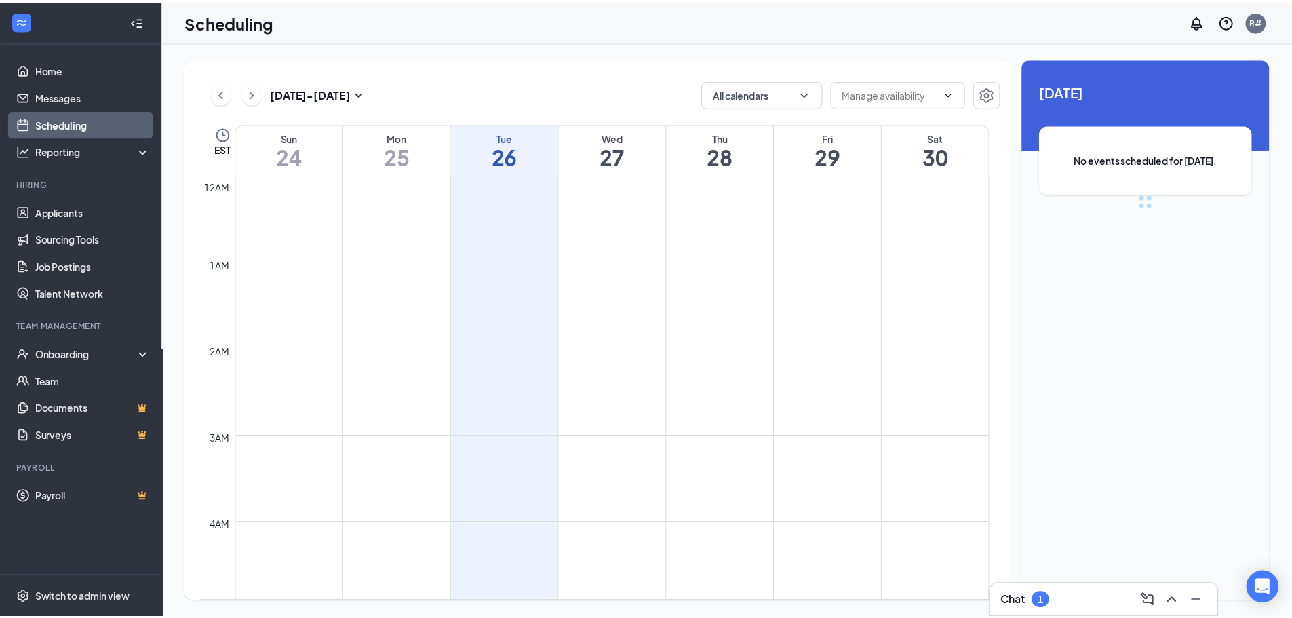
scroll to position [667, 0]
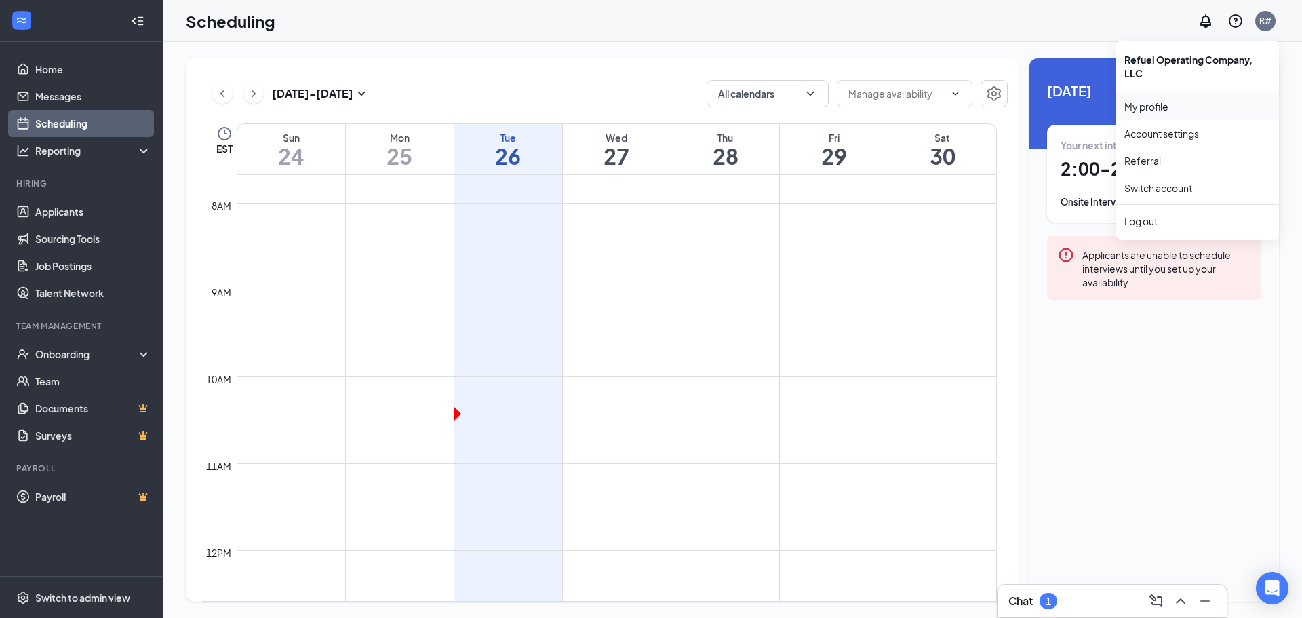
click at [1149, 108] on link "My profile" at bounding box center [1197, 107] width 146 height 14
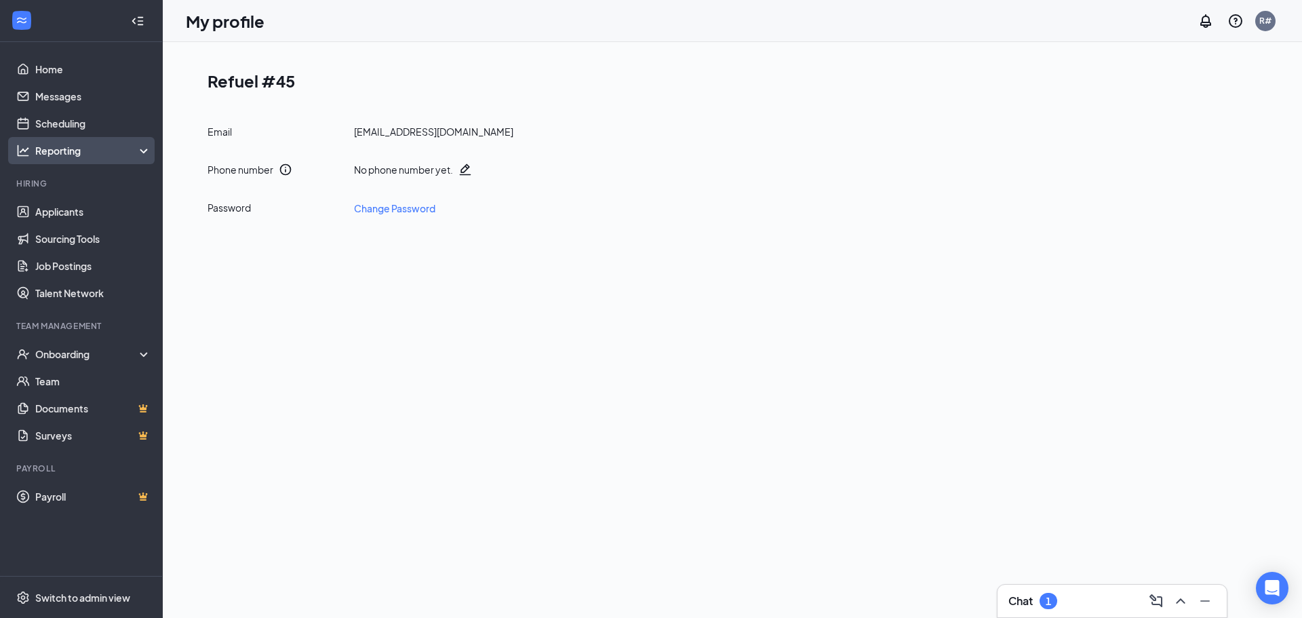
click at [64, 157] on div "Reporting" at bounding box center [93, 151] width 117 height 14
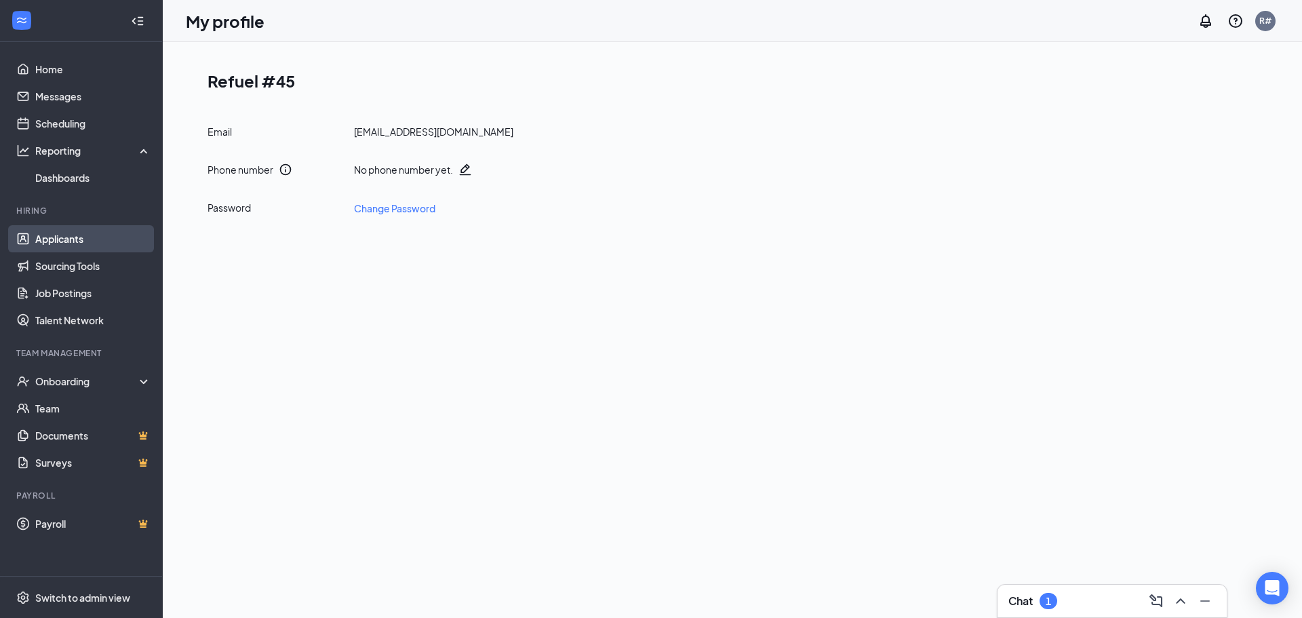
click at [60, 240] on link "Applicants" at bounding box center [93, 238] width 116 height 27
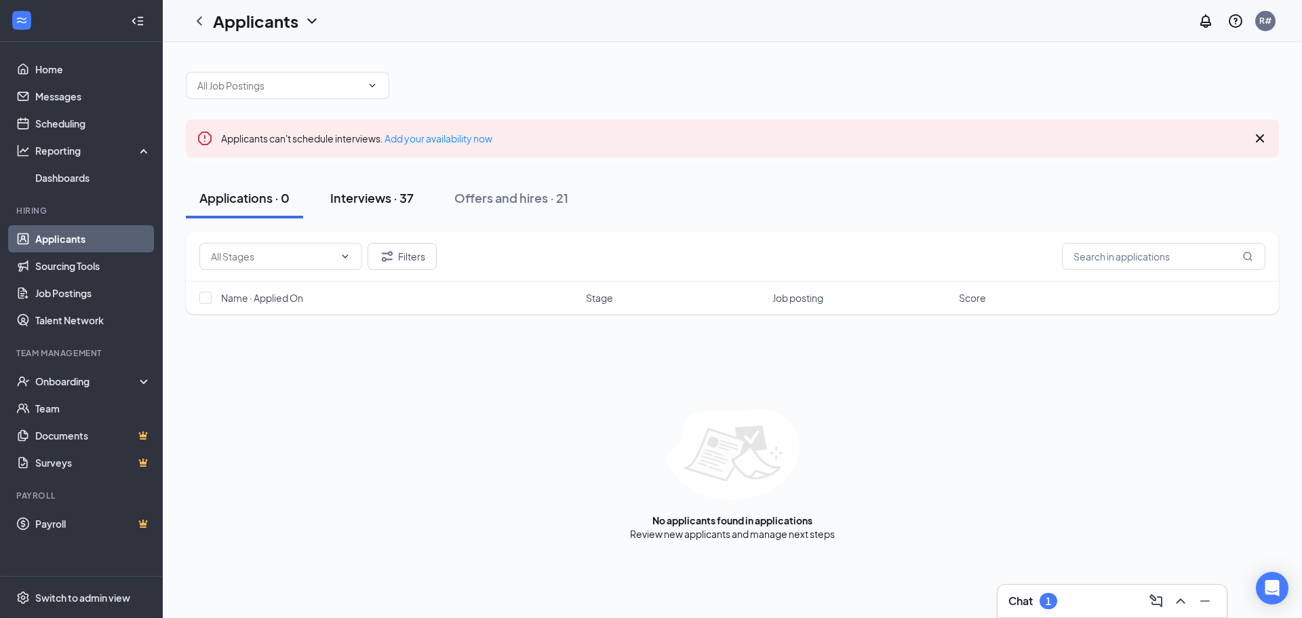
click at [408, 199] on div "Interviews · 37" at bounding box center [371, 197] width 83 height 17
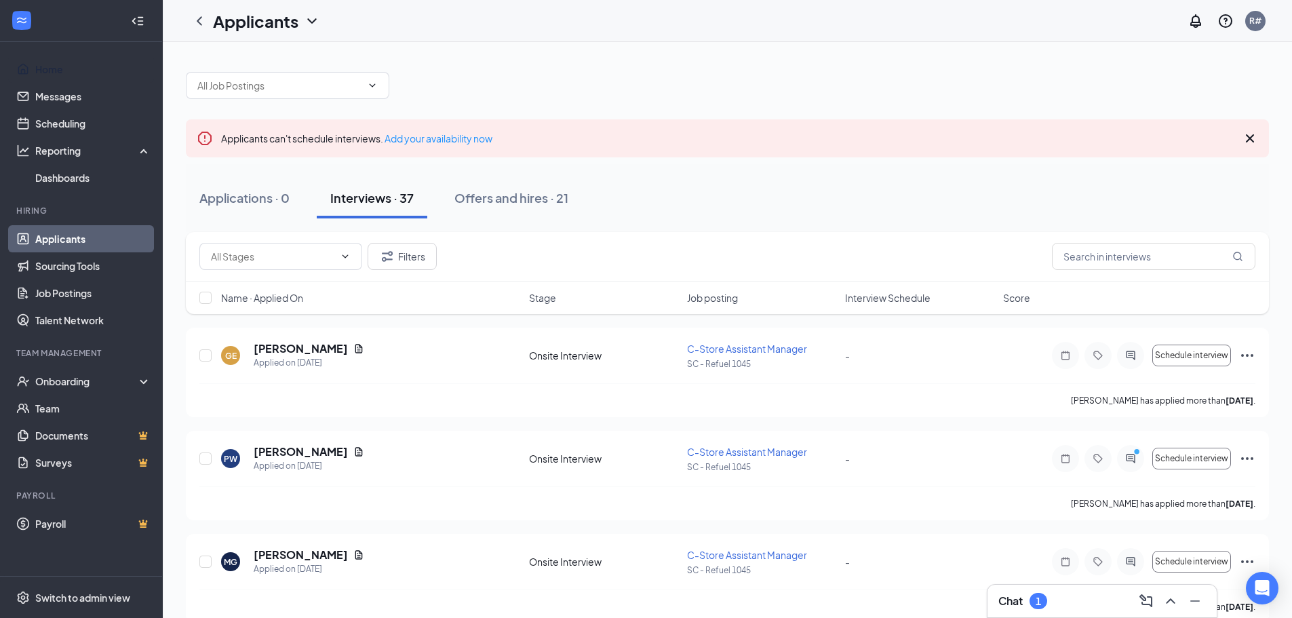
drag, startPoint x: 29, startPoint y: 68, endPoint x: 197, endPoint y: 5, distance: 179.9
click at [35, 68] on link "Home" at bounding box center [93, 69] width 116 height 27
